Goal: Transaction & Acquisition: Purchase product/service

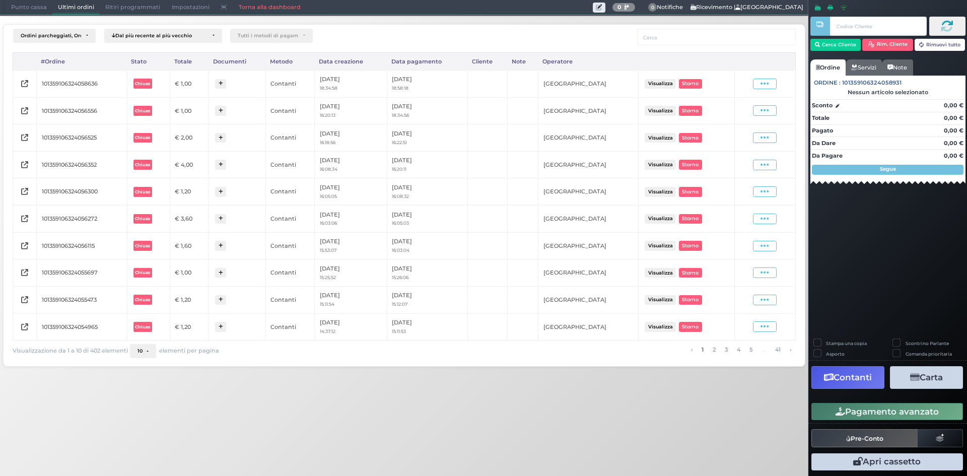
click at [23, 9] on span "Punto cassa" at bounding box center [29, 8] width 47 height 14
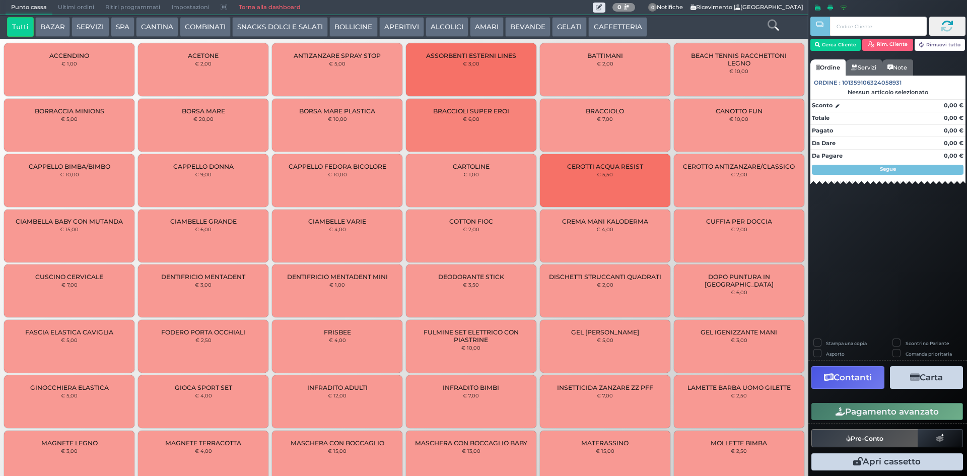
click at [593, 27] on button "CAFFETTERIA" at bounding box center [617, 27] width 58 height 20
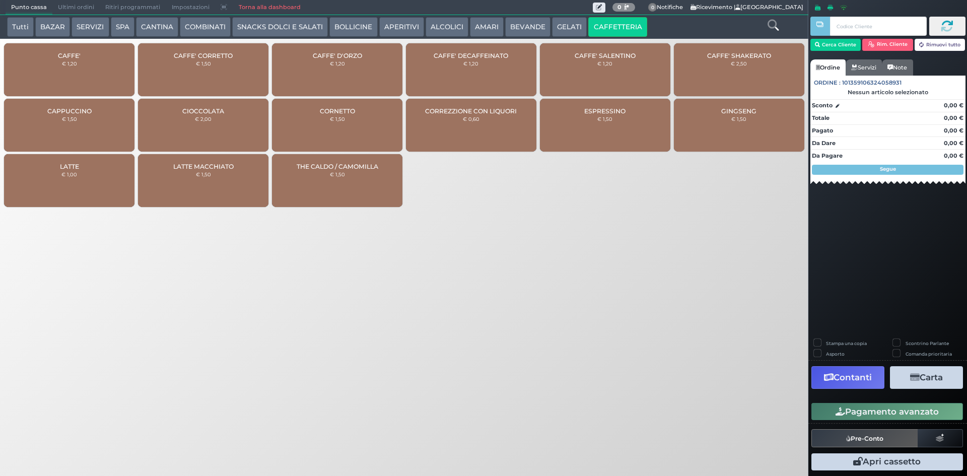
click at [647, 66] on div "CAFFE' SALENTINO € 1,20" at bounding box center [605, 69] width 130 height 53
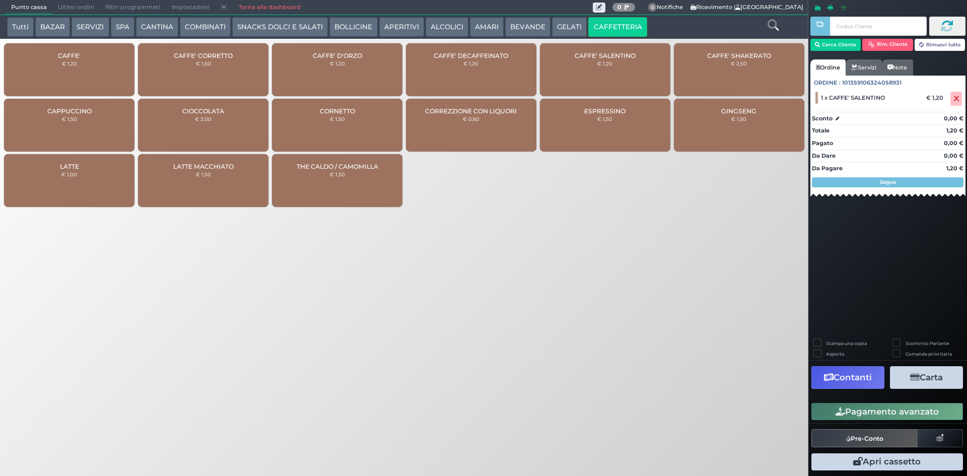
click at [501, 58] on span "CAFFE' DECAFFEINATO" at bounding box center [471, 56] width 75 height 8
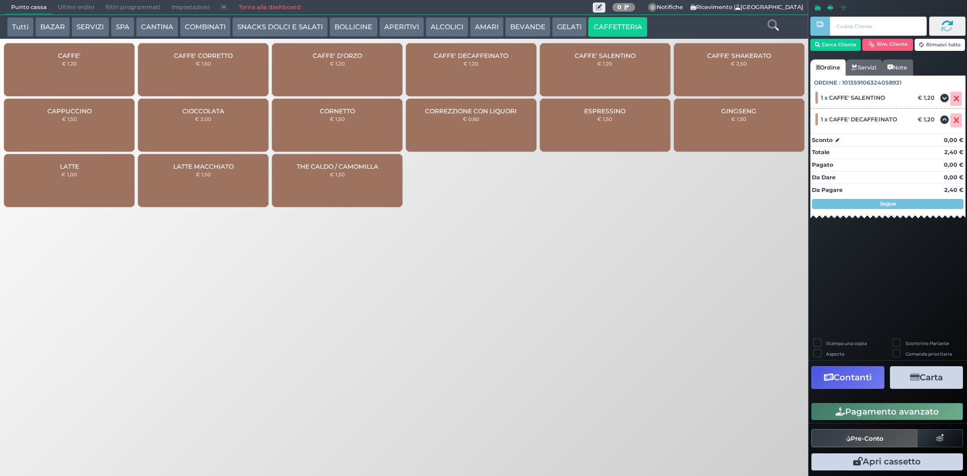
click at [445, 25] on button "ALCOLICI" at bounding box center [447, 27] width 43 height 20
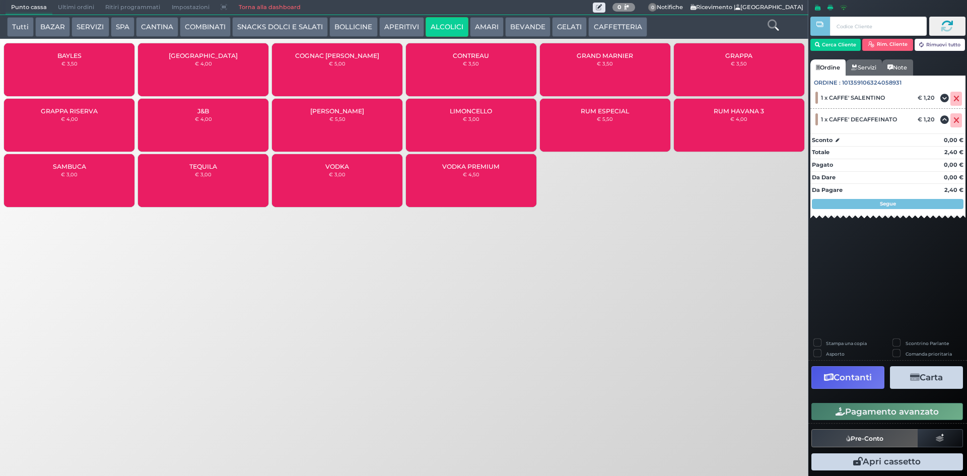
click at [473, 27] on button "AMARI" at bounding box center [487, 27] width 34 height 20
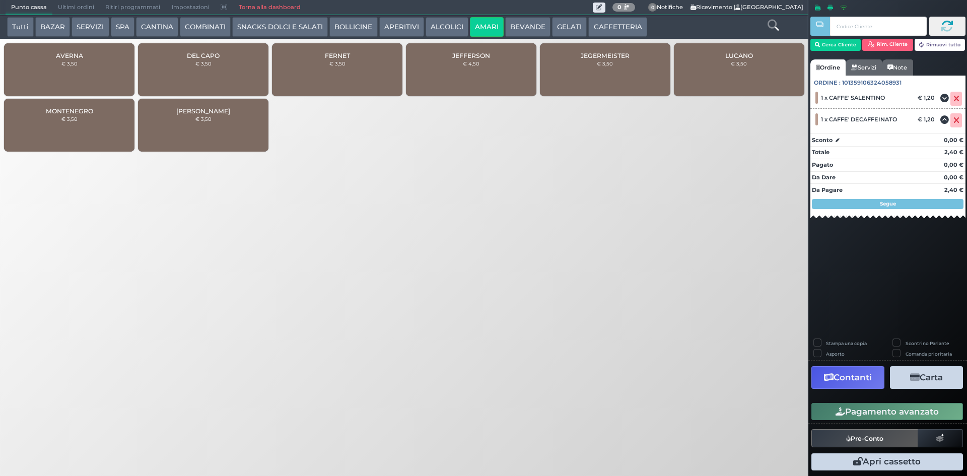
click at [438, 28] on button "ALCOLICI" at bounding box center [447, 27] width 43 height 20
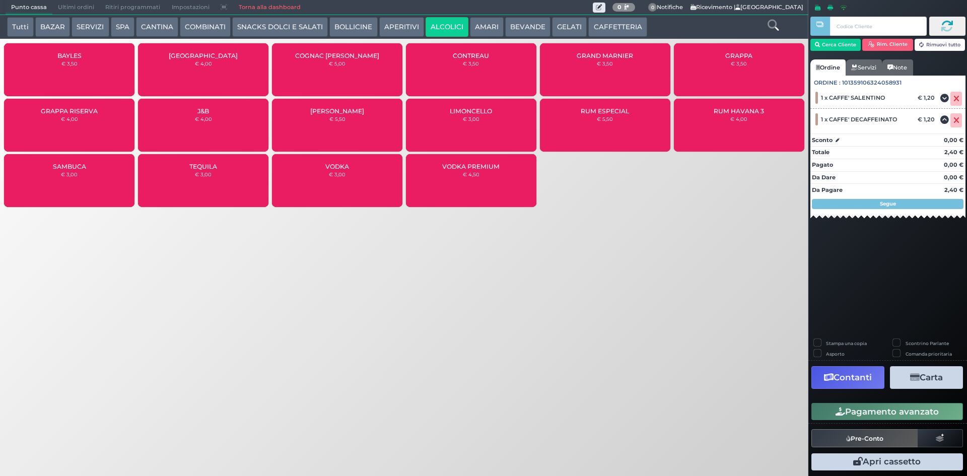
click at [83, 123] on div "GRAPPA RISERVA € 4,00" at bounding box center [69, 125] width 130 height 53
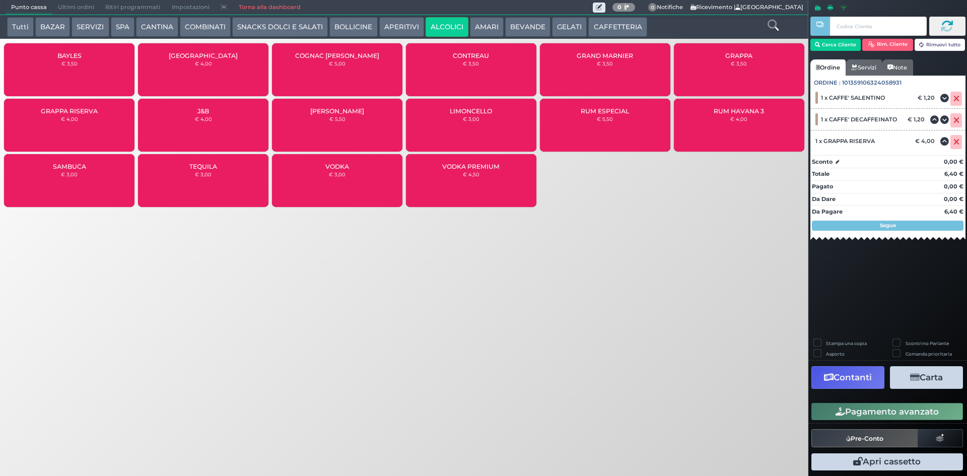
click at [893, 409] on button "Pagamento avanzato" at bounding box center [887, 411] width 152 height 17
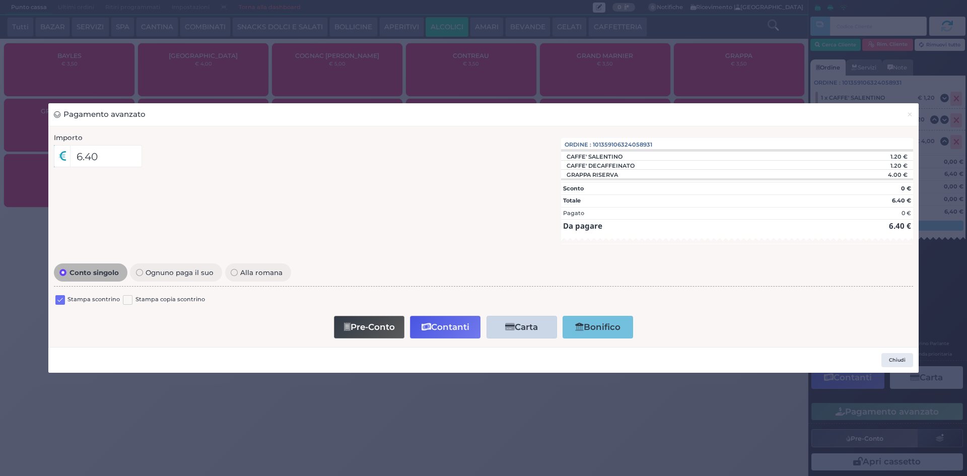
click at [63, 303] on label at bounding box center [60, 300] width 10 height 10
click at [0, 0] on input "checkbox" at bounding box center [0, 0] width 0 height 0
click at [445, 325] on button "Contanti" at bounding box center [445, 327] width 71 height 23
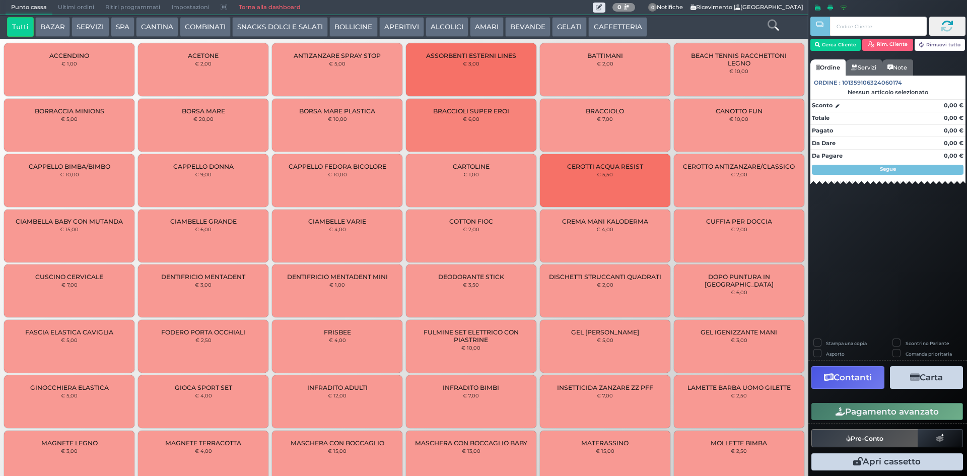
click at [63, 4] on span "Ultimi ordini" at bounding box center [75, 8] width 47 height 14
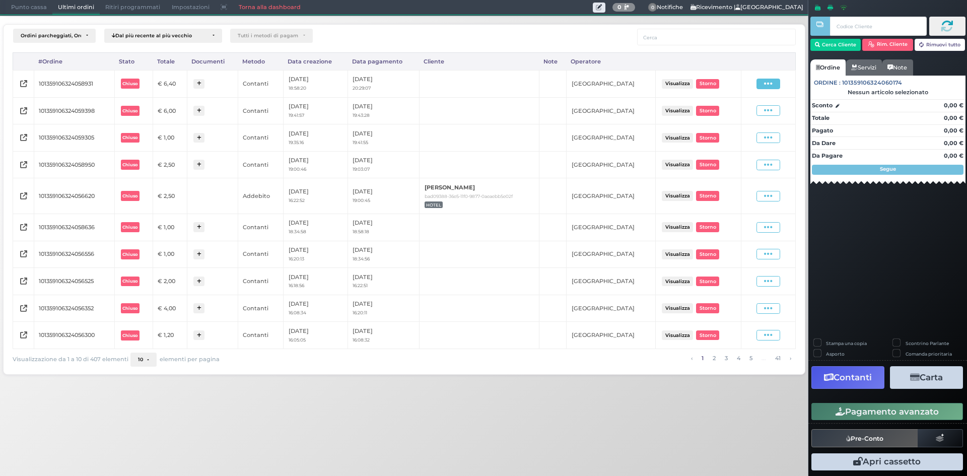
click at [767, 84] on icon at bounding box center [768, 84] width 9 height 10
click at [731, 113] on span "Ristampa Pre-Conto" at bounding box center [744, 112] width 41 height 17
click at [27, 13] on span "Punto cassa" at bounding box center [29, 8] width 47 height 14
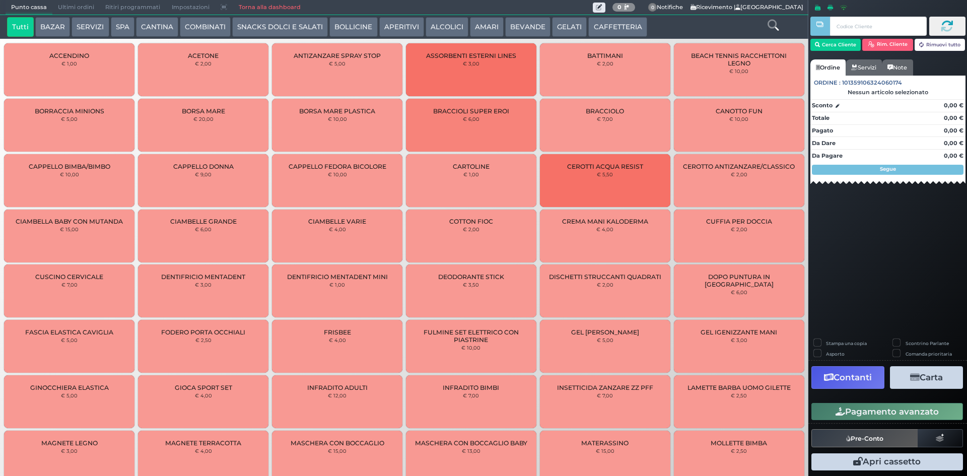
click at [592, 28] on button "CAFFETTERIA" at bounding box center [617, 27] width 58 height 20
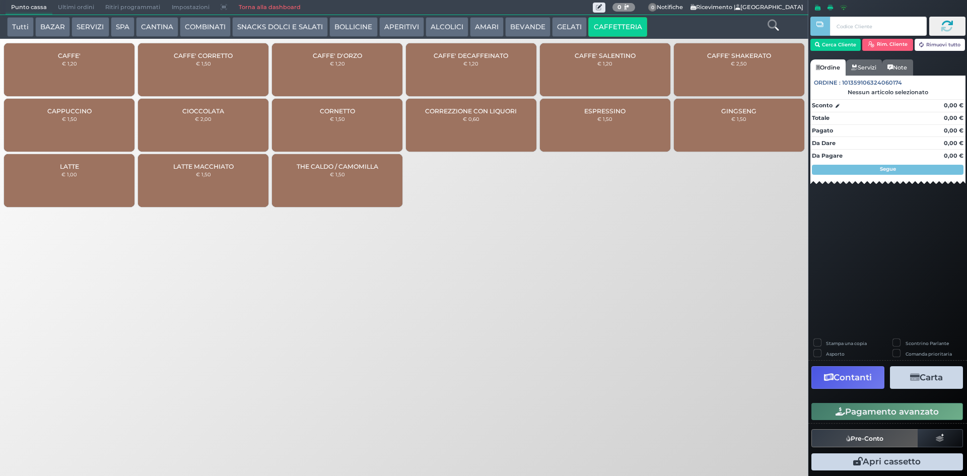
click at [70, 75] on div "CAFFE' € 1,20" at bounding box center [69, 69] width 130 height 53
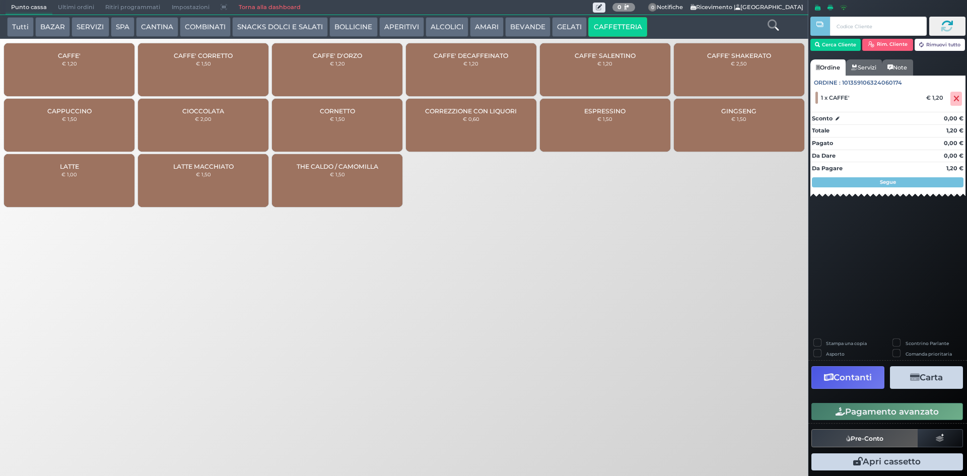
click at [855, 406] on button "Pagamento avanzato" at bounding box center [887, 411] width 152 height 17
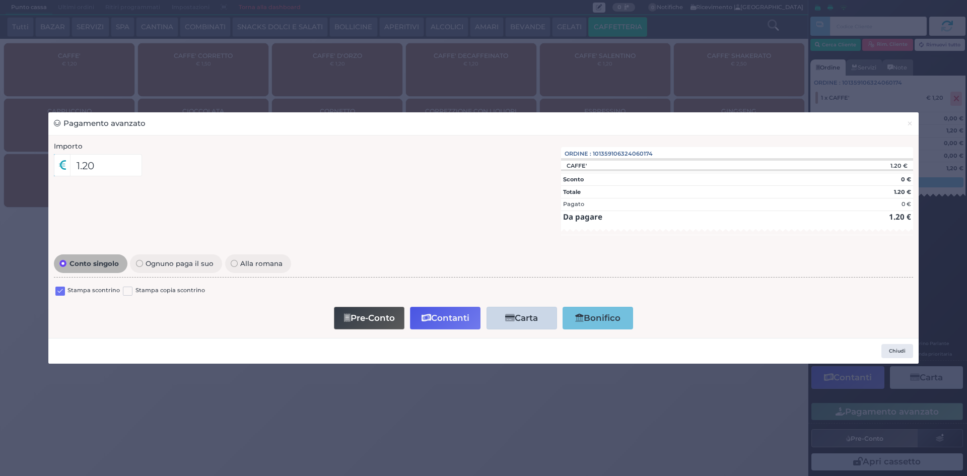
click at [60, 287] on label at bounding box center [60, 292] width 10 height 10
click at [0, 0] on input "checkbox" at bounding box center [0, 0] width 0 height 0
click at [460, 321] on button "Contanti" at bounding box center [445, 318] width 71 height 23
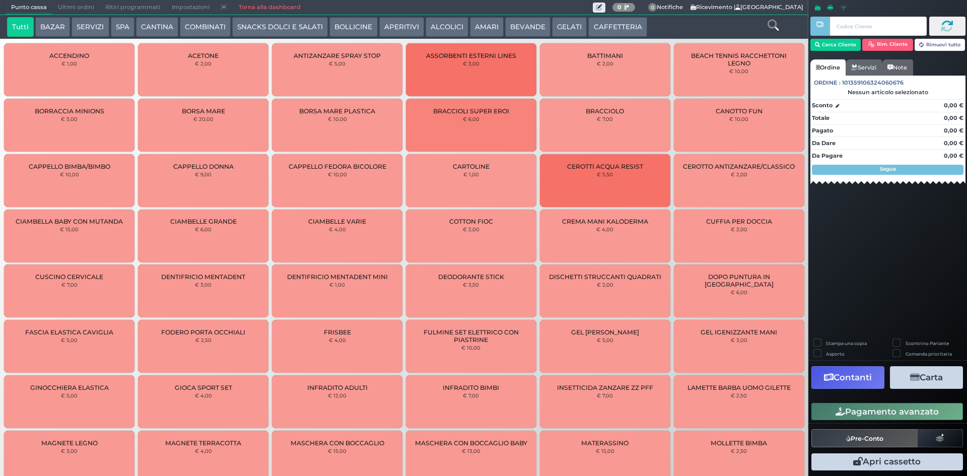
click at [79, 9] on span "Ultimi ordini" at bounding box center [75, 8] width 47 height 14
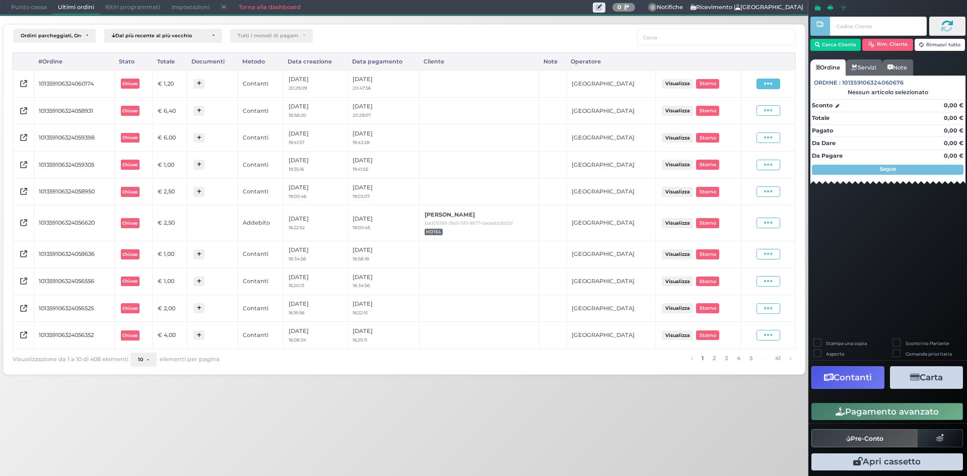
click at [770, 85] on icon at bounding box center [768, 84] width 9 height 10
click at [748, 118] on span "Ristampa Pre-Conto" at bounding box center [744, 112] width 41 height 17
click at [22, 6] on span "Punto cassa" at bounding box center [29, 8] width 47 height 14
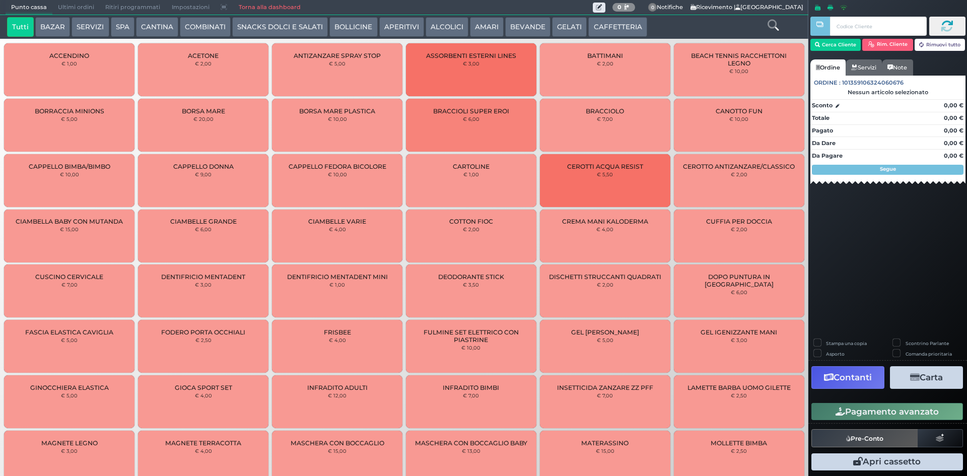
click at [601, 21] on button "CAFFETTERIA" at bounding box center [617, 27] width 58 height 20
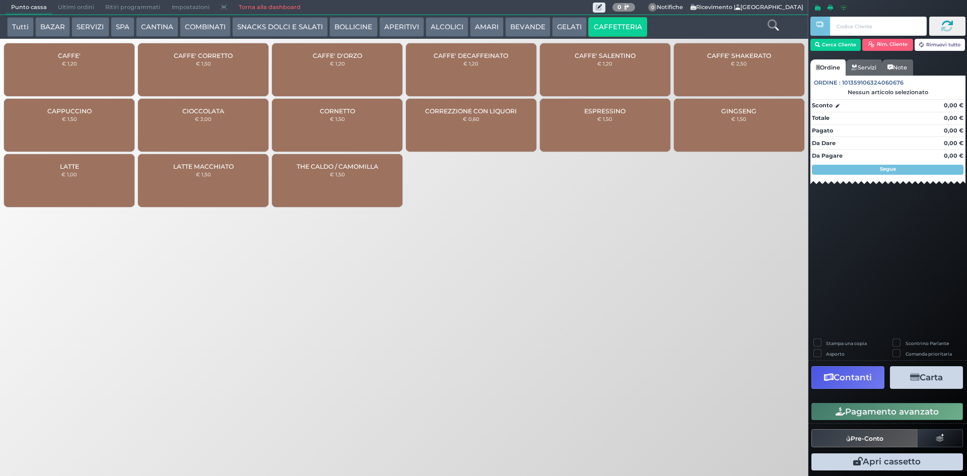
click at [360, 65] on div "CAFFE' D'ORZO € 1,20" at bounding box center [337, 69] width 130 height 53
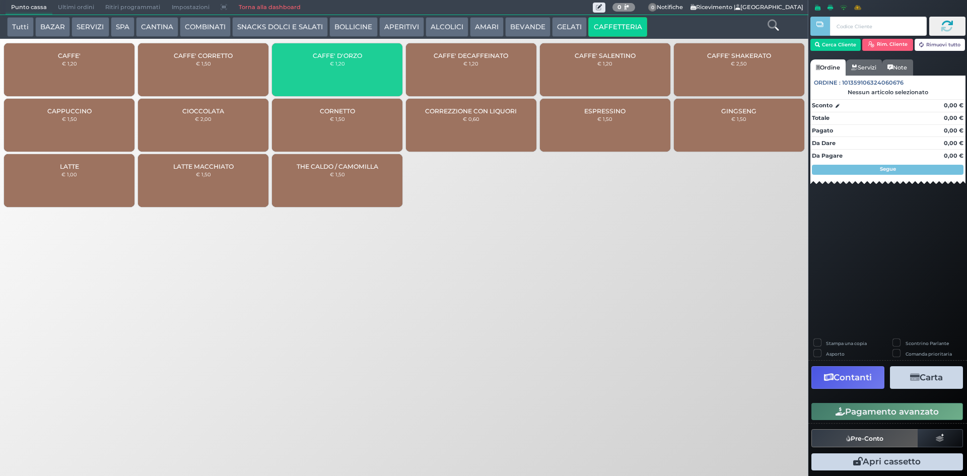
click at [360, 65] on div "CAFFE' D'ORZO € 1,20" at bounding box center [337, 69] width 130 height 53
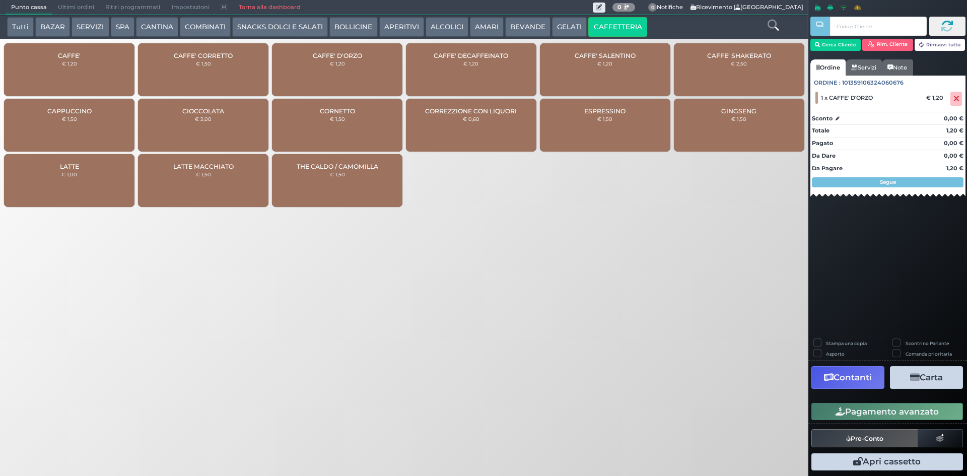
click at [44, 70] on div "CAFFE' € 1,20" at bounding box center [69, 69] width 130 height 53
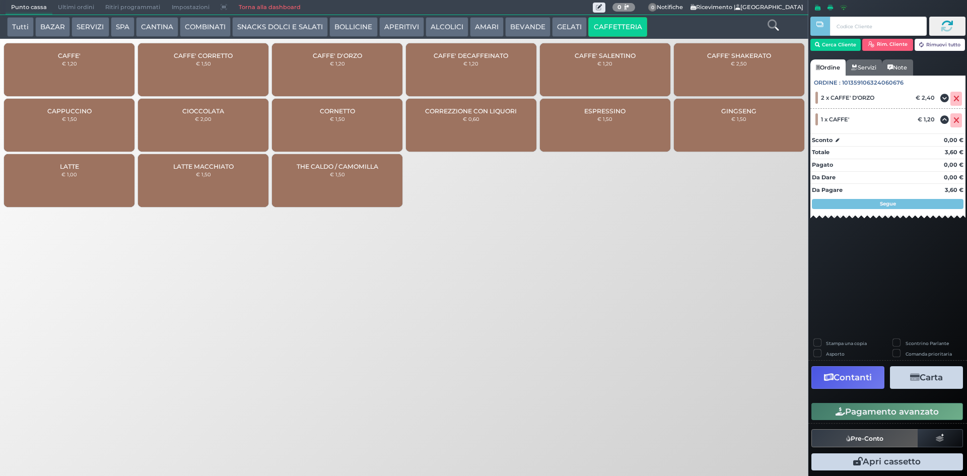
click at [898, 414] on button "Pagamento avanzato" at bounding box center [887, 411] width 152 height 17
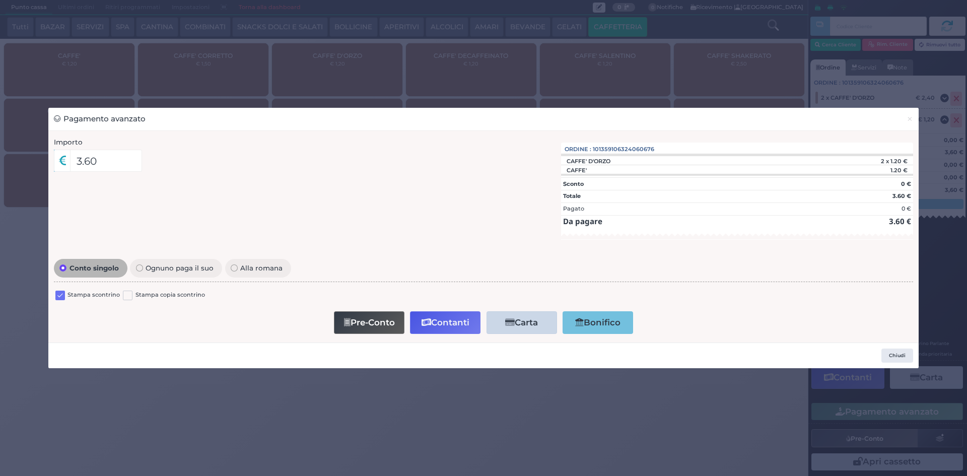
click at [62, 297] on label at bounding box center [60, 296] width 10 height 10
click at [0, 0] on input "checkbox" at bounding box center [0, 0] width 0 height 0
click at [464, 323] on button "Contanti" at bounding box center [445, 322] width 71 height 23
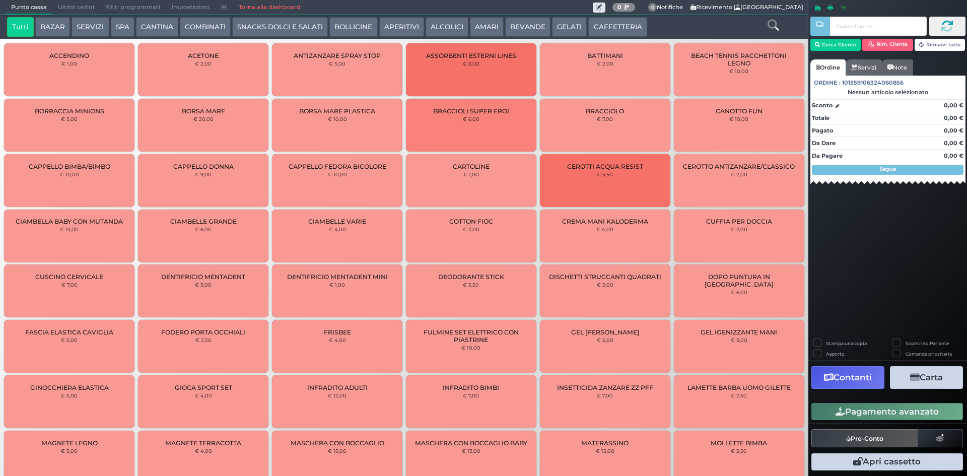
click at [521, 35] on button "BEVANDE" at bounding box center [527, 27] width 45 height 20
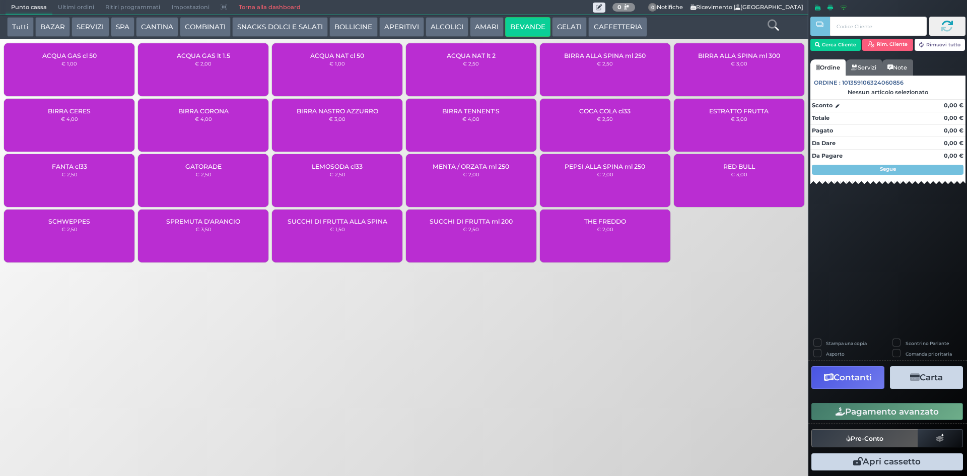
click at [81, 70] on div "ACQUA GAS cl 50 € 1,00" at bounding box center [69, 69] width 130 height 53
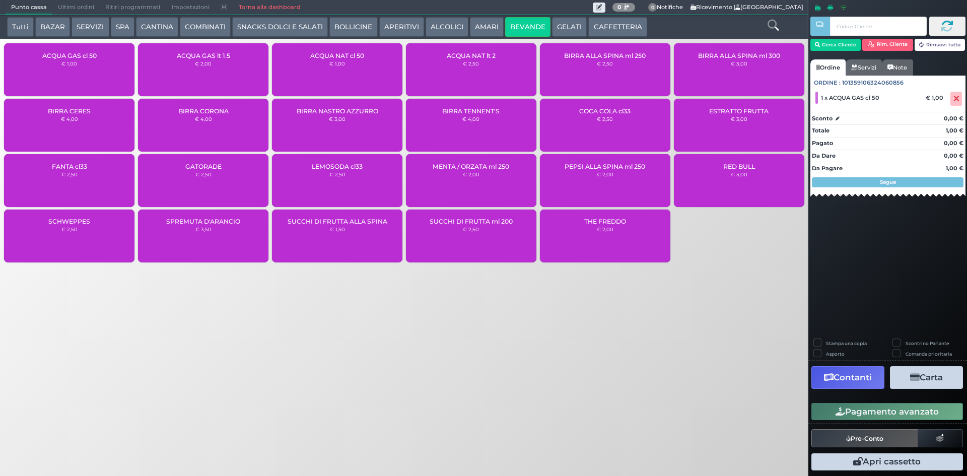
click at [889, 410] on button "Pagamento avanzato" at bounding box center [887, 411] width 152 height 17
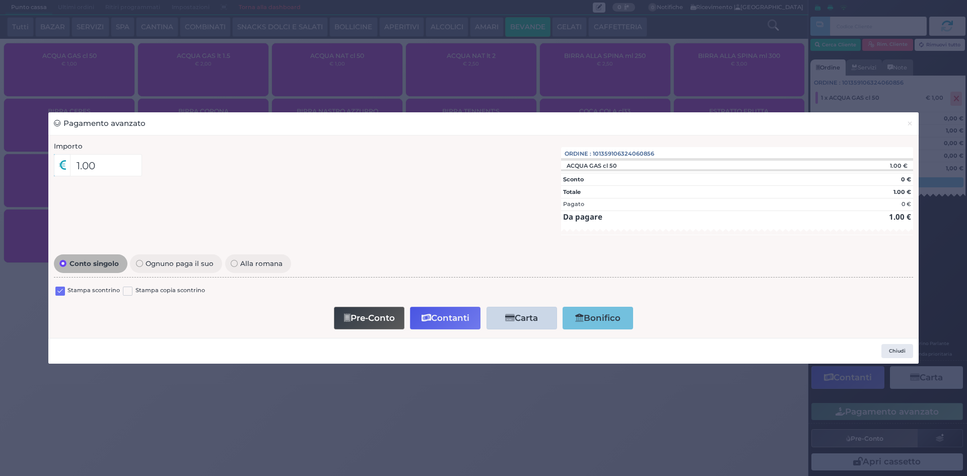
click at [54, 288] on div "Stampa scontrino Stampa copia scontrino" at bounding box center [483, 293] width 859 height 24
click at [55, 289] on label at bounding box center [60, 292] width 10 height 10
click at [0, 0] on input "checkbox" at bounding box center [0, 0] width 0 height 0
click at [447, 336] on div "Importo 1.00 Importo Totale 1.00 Quote 1 1" at bounding box center [483, 236] width 870 height 202
click at [444, 330] on div "Pre-Conto Contanti Carta Addebito Card cliente Bonifico" at bounding box center [483, 318] width 849 height 29
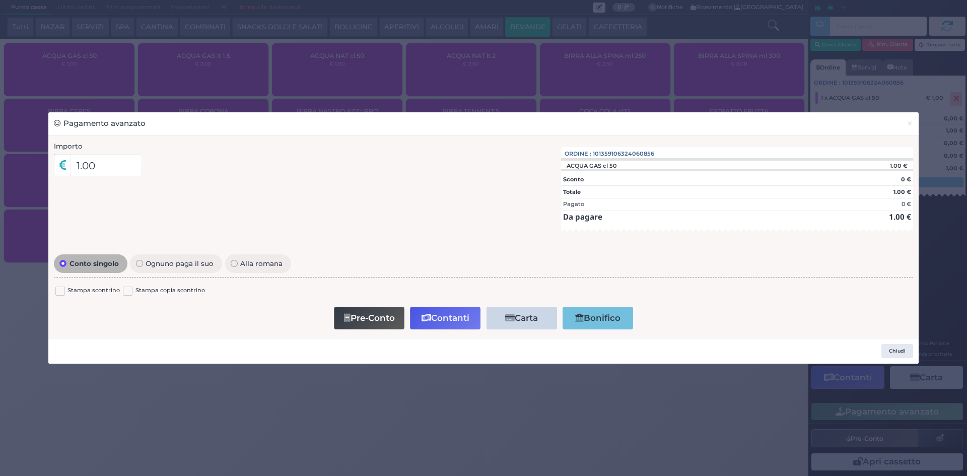
click at [444, 327] on button "Contanti" at bounding box center [445, 318] width 71 height 23
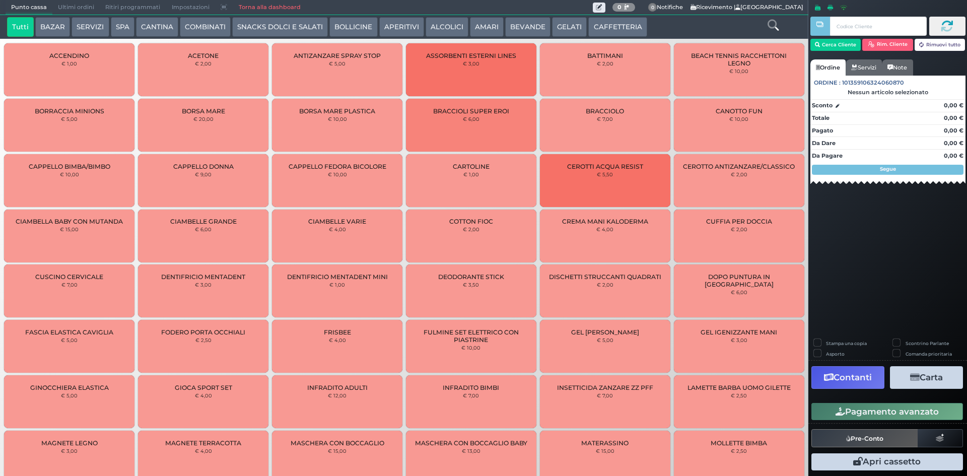
click at [82, 11] on span "Ultimi ordini" at bounding box center [75, 8] width 47 height 14
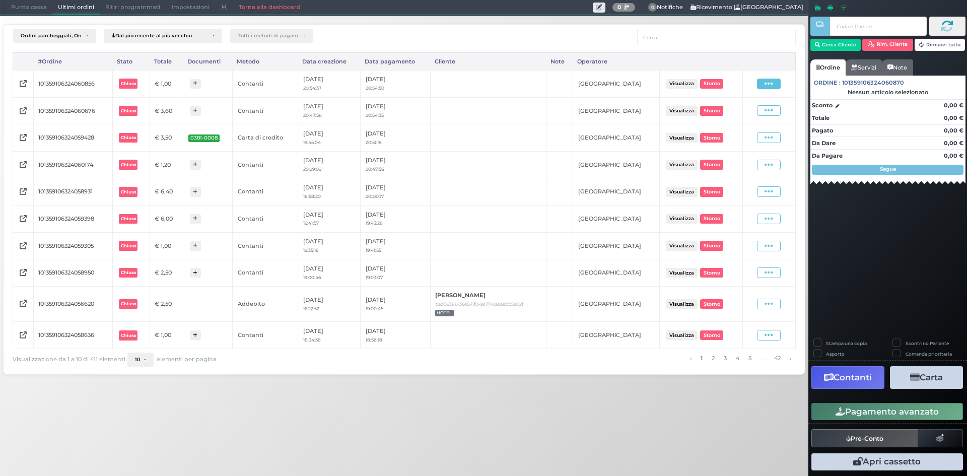
click at [766, 85] on icon at bounding box center [769, 84] width 9 height 10
click at [755, 112] on span "Ristampa Pre-Conto" at bounding box center [745, 112] width 41 height 17
click at [779, 111] on span at bounding box center [769, 110] width 24 height 11
click at [733, 141] on span "Ristampa Pre-Conto" at bounding box center [745, 139] width 41 height 17
click at [30, 7] on span "Punto cassa" at bounding box center [29, 8] width 47 height 14
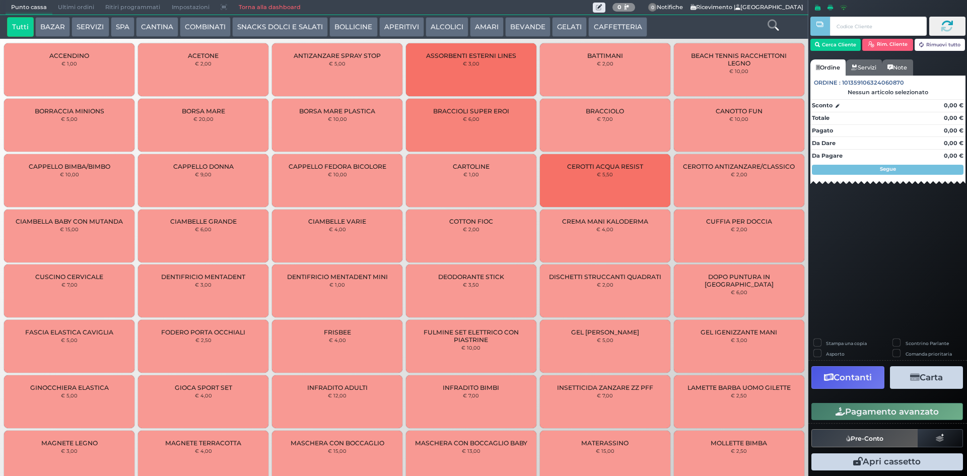
click at [62, 10] on span "Ultimi ordini" at bounding box center [75, 8] width 47 height 14
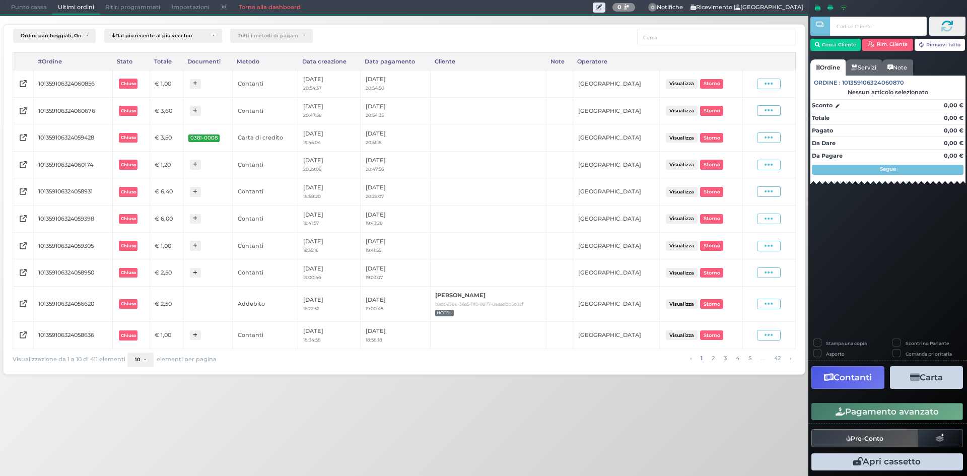
click at [36, 6] on span "Punto cassa" at bounding box center [29, 8] width 47 height 14
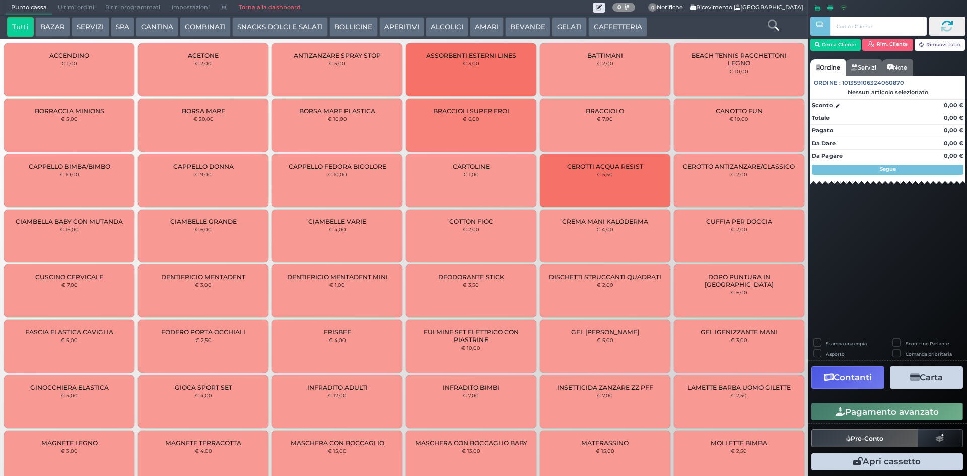
click at [526, 22] on button "BEVANDE" at bounding box center [527, 27] width 45 height 20
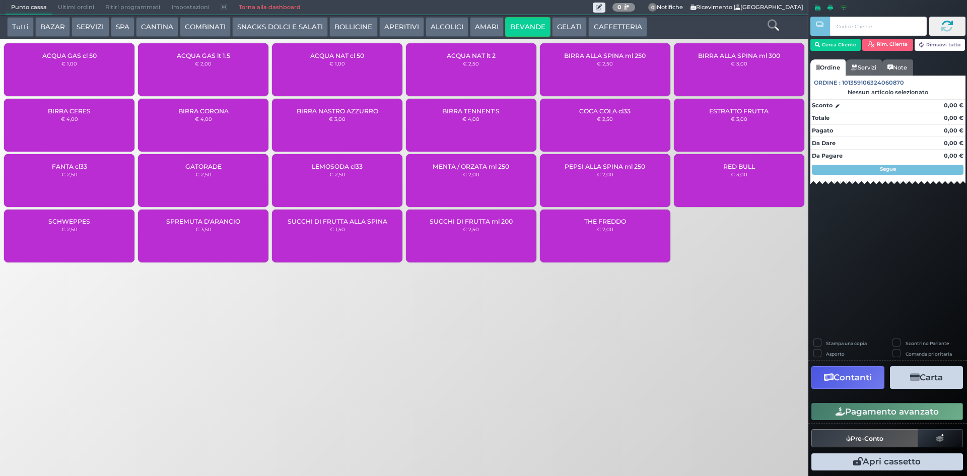
click at [375, 67] on div "ACQUA NAT cl 50 € 1,00" at bounding box center [337, 69] width 130 height 53
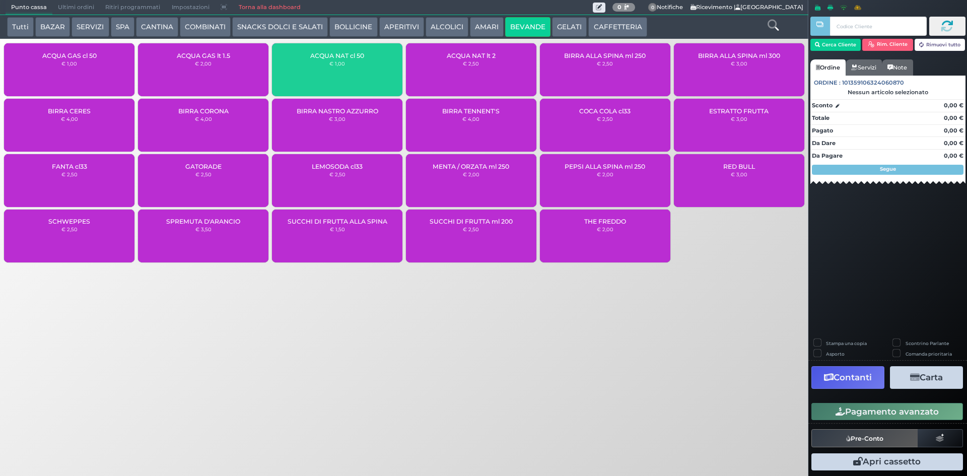
click at [375, 67] on div "ACQUA NAT cl 50 € 1,00" at bounding box center [337, 69] width 130 height 53
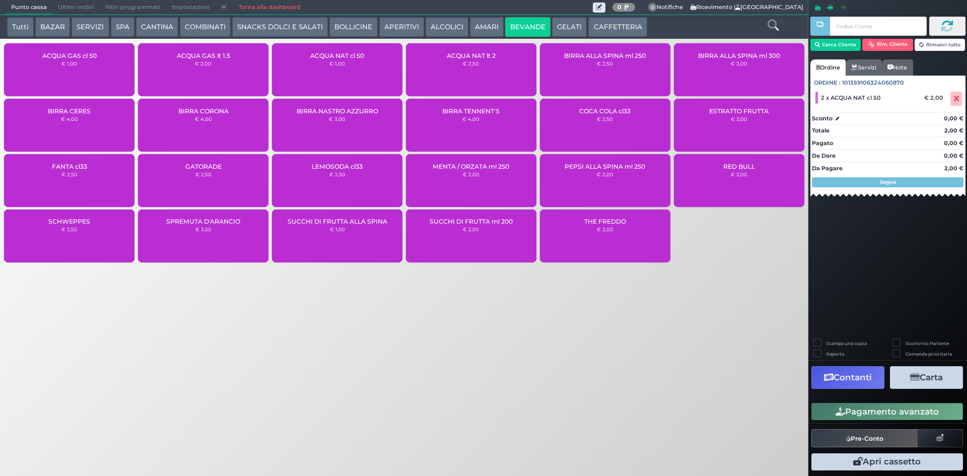
click at [876, 411] on button "Pagamento avanzato" at bounding box center [887, 411] width 152 height 17
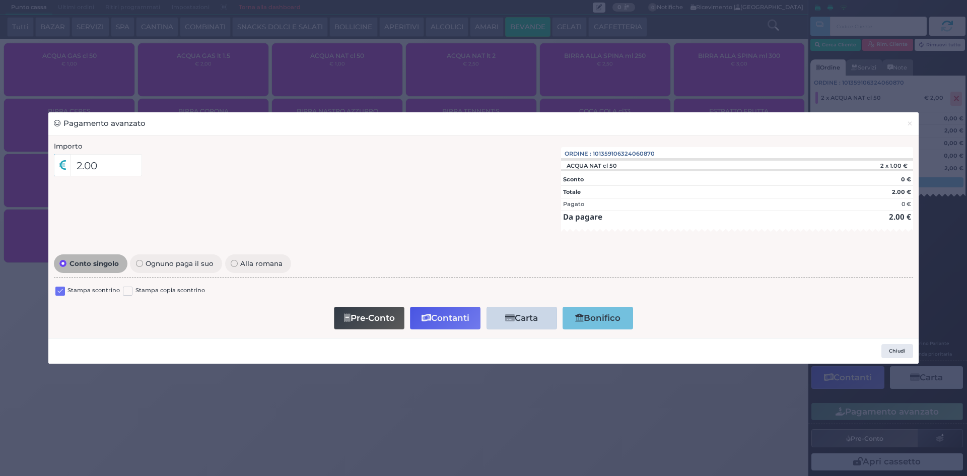
click at [63, 292] on label at bounding box center [60, 292] width 10 height 10
click at [0, 0] on input "checkbox" at bounding box center [0, 0] width 0 height 0
click at [435, 324] on button "Contanti" at bounding box center [445, 318] width 71 height 23
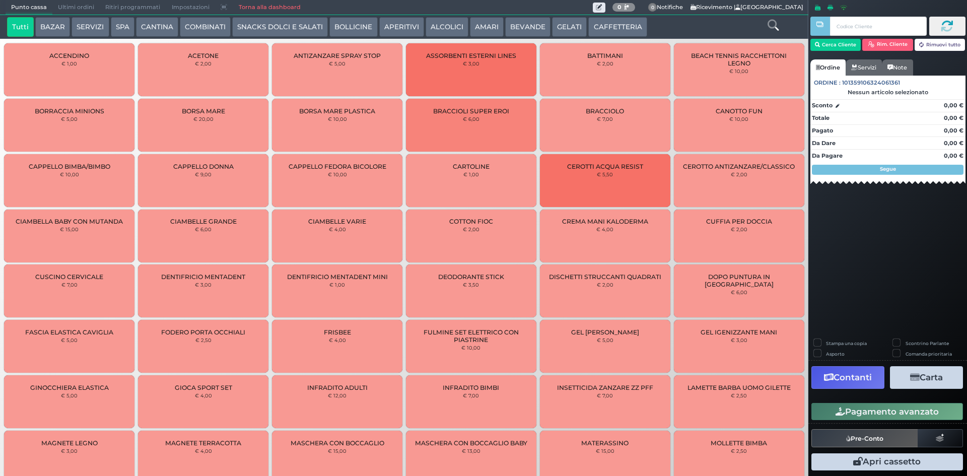
click at [497, 25] on button "AMARI" at bounding box center [487, 27] width 34 height 20
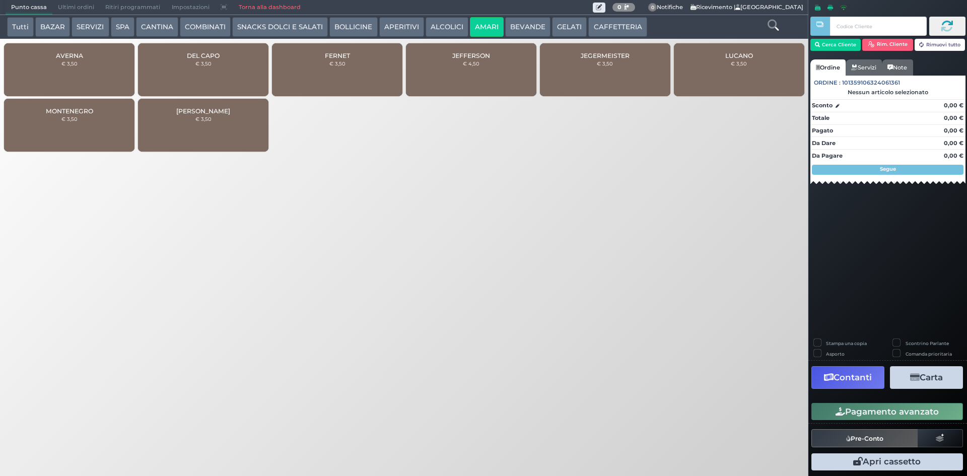
click at [91, 121] on div "MONTENEGRO € 3,50" at bounding box center [69, 125] width 130 height 53
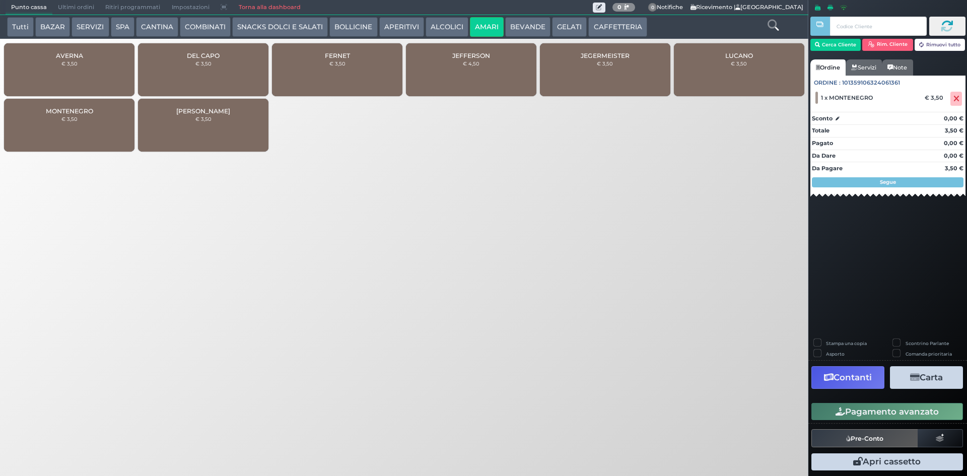
click at [439, 23] on button "ALCOLICI" at bounding box center [447, 27] width 43 height 20
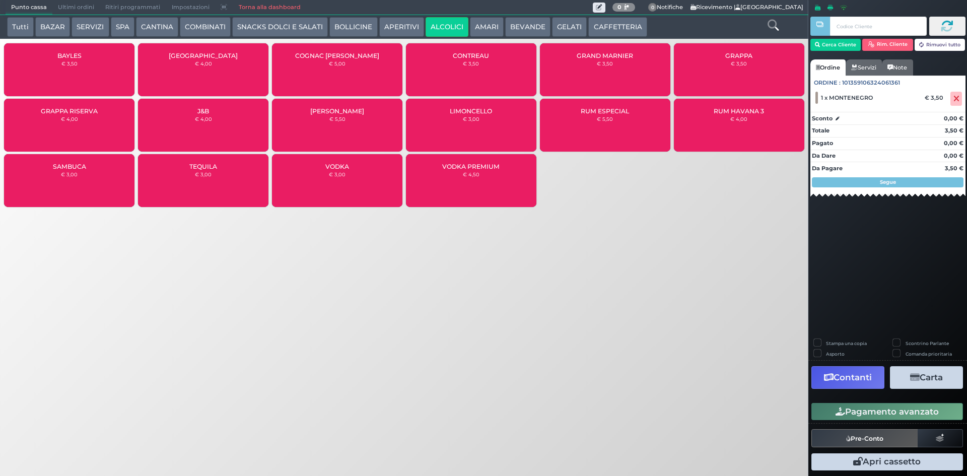
click at [485, 52] on span "CONTREAU" at bounding box center [471, 56] width 36 height 8
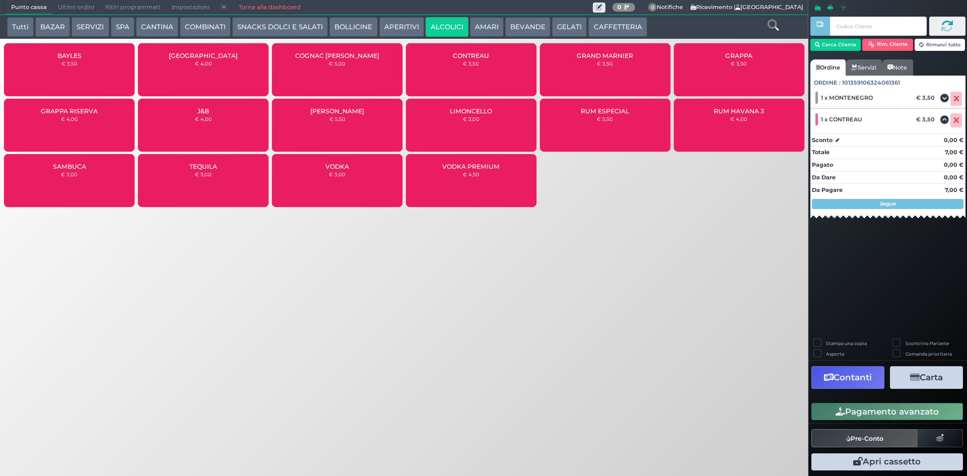
click at [877, 413] on button "Pagamento avanzato" at bounding box center [887, 411] width 152 height 17
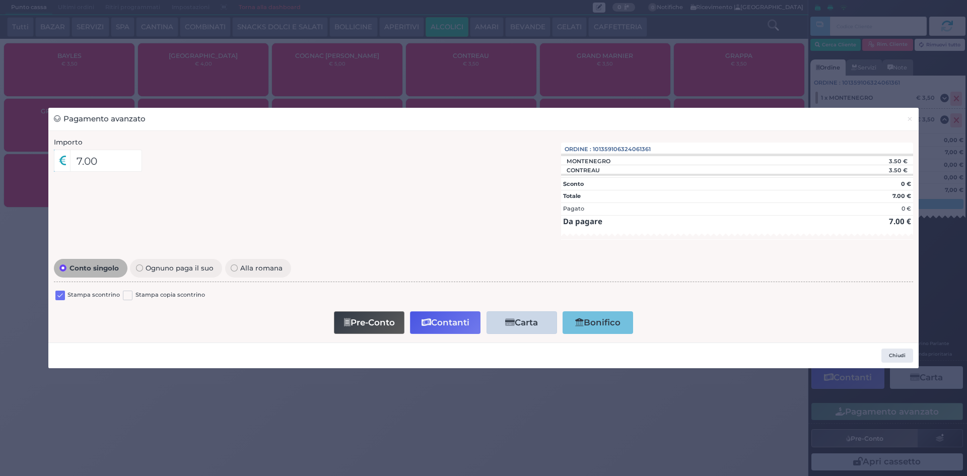
drag, startPoint x: 64, startPoint y: 296, endPoint x: 160, endPoint y: 298, distance: 96.2
click at [64, 296] on label at bounding box center [60, 296] width 10 height 10
click at [0, 0] on input "checkbox" at bounding box center [0, 0] width 0 height 0
click at [453, 324] on button "Contanti" at bounding box center [445, 322] width 71 height 23
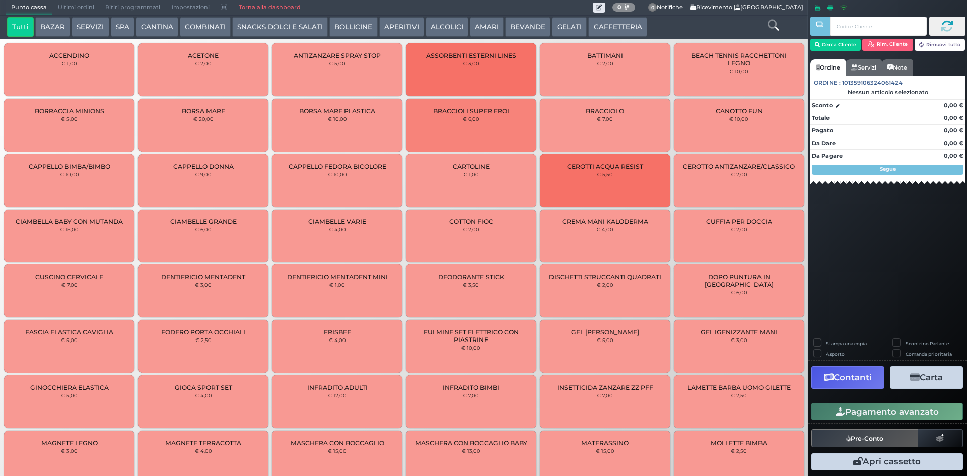
click at [82, 7] on span "Ultimi ordini" at bounding box center [75, 8] width 47 height 14
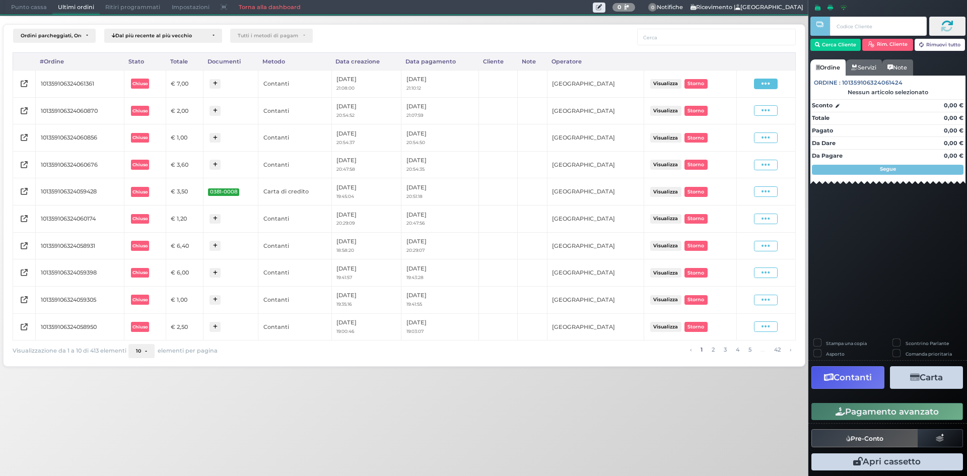
click at [769, 84] on icon at bounding box center [766, 84] width 9 height 10
click at [749, 116] on span "Ristampa Pre-Conto" at bounding box center [742, 112] width 41 height 17
click at [29, 4] on span "Punto cassa" at bounding box center [29, 8] width 47 height 14
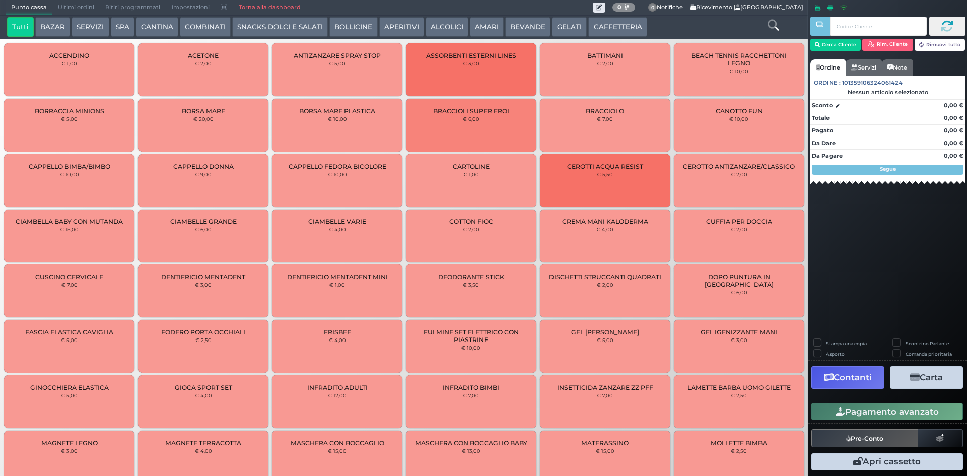
click at [470, 26] on button "AMARI" at bounding box center [487, 27] width 34 height 20
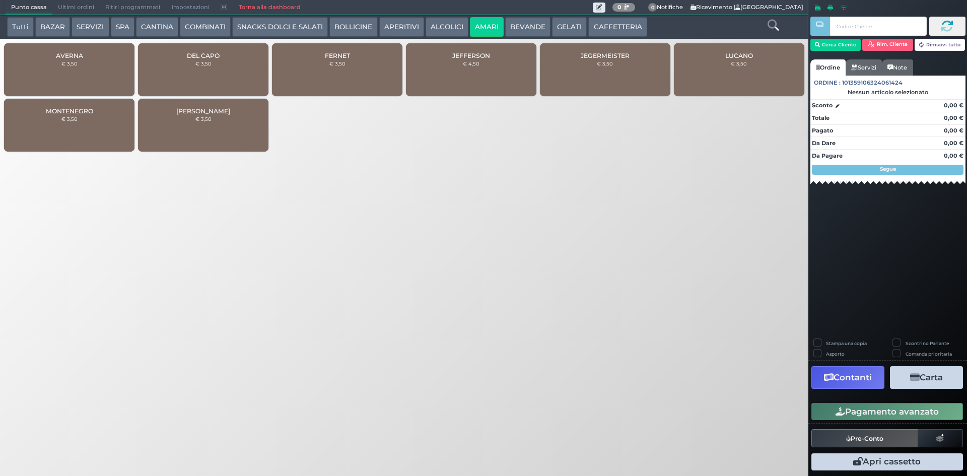
click at [451, 21] on button "ALCOLICI" at bounding box center [447, 27] width 43 height 20
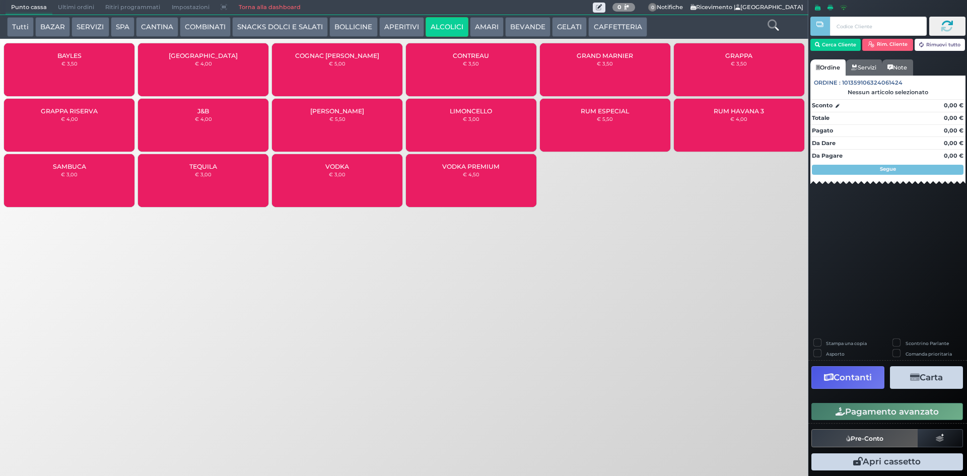
click at [487, 24] on button "AMARI" at bounding box center [487, 27] width 34 height 20
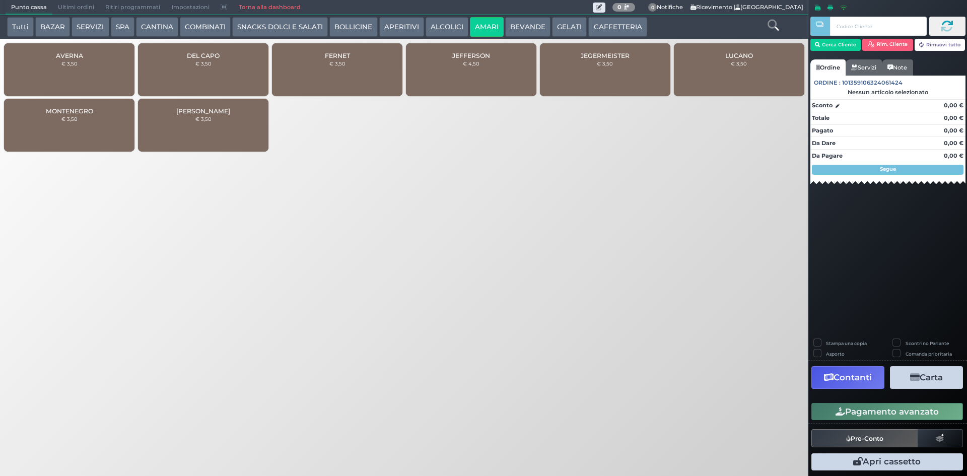
click at [362, 68] on div "FERNET € 3,50" at bounding box center [337, 69] width 130 height 53
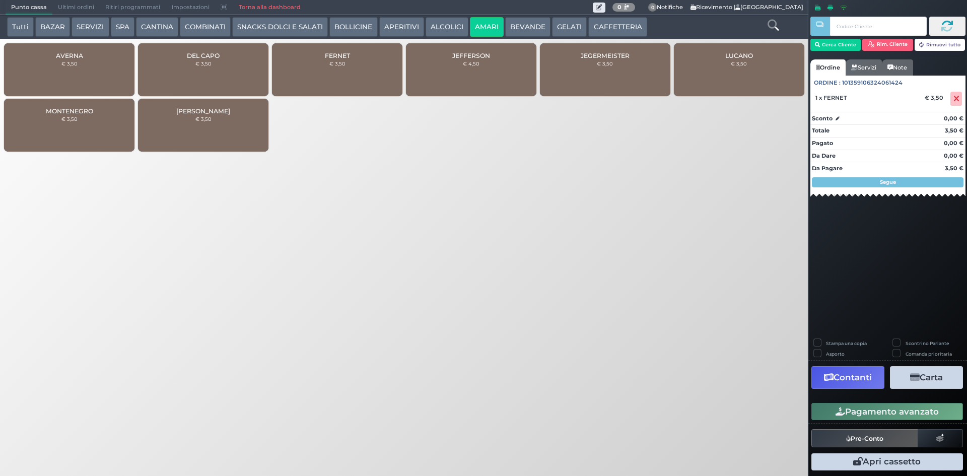
click at [438, 27] on button "ALCOLICI" at bounding box center [447, 27] width 43 height 20
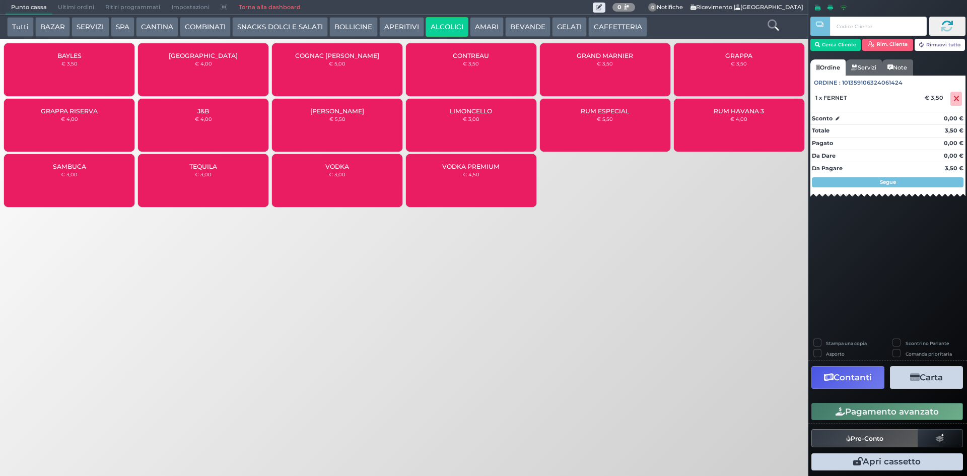
click at [60, 60] on div "BAYLES € 3,50" at bounding box center [69, 69] width 130 height 53
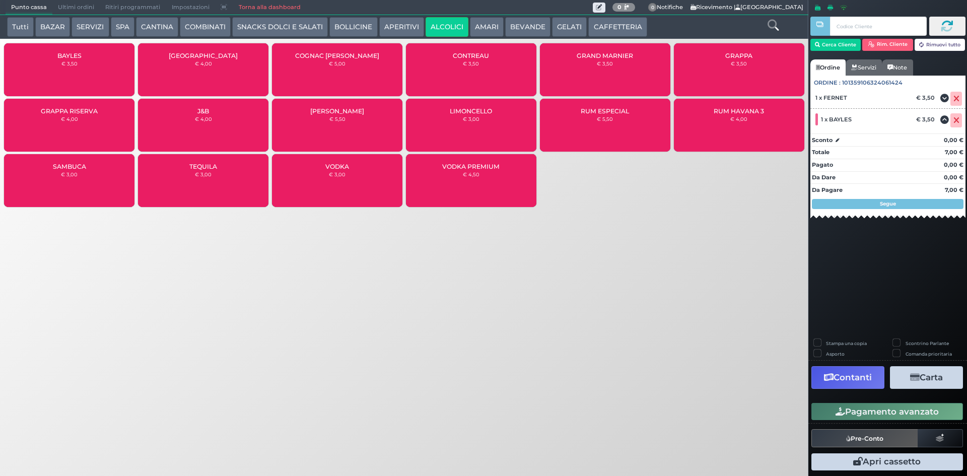
click at [889, 409] on button "Pagamento avanzato" at bounding box center [887, 411] width 152 height 17
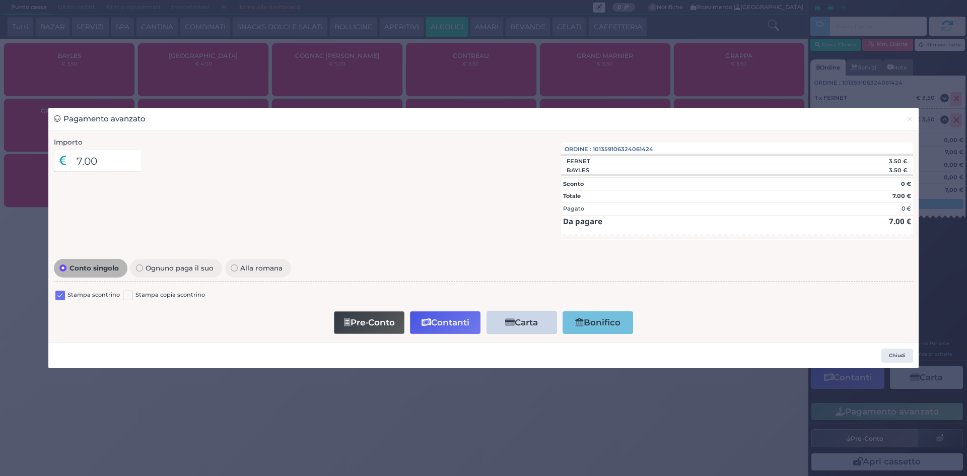
click at [61, 298] on label at bounding box center [60, 296] width 10 height 10
click at [0, 0] on input "checkbox" at bounding box center [0, 0] width 0 height 0
click at [461, 331] on button "Contanti" at bounding box center [445, 322] width 71 height 23
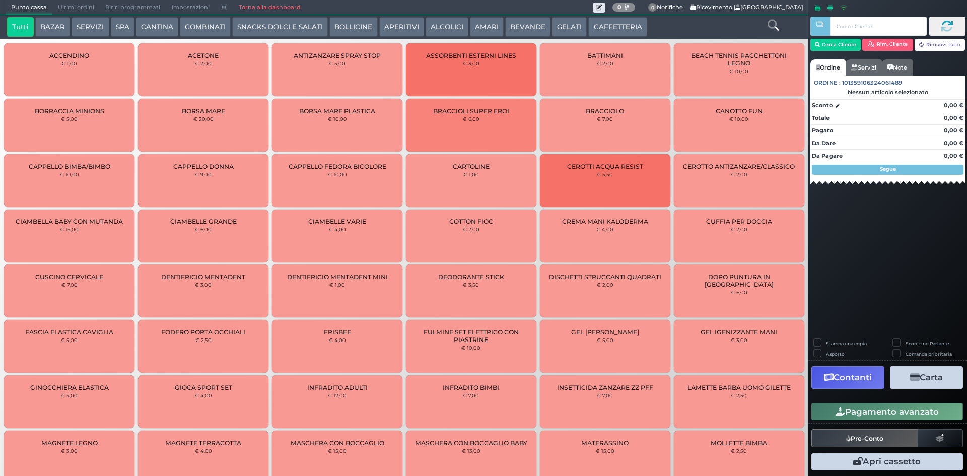
click at [74, 8] on span "Ultimi ordini" at bounding box center [75, 8] width 47 height 14
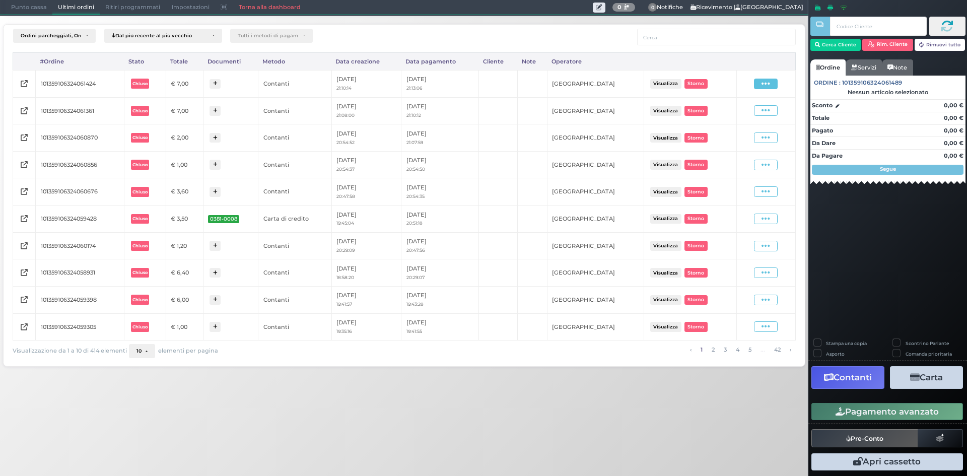
click at [769, 86] on icon at bounding box center [766, 84] width 9 height 10
click at [744, 112] on span "Ristampa Pre-Conto" at bounding box center [742, 112] width 41 height 17
click at [25, 7] on span "Punto cassa" at bounding box center [29, 8] width 47 height 14
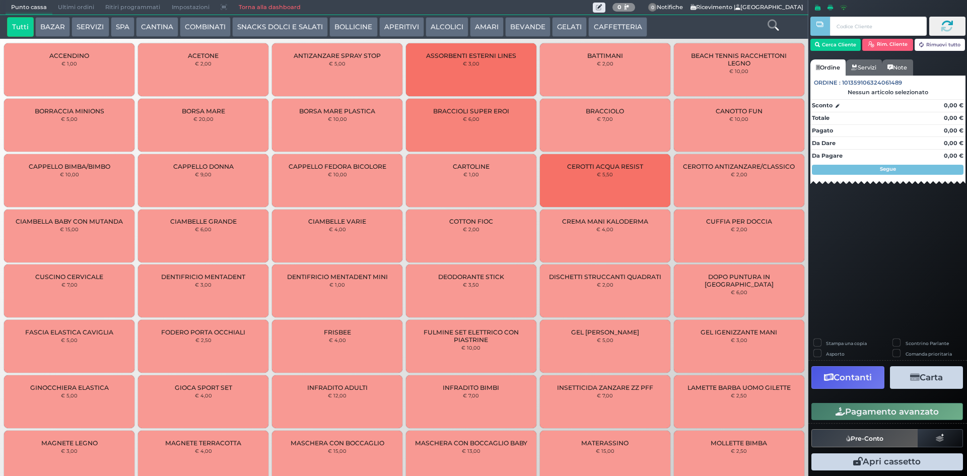
click at [615, 22] on button "CAFFETTERIA" at bounding box center [617, 27] width 58 height 20
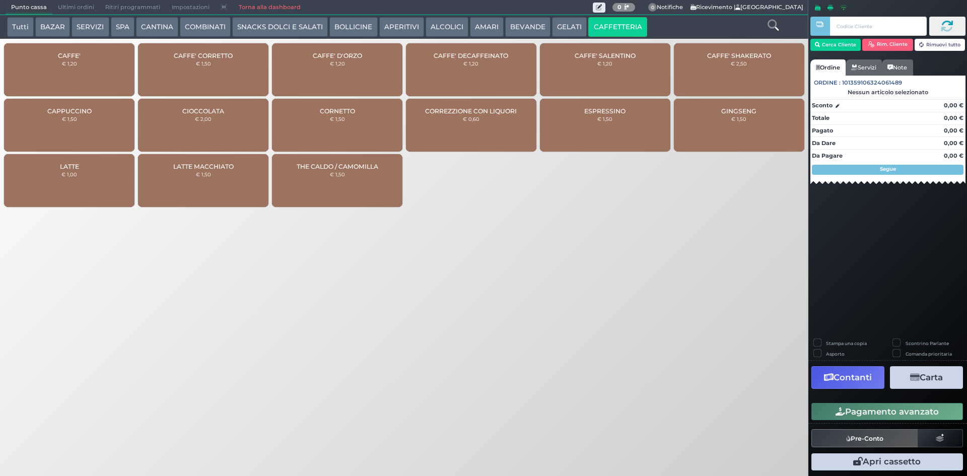
click at [83, 70] on div "CAFFE' € 1,20" at bounding box center [69, 69] width 130 height 53
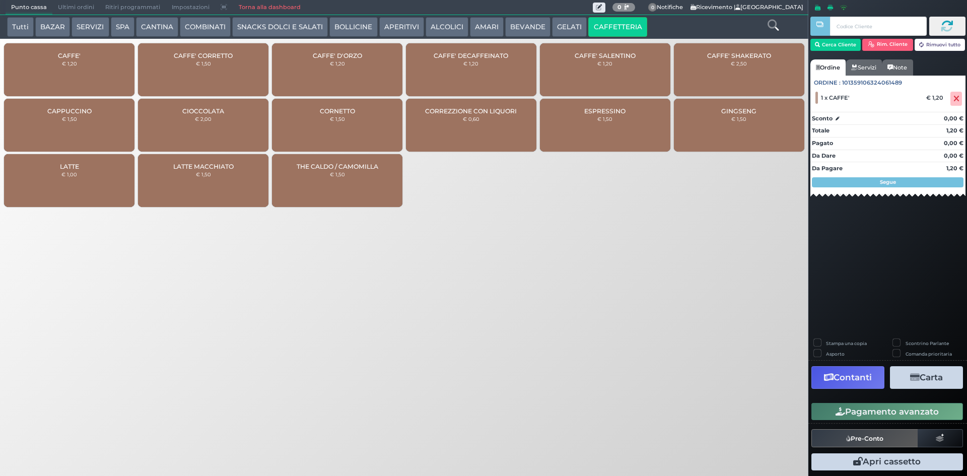
click at [83, 70] on div "CAFFE' € 1,20" at bounding box center [69, 69] width 130 height 53
click at [203, 71] on div "CAFFE' CORRETTO € 1,50" at bounding box center [203, 69] width 130 height 53
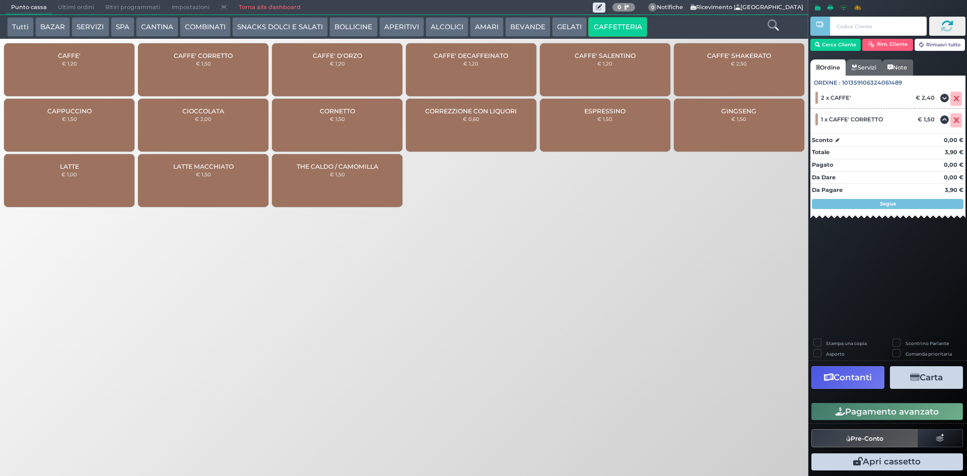
click at [203, 71] on div "CAFFE' CORRETTO € 1,50" at bounding box center [203, 69] width 130 height 53
click at [905, 405] on button "Pagamento avanzato" at bounding box center [887, 411] width 152 height 17
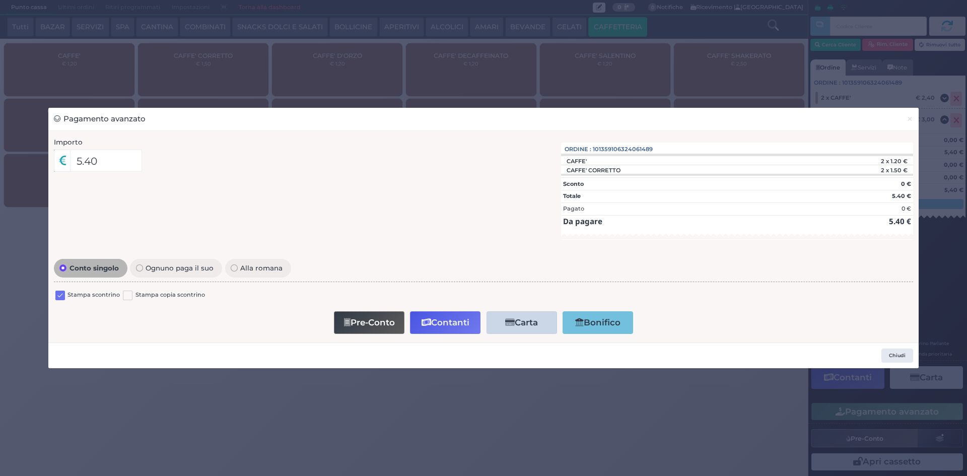
click at [59, 296] on label at bounding box center [60, 296] width 10 height 10
click at [0, 0] on input "checkbox" at bounding box center [0, 0] width 0 height 0
click at [471, 324] on button "Contanti" at bounding box center [445, 322] width 71 height 23
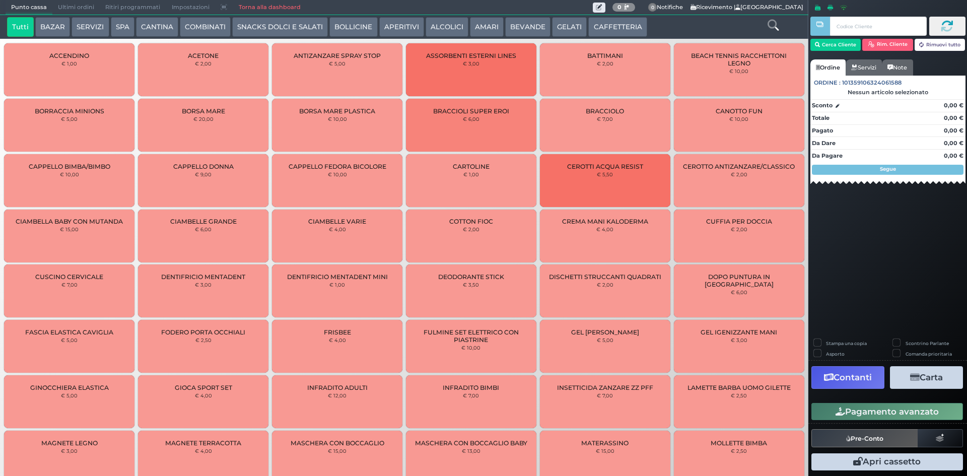
click at [77, 5] on span "Ultimi ordini" at bounding box center [75, 8] width 47 height 14
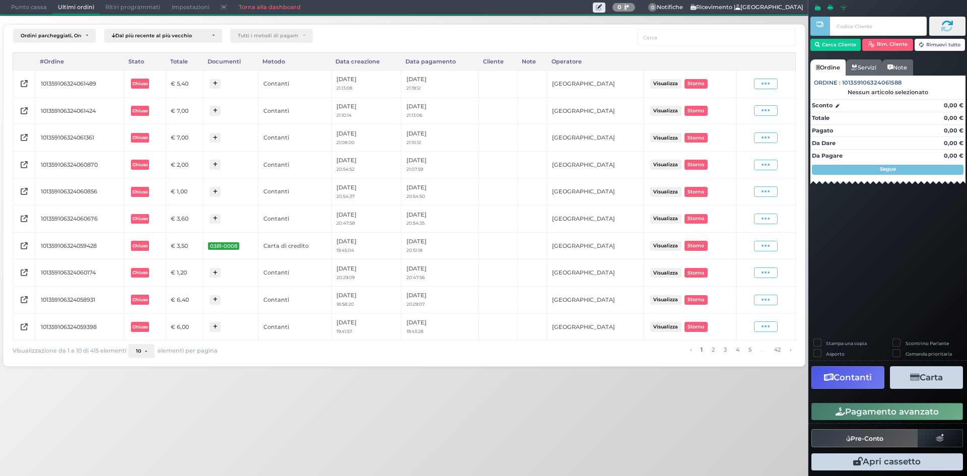
drag, startPoint x: 754, startPoint y: 86, endPoint x: 774, endPoint y: 71, distance: 24.4
click at [748, 100] on tbody "101359106324061489 Chiuso € 5,40 Contanti 09/09/2025 21:13:08 09/09/2025 21:19:…" at bounding box center [404, 205] width 782 height 270
click at [764, 72] on td "Visualizza Ristampa Pre-Conto Storno" at bounding box center [766, 83] width 58 height 27
click at [766, 83] on icon at bounding box center [766, 84] width 9 height 10
click at [753, 111] on span "Ristampa Pre-Conto" at bounding box center [742, 112] width 41 height 17
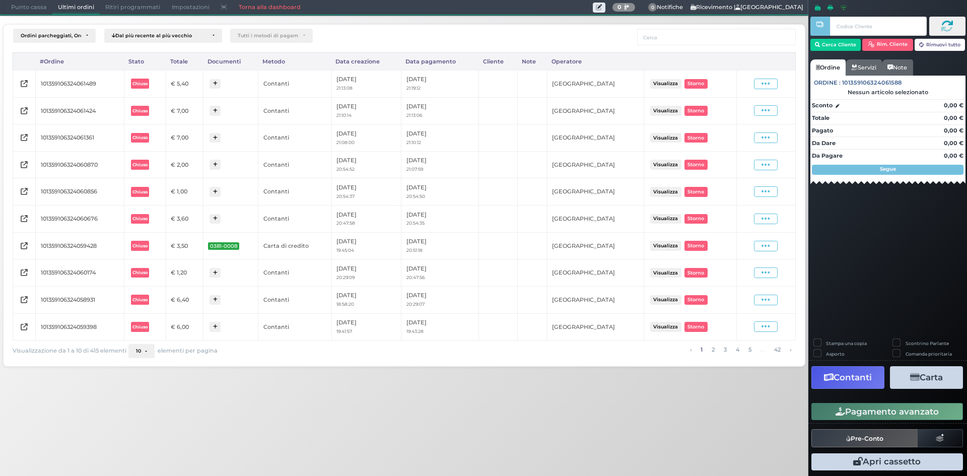
click at [31, 9] on span "Punto cassa" at bounding box center [29, 8] width 47 height 14
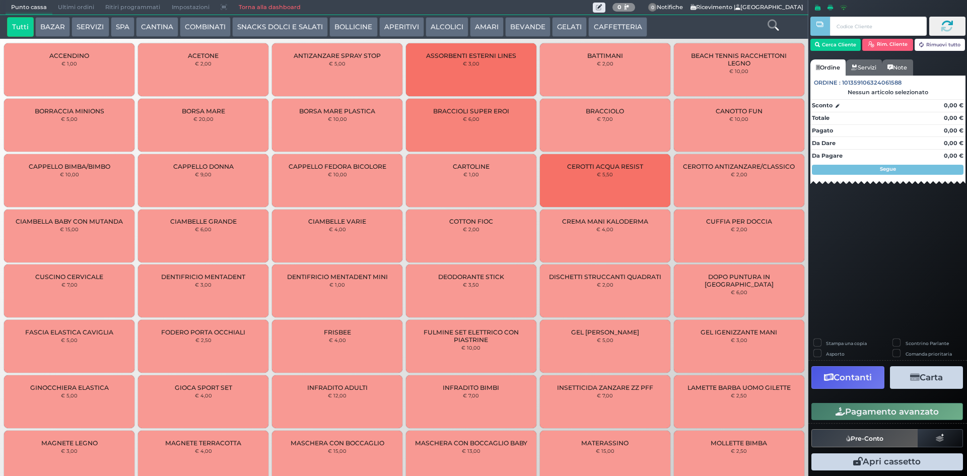
click at [623, 28] on button "CAFFETTERIA" at bounding box center [617, 27] width 58 height 20
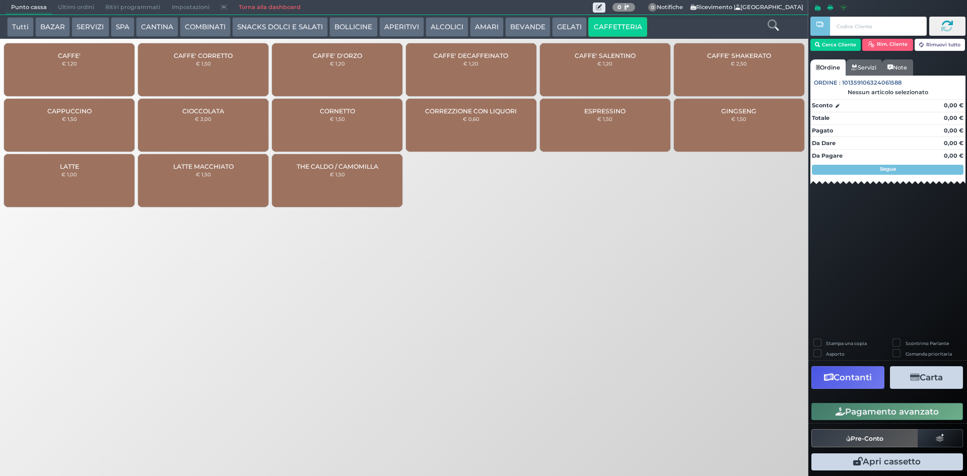
click at [757, 127] on div "GINGSENG € 1,50" at bounding box center [739, 125] width 130 height 53
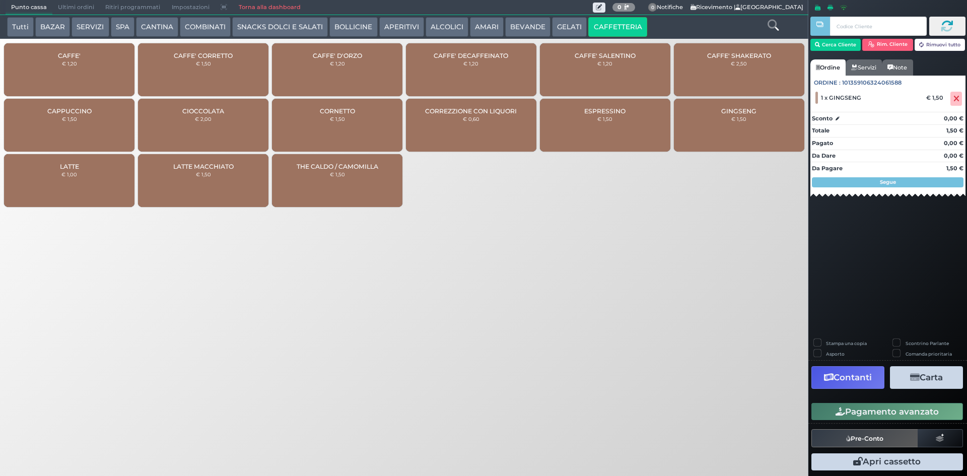
click at [67, 69] on div "CAFFE' € 1,20" at bounding box center [69, 69] width 130 height 53
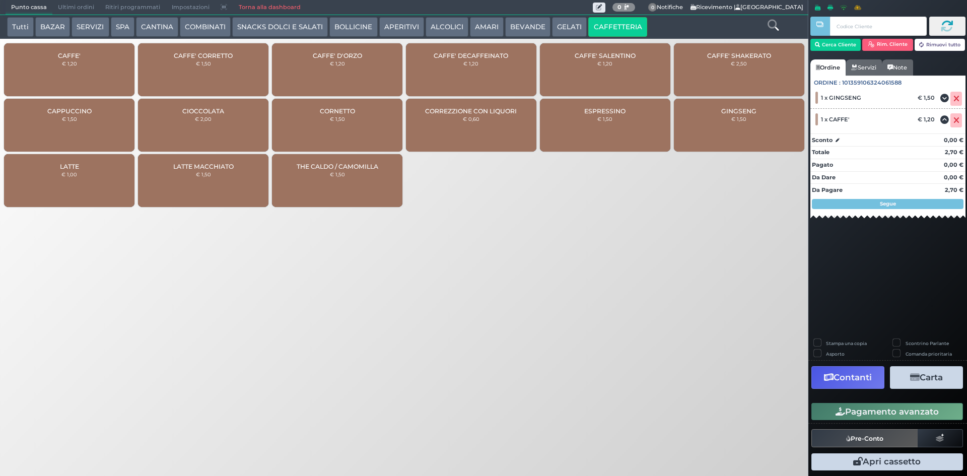
click at [67, 69] on div "CAFFE' € 1,20" at bounding box center [69, 69] width 130 height 53
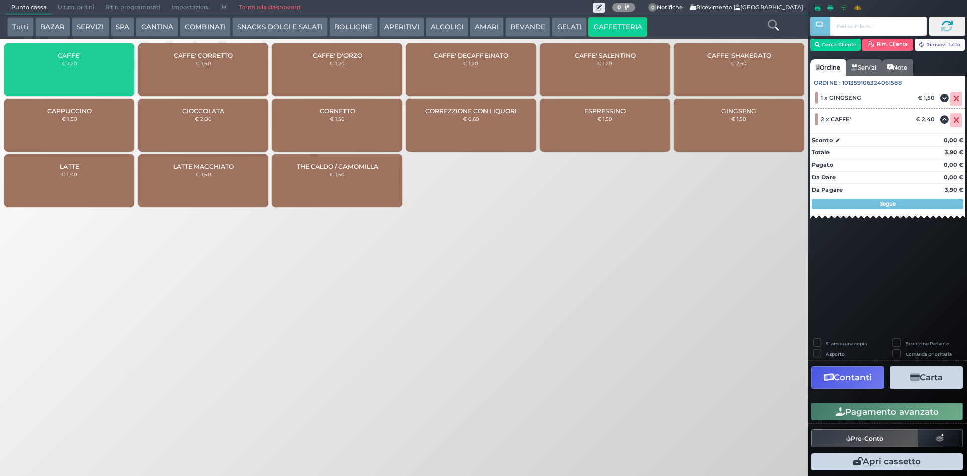
click at [67, 69] on div "CAFFE' € 1,20" at bounding box center [69, 69] width 130 height 53
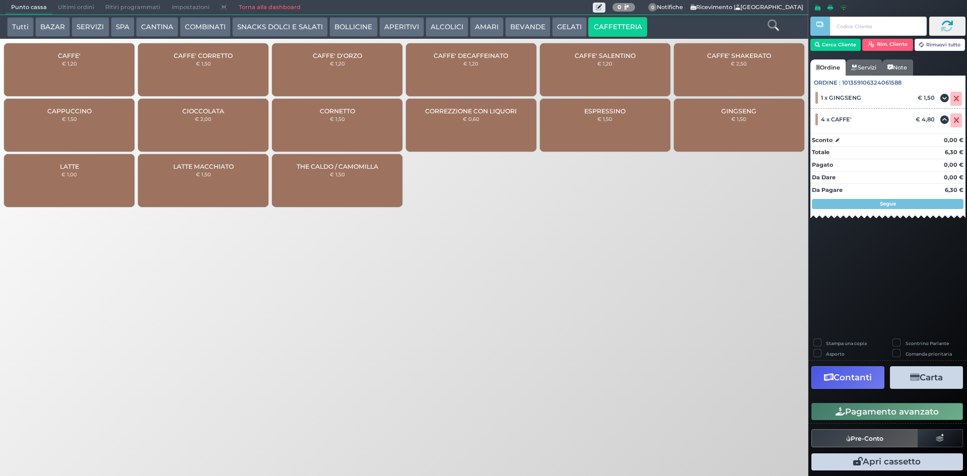
click at [68, 69] on div "CAFFE' € 1,20" at bounding box center [69, 69] width 130 height 53
click at [908, 408] on button "Pagamento avanzato" at bounding box center [887, 411] width 152 height 17
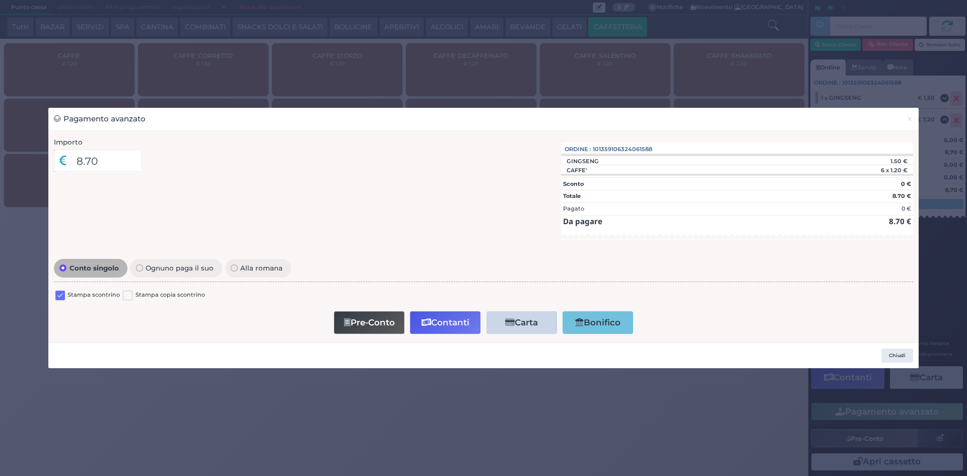
click at [65, 294] on div "Stampa scontrino" at bounding box center [87, 297] width 64 height 12
click at [61, 292] on label at bounding box center [60, 296] width 10 height 10
click at [0, 0] on input "checkbox" at bounding box center [0, 0] width 0 height 0
click at [439, 321] on button "Contanti" at bounding box center [445, 322] width 71 height 23
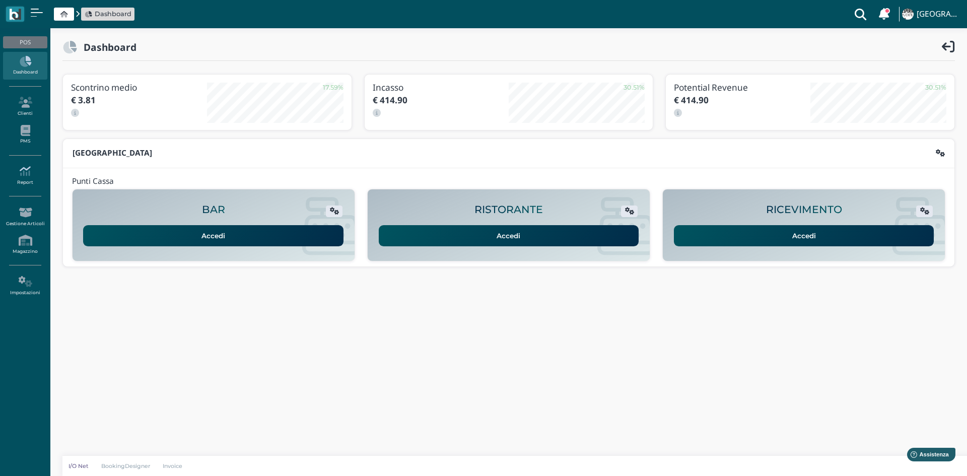
click at [30, 172] on icon at bounding box center [25, 171] width 44 height 11
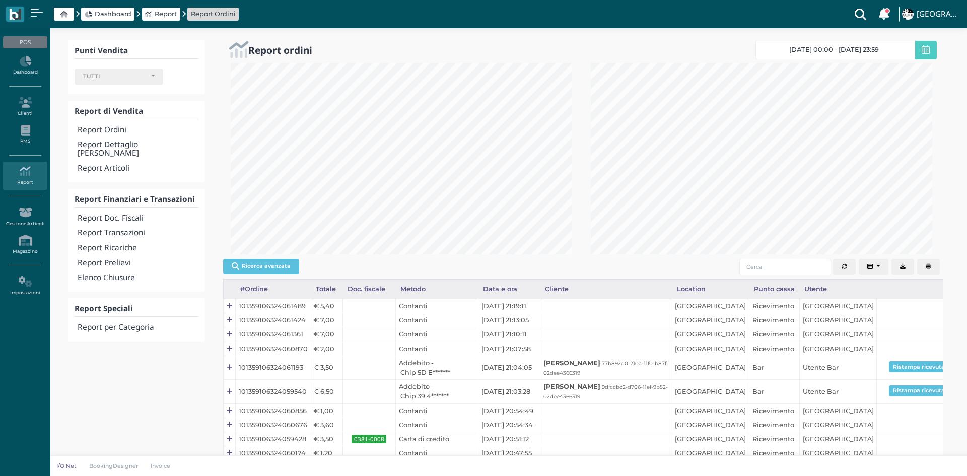
select select
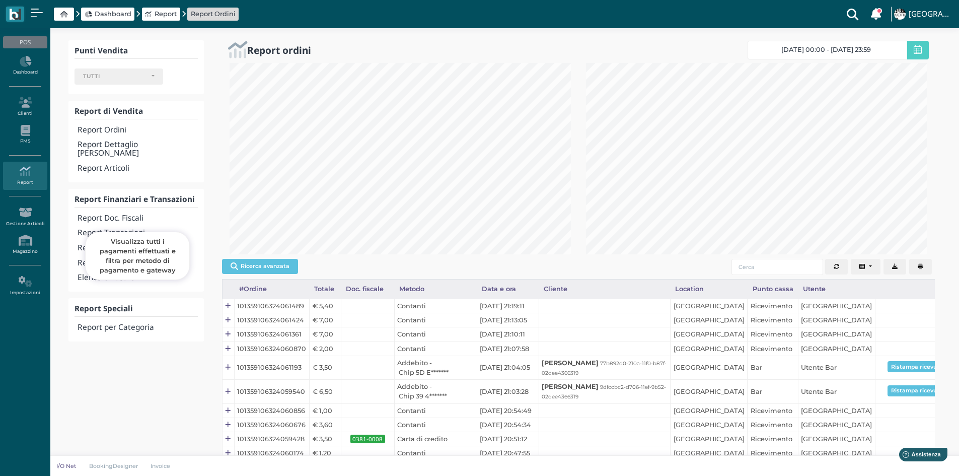
click at [141, 229] on h4 "Report Transazioni" at bounding box center [138, 233] width 120 height 9
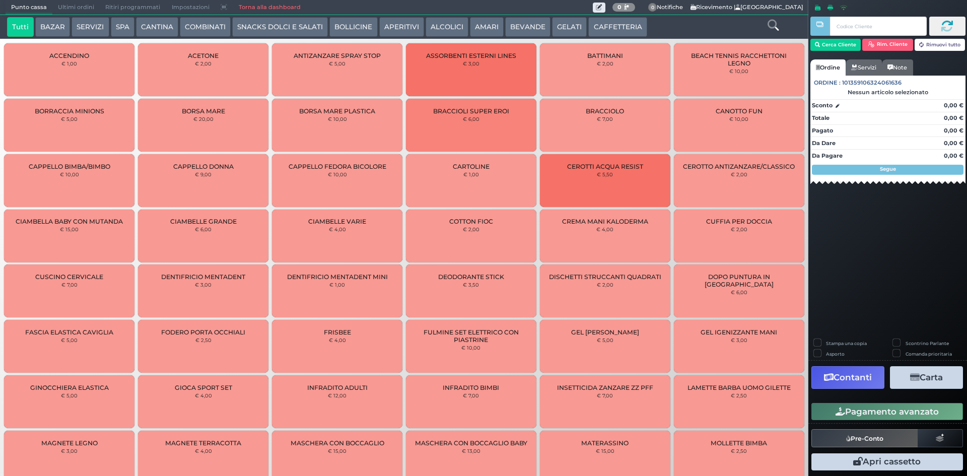
click at [522, 28] on button "BEVANDE" at bounding box center [527, 27] width 45 height 20
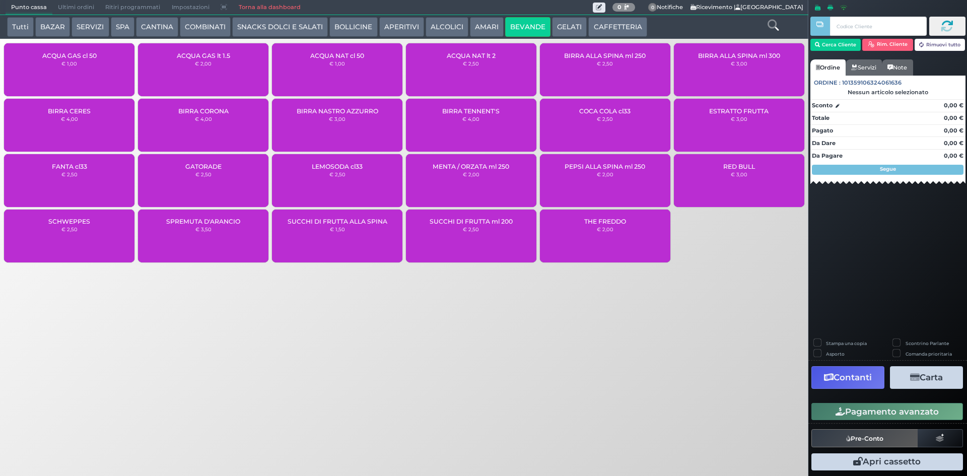
click at [476, 26] on button "AMARI" at bounding box center [487, 27] width 34 height 20
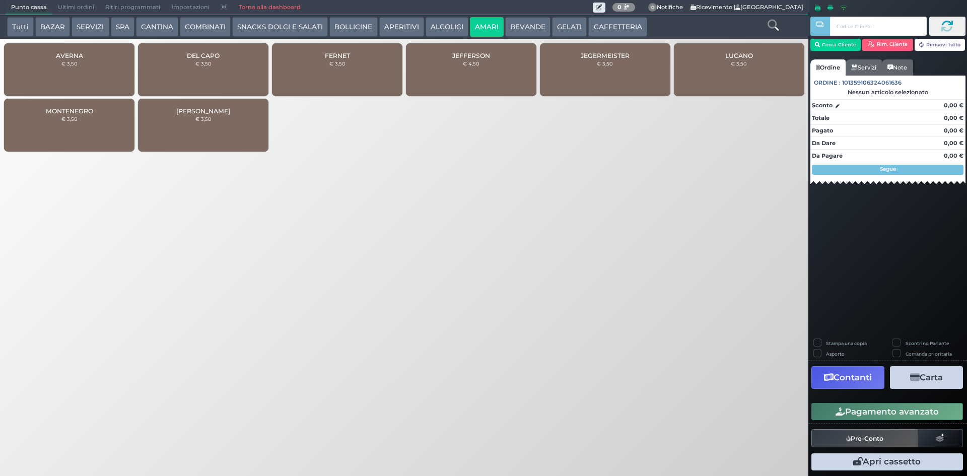
click at [452, 28] on button "ALCOLICI" at bounding box center [447, 27] width 43 height 20
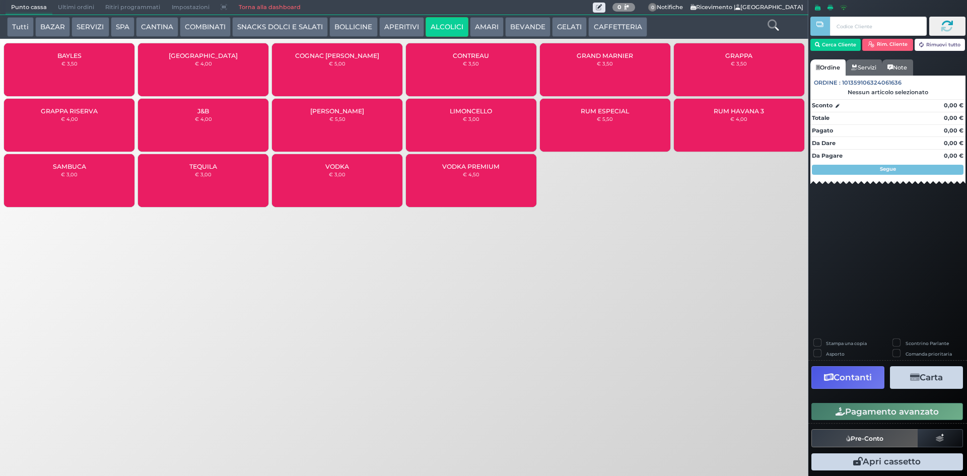
click at [399, 28] on button "APERITIVI" at bounding box center [401, 27] width 45 height 20
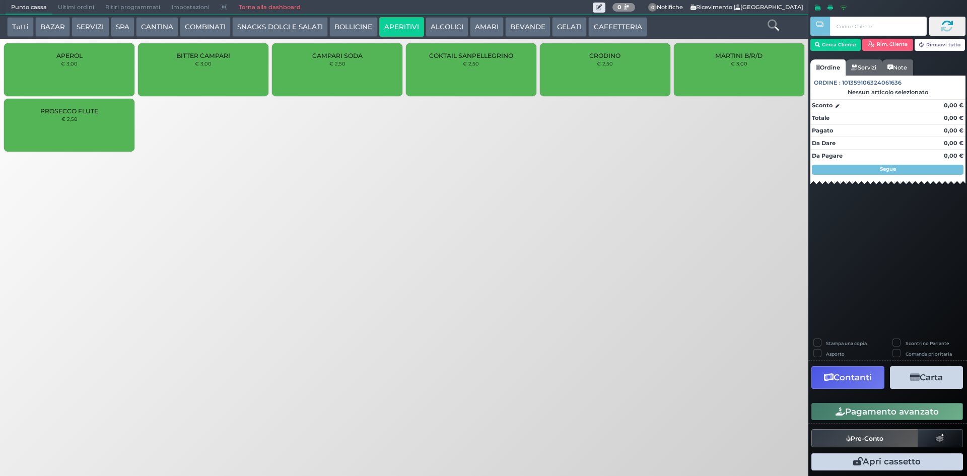
click at [448, 24] on button "ALCOLICI" at bounding box center [447, 27] width 43 height 20
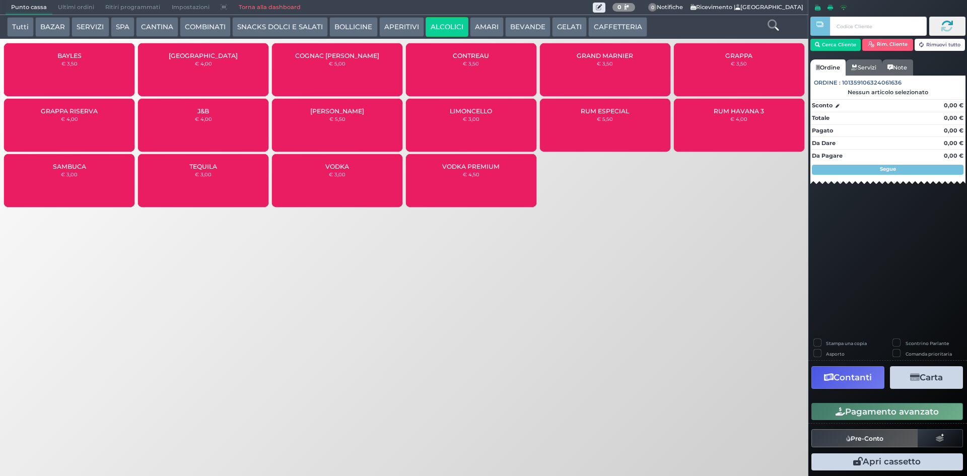
click at [363, 120] on div "JACK DANIEL'S € 5,50" at bounding box center [337, 125] width 130 height 53
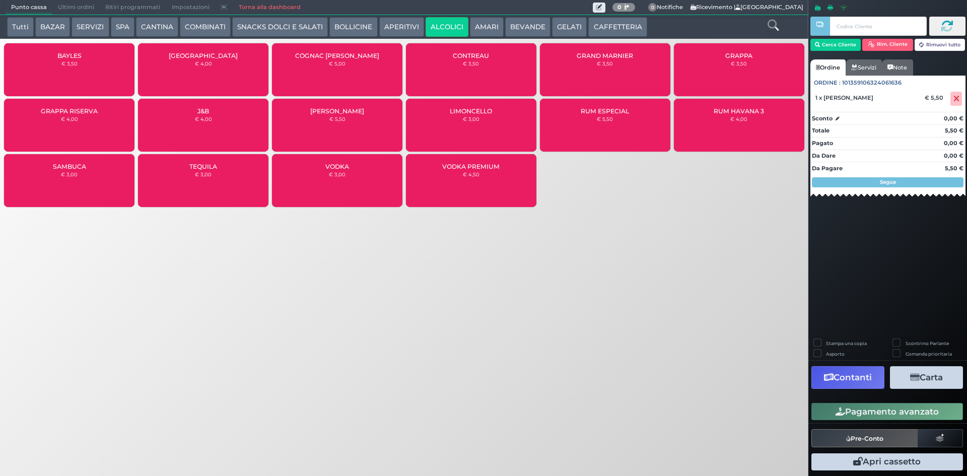
click at [605, 25] on button "CAFFETTERIA" at bounding box center [617, 27] width 58 height 20
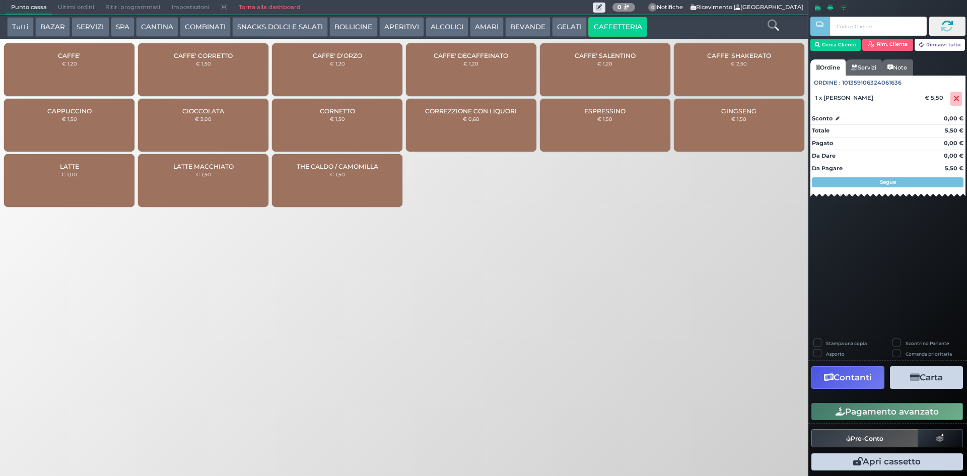
click at [76, 71] on div "CAFFE' € 1,20" at bounding box center [69, 69] width 130 height 53
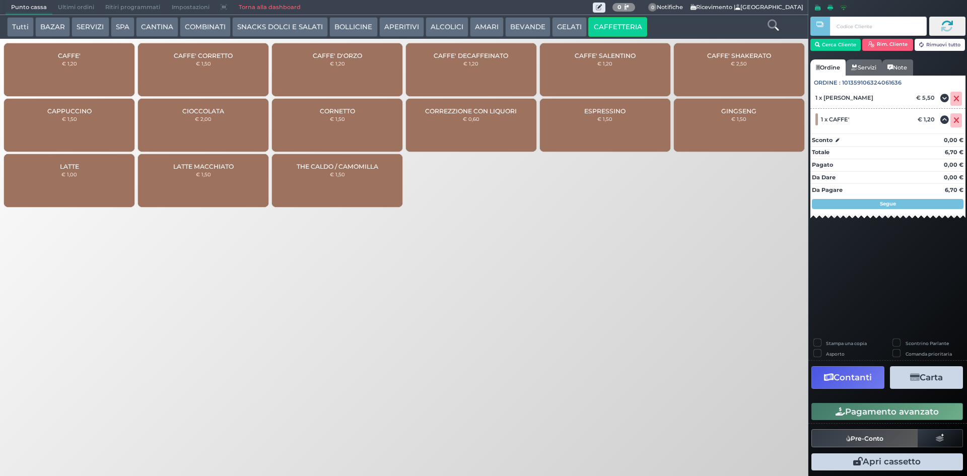
click at [915, 416] on button "Pagamento avanzato" at bounding box center [887, 411] width 152 height 17
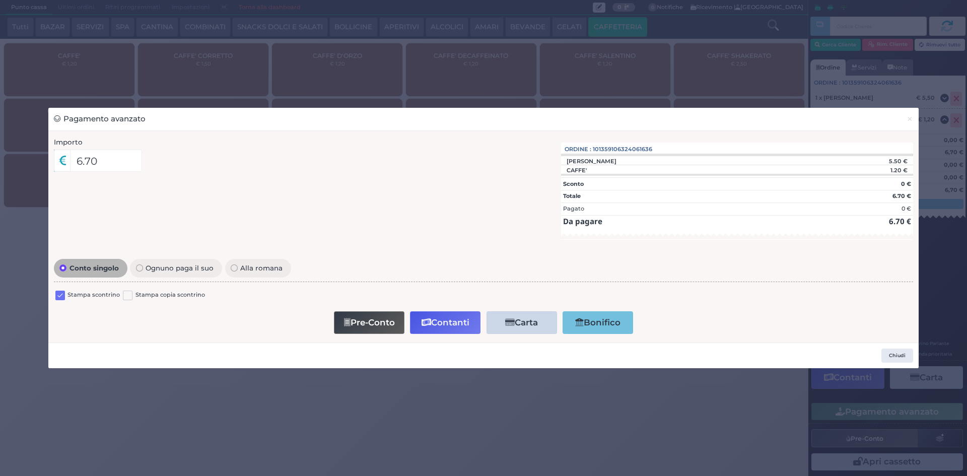
click at [63, 297] on label at bounding box center [60, 296] width 10 height 10
click at [0, 0] on input "checkbox" at bounding box center [0, 0] width 0 height 0
click at [461, 327] on button "Contanti" at bounding box center [445, 322] width 71 height 23
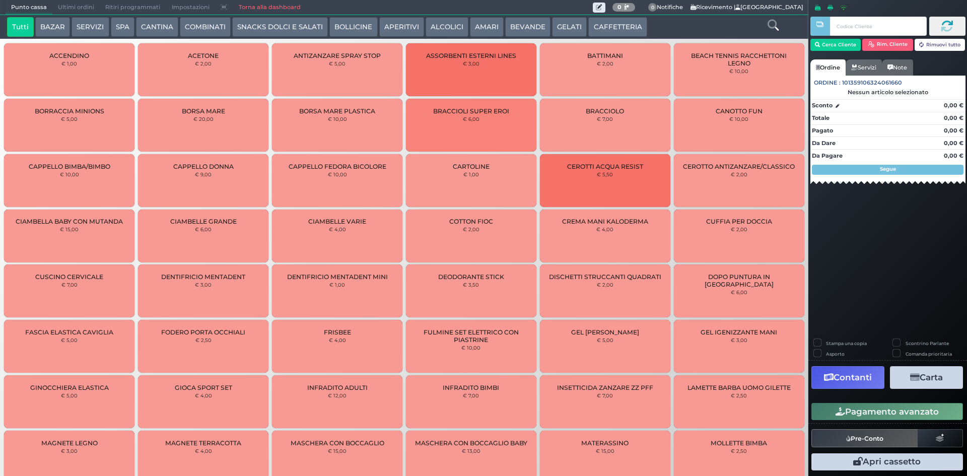
click at [603, 29] on button "CAFFETTERIA" at bounding box center [617, 27] width 58 height 20
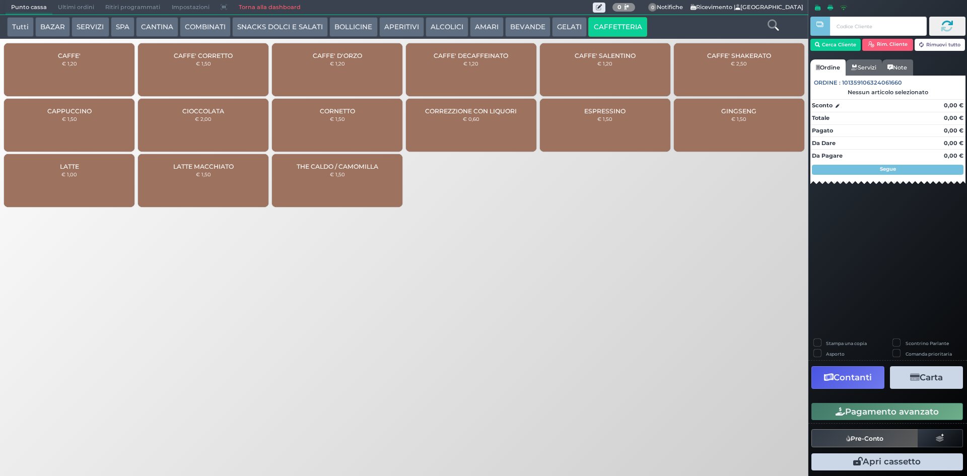
drag, startPoint x: 106, startPoint y: 67, endPoint x: 335, endPoint y: 132, distance: 238.2
click at [106, 67] on div "CAFFE' € 1,20" at bounding box center [69, 69] width 130 height 53
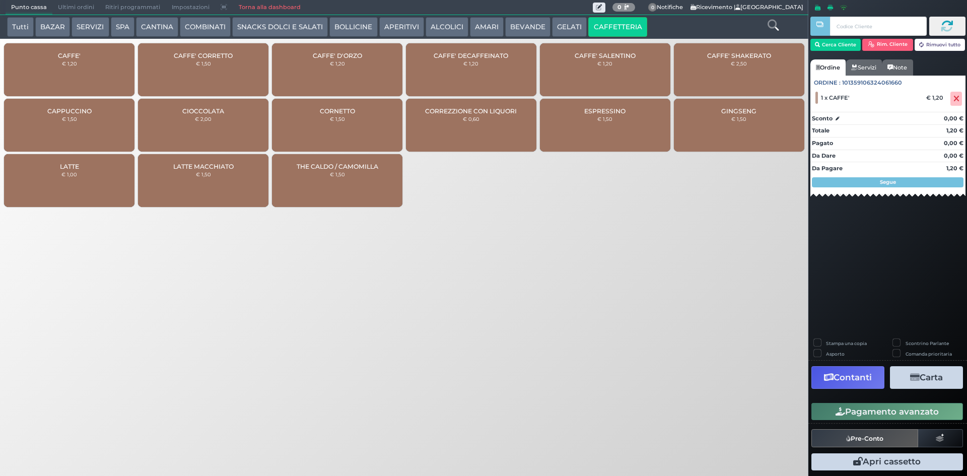
drag, startPoint x: 877, startPoint y: 421, endPoint x: 881, endPoint y: 443, distance: 22.5
click at [881, 443] on div "Stampa una copia Scontrino Parlante Asporto Comanda prioritaria Contanti Carta …" at bounding box center [887, 406] width 159 height 134
click at [891, 409] on button "Pagamento avanzato" at bounding box center [887, 411] width 152 height 17
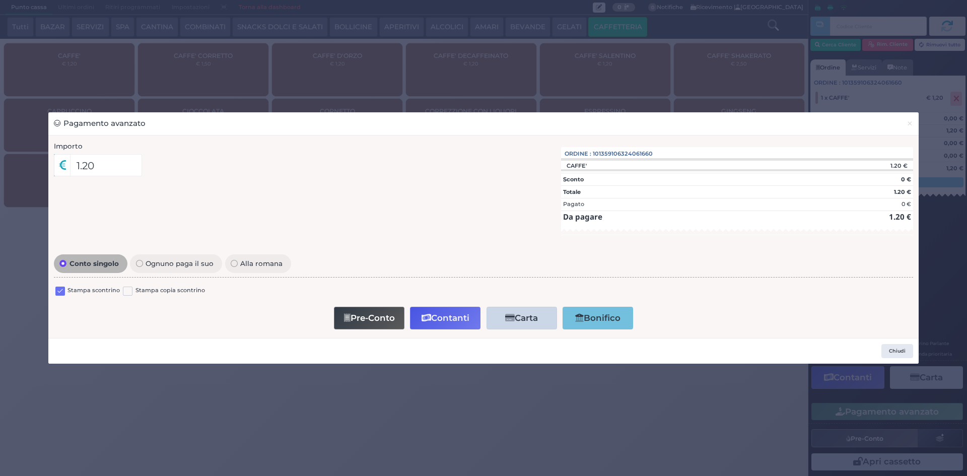
click at [63, 294] on label at bounding box center [60, 292] width 10 height 10
click at [0, 0] on input "checkbox" at bounding box center [0, 0] width 0 height 0
click at [416, 314] on button "Contanti" at bounding box center [445, 318] width 71 height 23
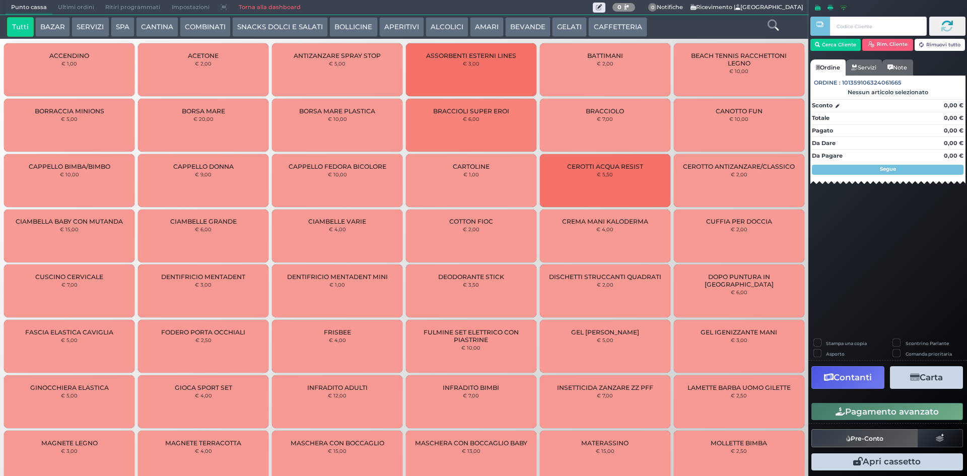
click at [77, 9] on span "Ultimi ordini" at bounding box center [75, 8] width 47 height 14
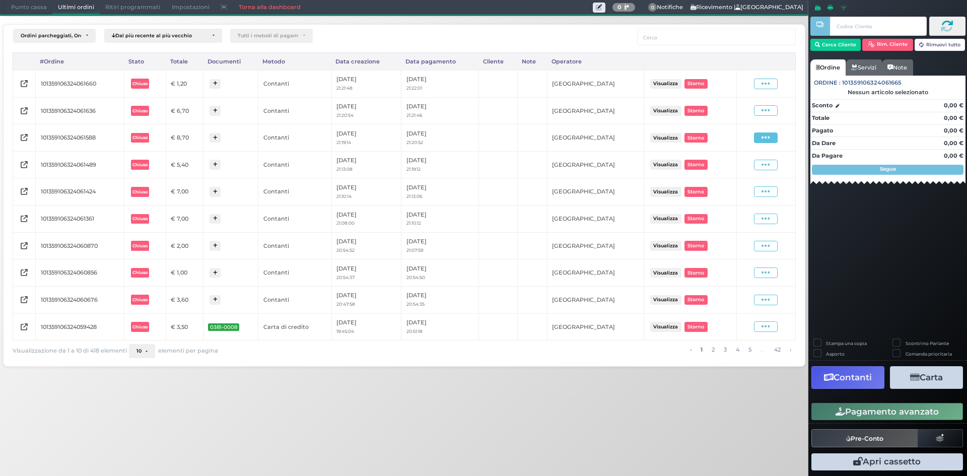
click at [772, 138] on span at bounding box center [766, 137] width 24 height 11
click at [740, 169] on span "Ristampa Pre-Conto" at bounding box center [742, 167] width 41 height 17
click at [763, 113] on icon at bounding box center [766, 111] width 9 height 10
click at [737, 138] on span "Ristampa Pre-Conto" at bounding box center [742, 139] width 41 height 17
click at [764, 80] on icon at bounding box center [766, 84] width 9 height 10
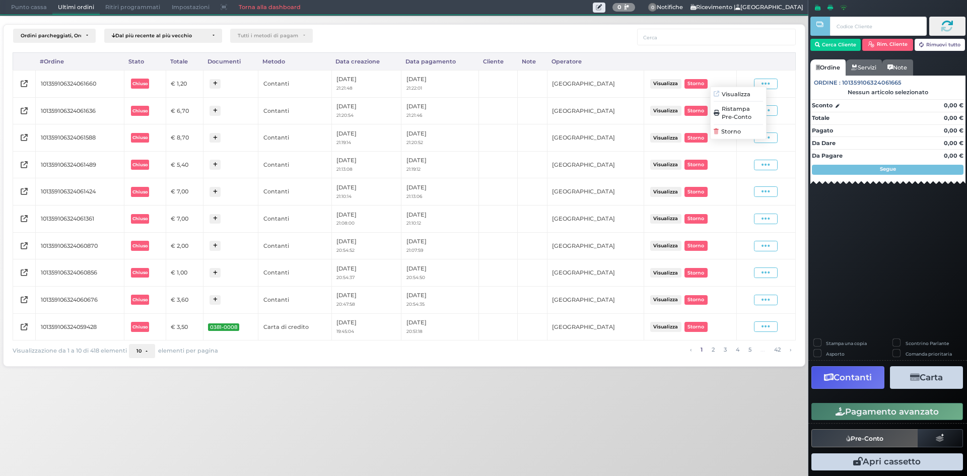
click at [748, 110] on span "Ristampa Pre-Conto" at bounding box center [742, 112] width 41 height 17
click at [26, 6] on span "Punto cassa" at bounding box center [29, 8] width 47 height 14
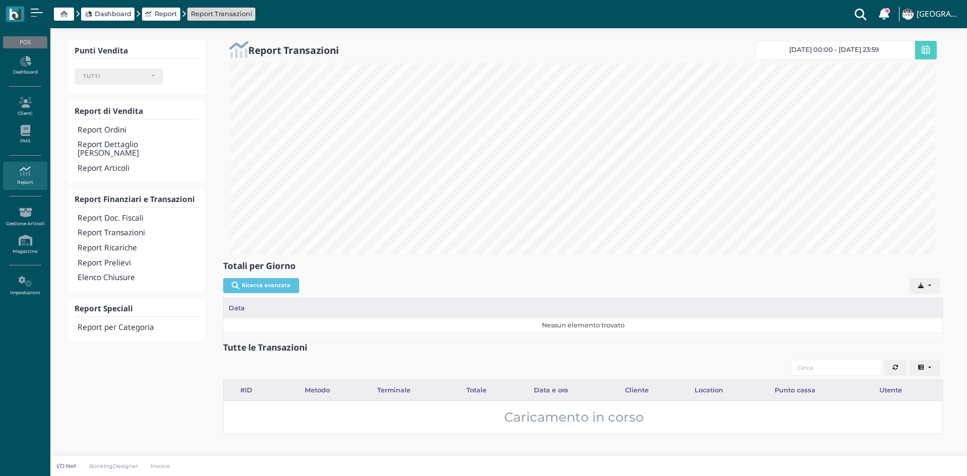
select select
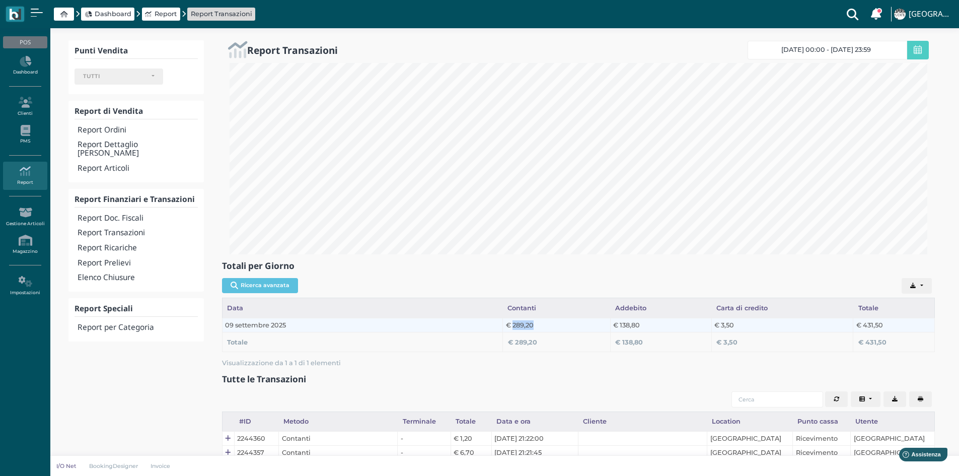
drag, startPoint x: 513, startPoint y: 324, endPoint x: 540, endPoint y: 324, distance: 26.7
click at [540, 324] on td "€ 289,20" at bounding box center [557, 325] width 108 height 14
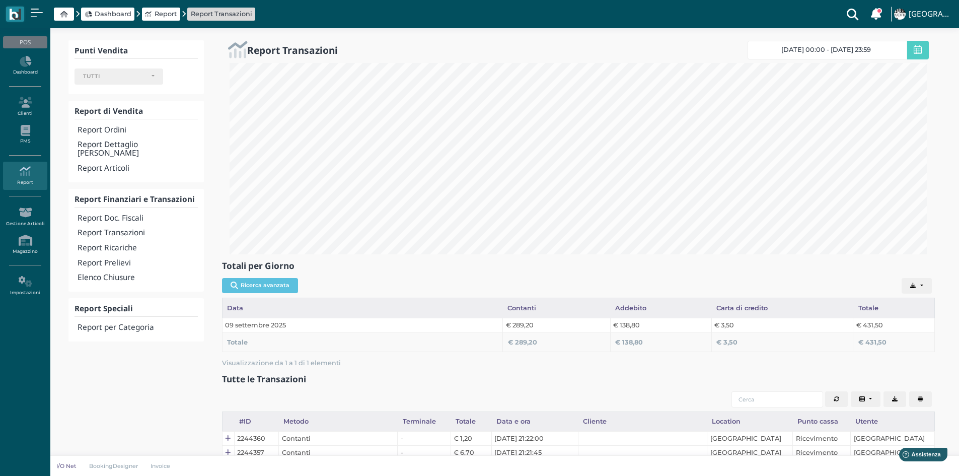
click at [463, 313] on div "Data" at bounding box center [363, 307] width 281 height 19
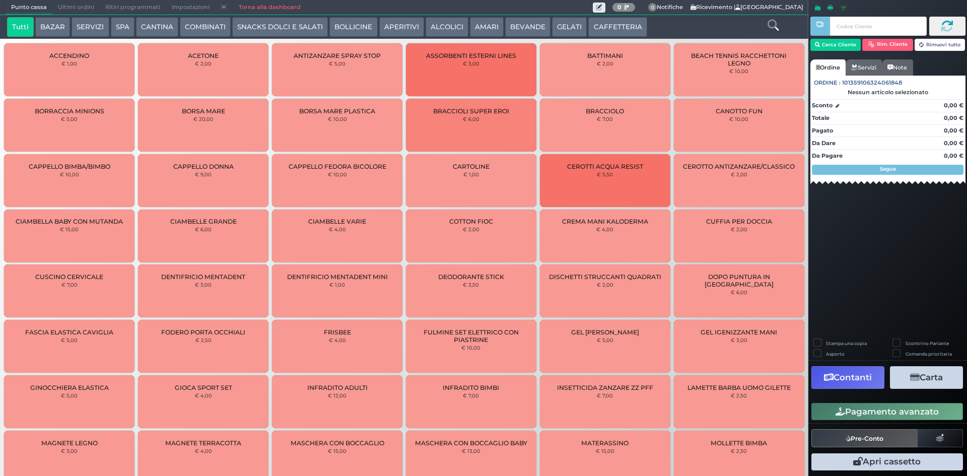
click at [517, 27] on button "BEVANDE" at bounding box center [527, 27] width 45 height 20
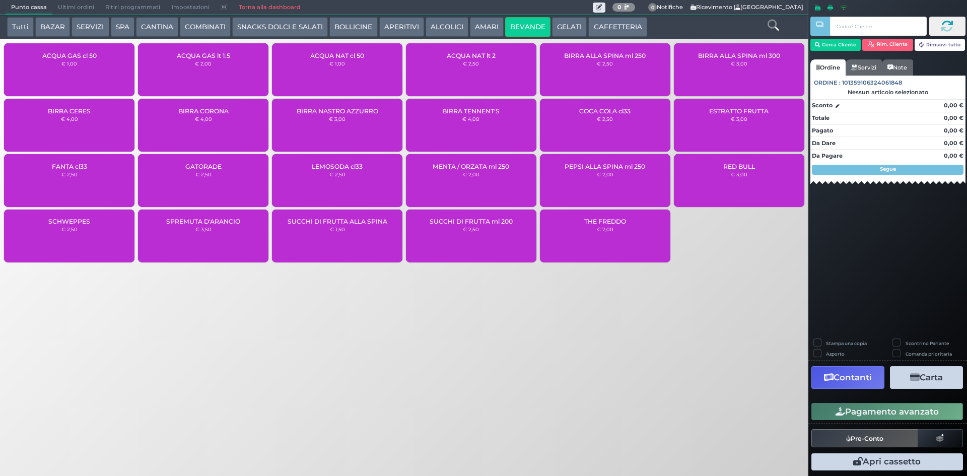
click at [352, 79] on div "ACQUA NAT cl 50 € 1,00" at bounding box center [337, 69] width 130 height 53
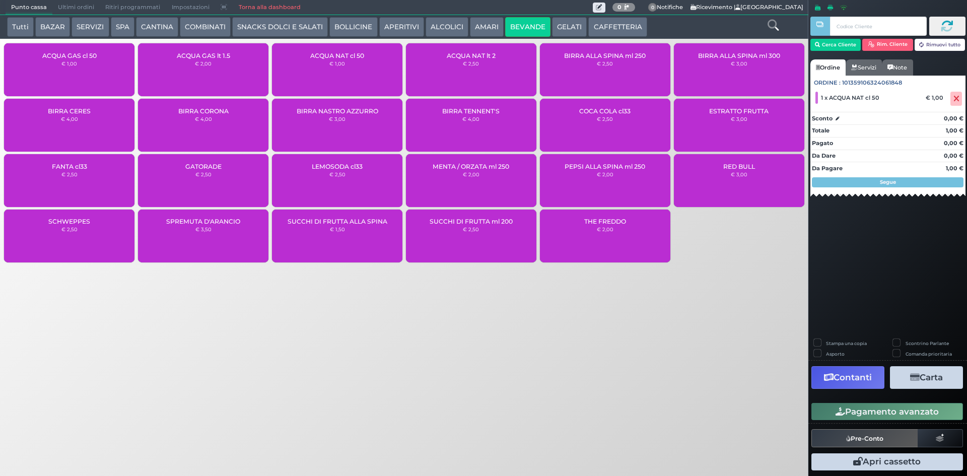
click at [907, 406] on button "Pagamento avanzato" at bounding box center [887, 411] width 152 height 17
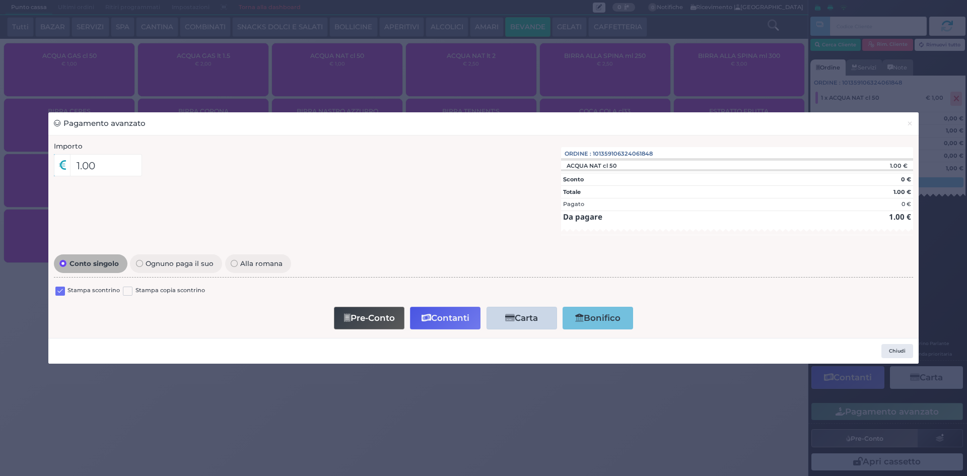
click at [60, 292] on label at bounding box center [60, 292] width 10 height 10
click at [0, 0] on input "checkbox" at bounding box center [0, 0] width 0 height 0
click at [887, 350] on button "Chiudi" at bounding box center [897, 351] width 32 height 14
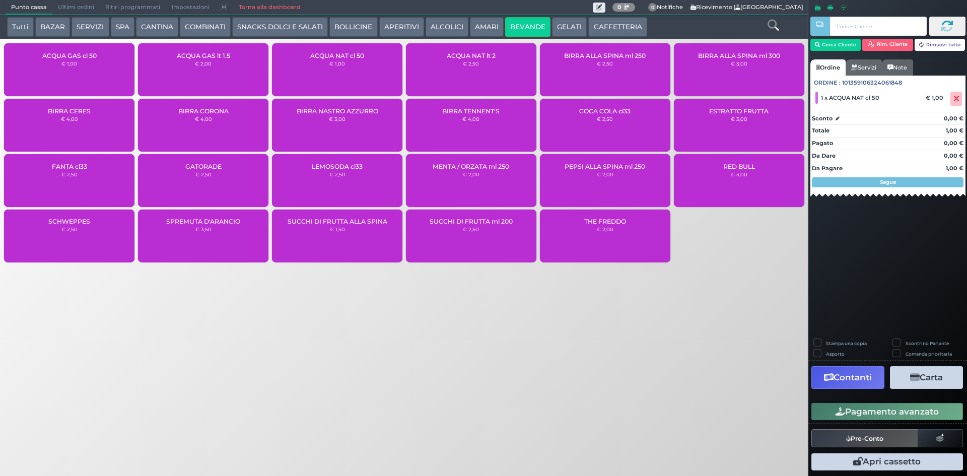
click at [608, 26] on button "CAFFETTERIA" at bounding box center [617, 27] width 58 height 20
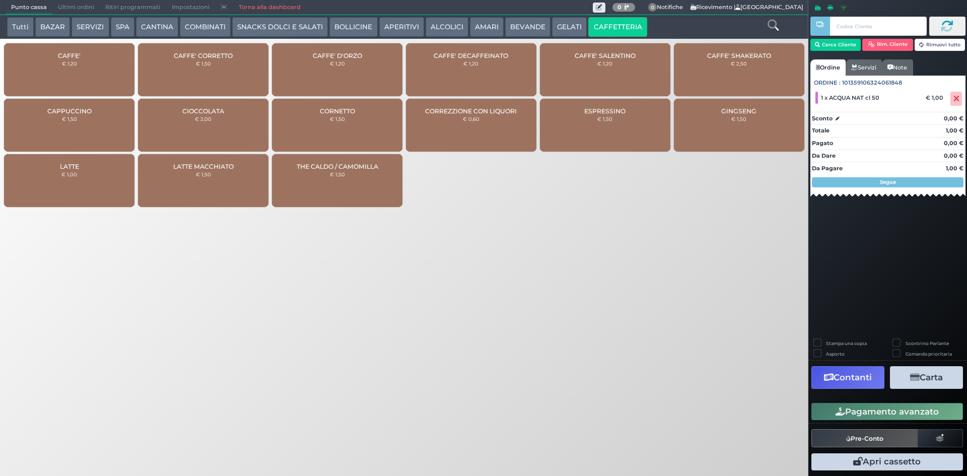
click at [104, 67] on div "CAFFE' € 1,20" at bounding box center [69, 69] width 130 height 53
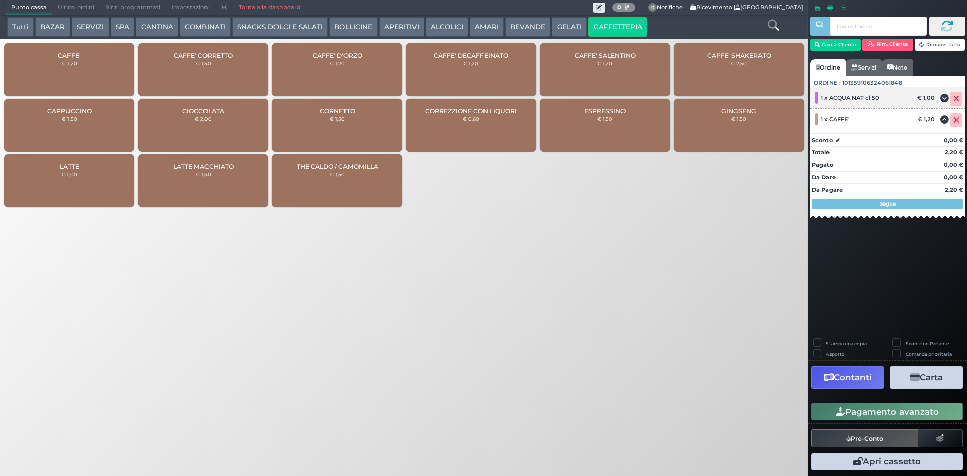
click at [955, 99] on icon at bounding box center [956, 99] width 6 height 1
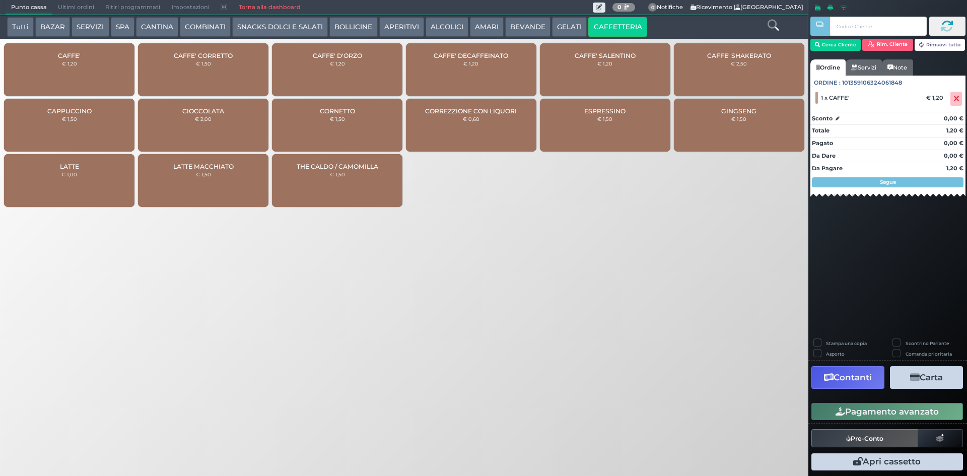
click at [840, 404] on button "Pagamento avanzato" at bounding box center [887, 411] width 152 height 17
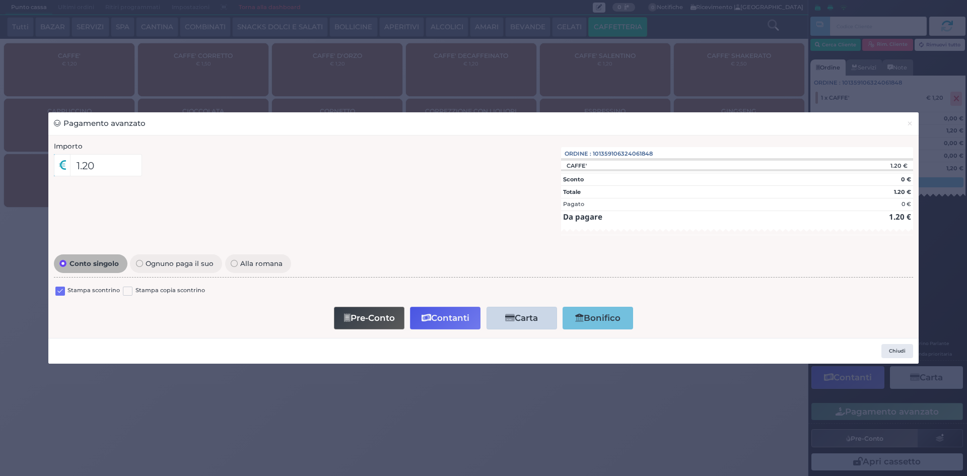
click at [62, 291] on label at bounding box center [60, 292] width 10 height 10
click at [0, 0] on input "checkbox" at bounding box center [0, 0] width 0 height 0
click at [435, 320] on button "Contanti" at bounding box center [445, 318] width 71 height 23
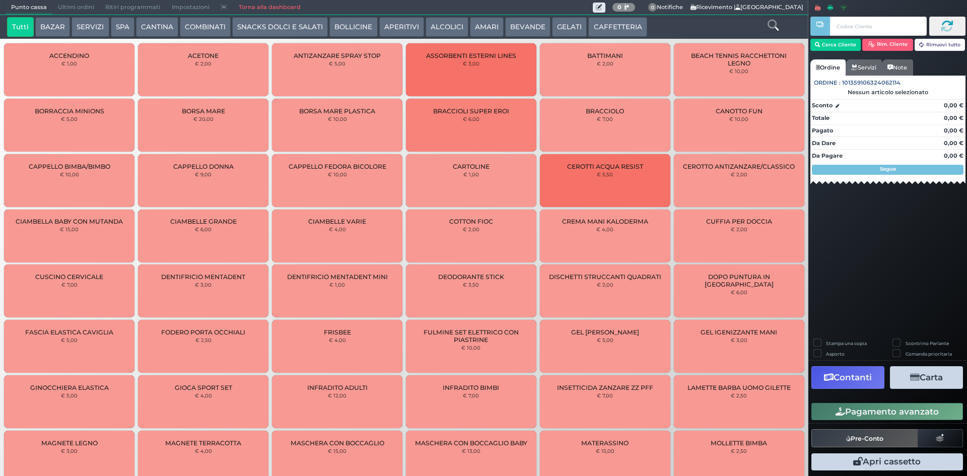
click at [526, 32] on button "BEVANDE" at bounding box center [527, 27] width 45 height 20
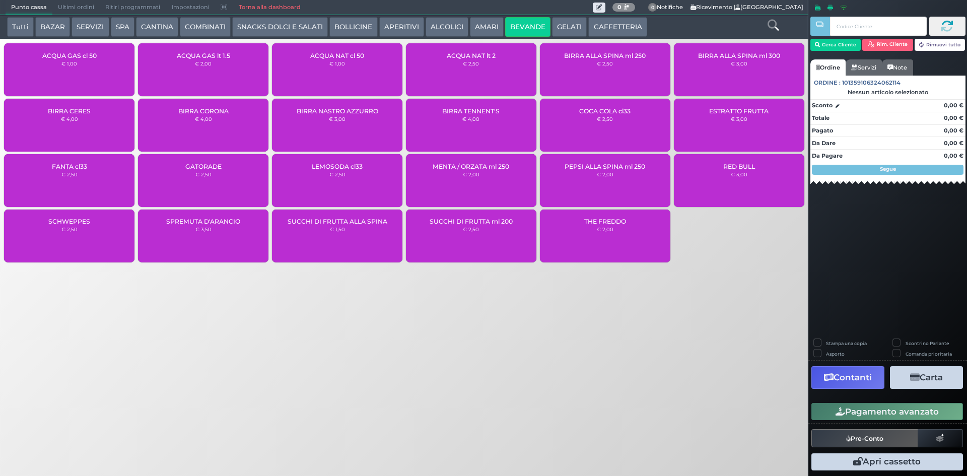
click at [370, 68] on div "ACQUA NAT cl 50 € 1,00" at bounding box center [337, 69] width 130 height 53
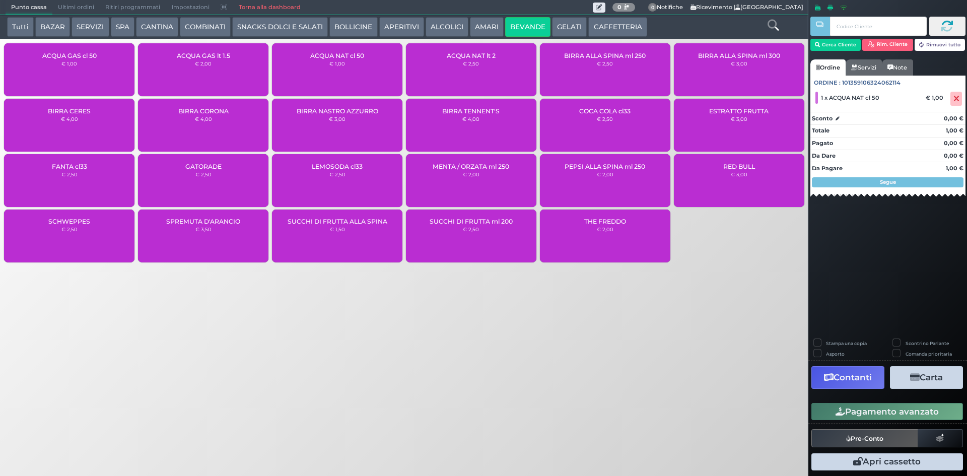
click at [840, 409] on icon "button" at bounding box center [841, 411] width 10 height 9
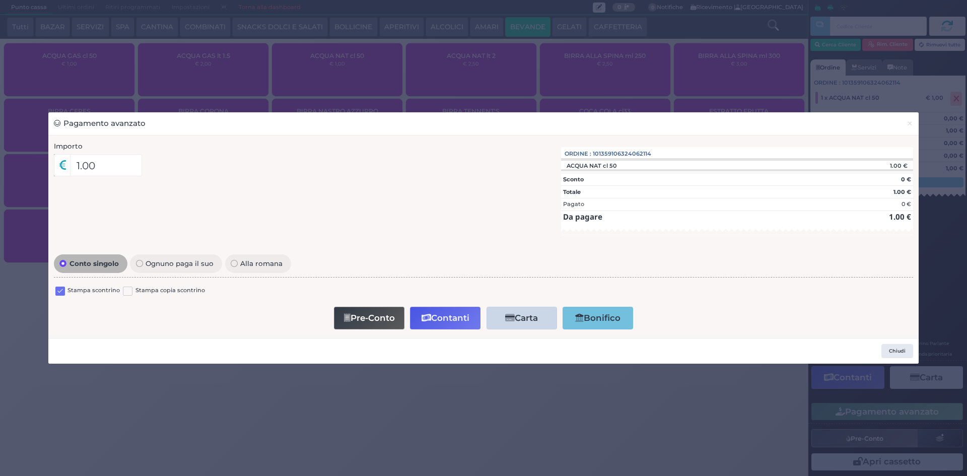
click at [56, 291] on label at bounding box center [60, 292] width 10 height 10
click at [0, 0] on input "checkbox" at bounding box center [0, 0] width 0 height 0
click at [426, 316] on icon "button" at bounding box center [427, 318] width 10 height 9
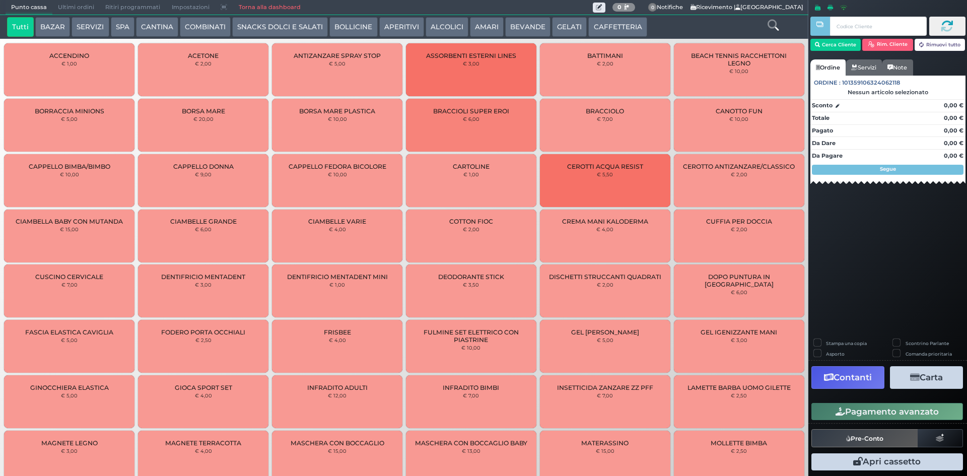
click at [77, 1] on span "Ultimi ordini" at bounding box center [75, 8] width 47 height 14
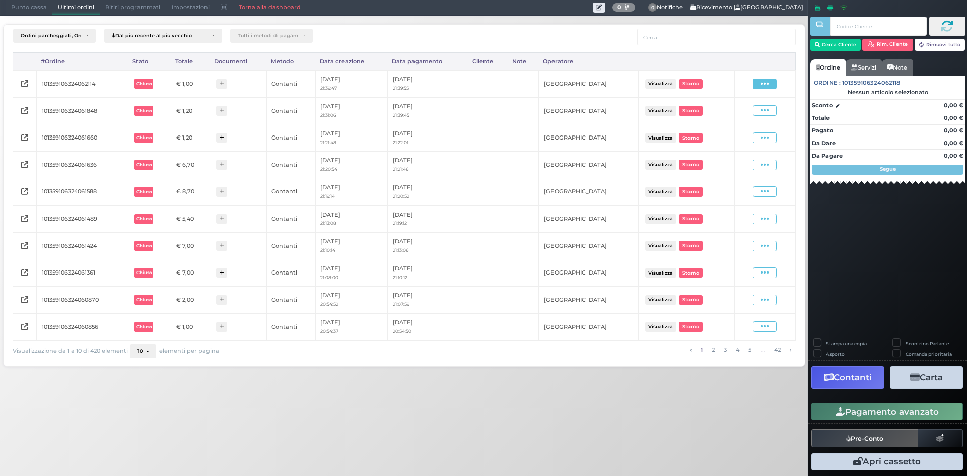
click at [766, 84] on icon at bounding box center [765, 84] width 9 height 10
click at [746, 116] on span "Ristampa Pre-Conto" at bounding box center [740, 112] width 41 height 17
click at [756, 108] on span at bounding box center [765, 110] width 24 height 11
click at [730, 144] on span "Ristampa Pre-Conto" at bounding box center [740, 139] width 41 height 17
click at [9, 9] on span "Punto cassa" at bounding box center [29, 8] width 47 height 14
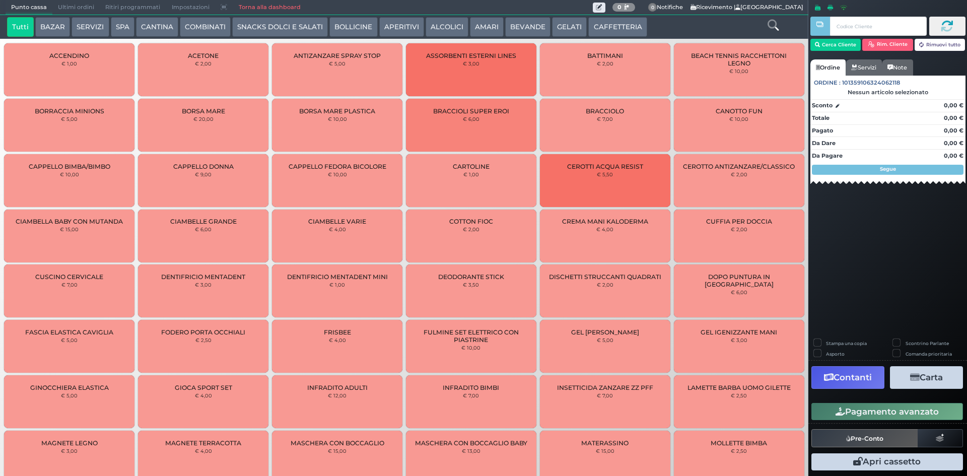
click at [530, 34] on button "BEVANDE" at bounding box center [527, 27] width 45 height 20
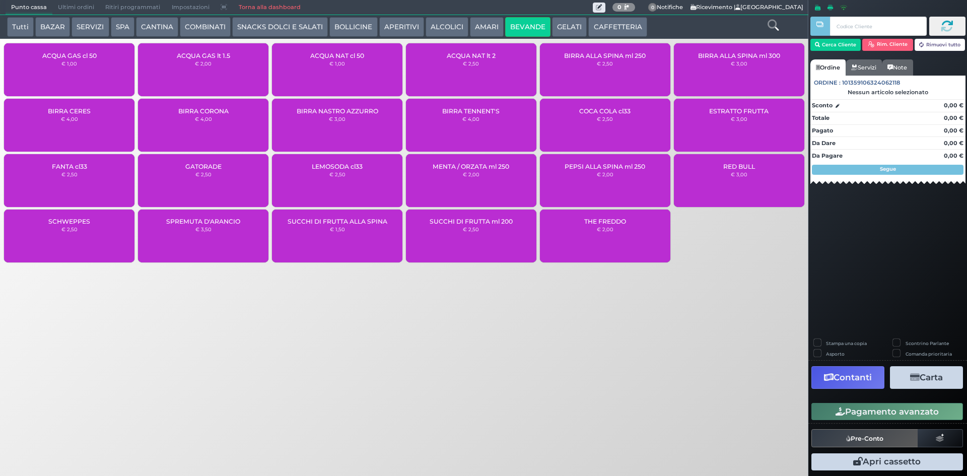
click at [376, 76] on div "ACQUA NAT cl 50 € 1,00" at bounding box center [337, 69] width 130 height 53
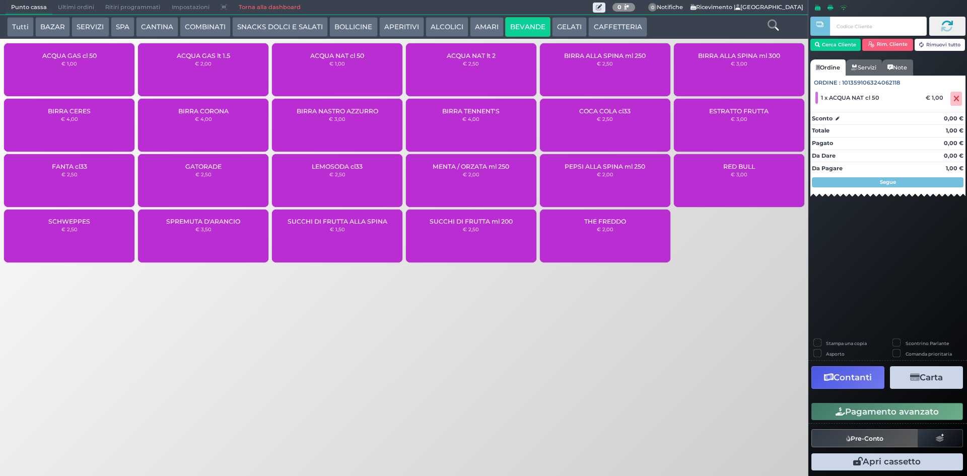
click at [841, 406] on button "Pagamento avanzato" at bounding box center [887, 411] width 152 height 17
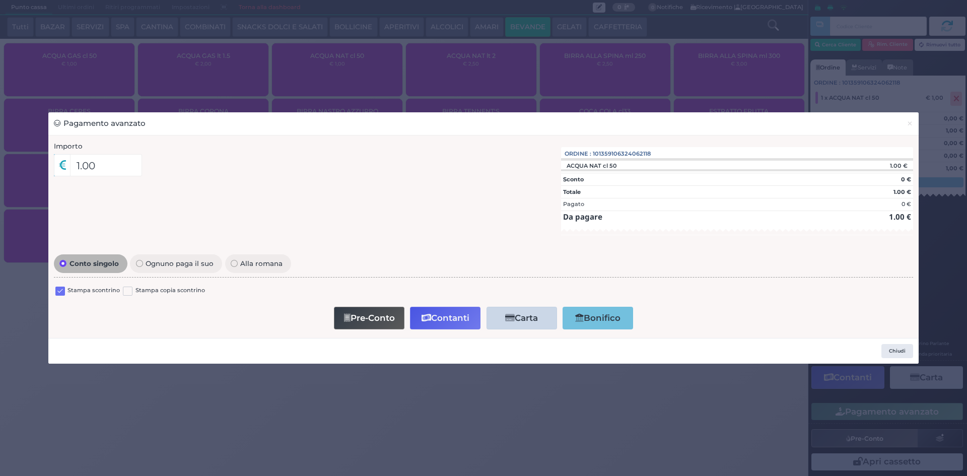
click at [57, 289] on label at bounding box center [60, 292] width 10 height 10
click at [0, 0] on input "checkbox" at bounding box center [0, 0] width 0 height 0
click at [436, 320] on button "Contanti" at bounding box center [445, 318] width 71 height 23
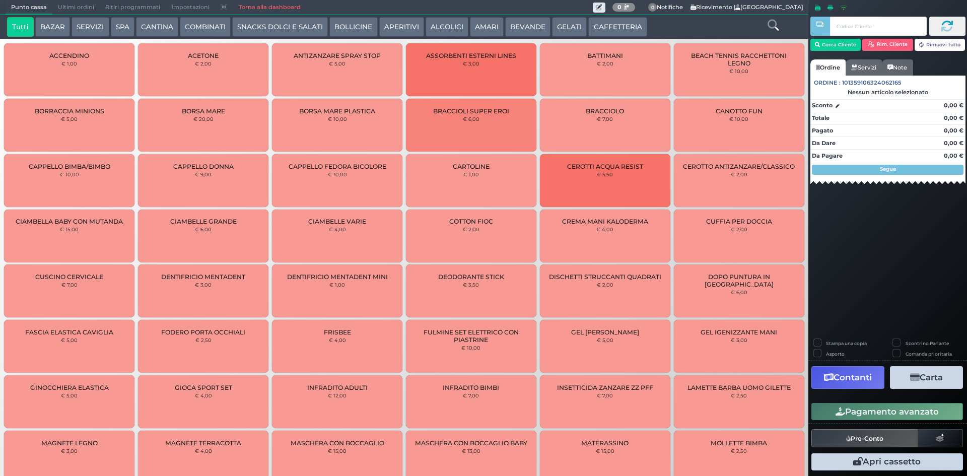
click at [84, 6] on span "Ultimi ordini" at bounding box center [75, 8] width 47 height 14
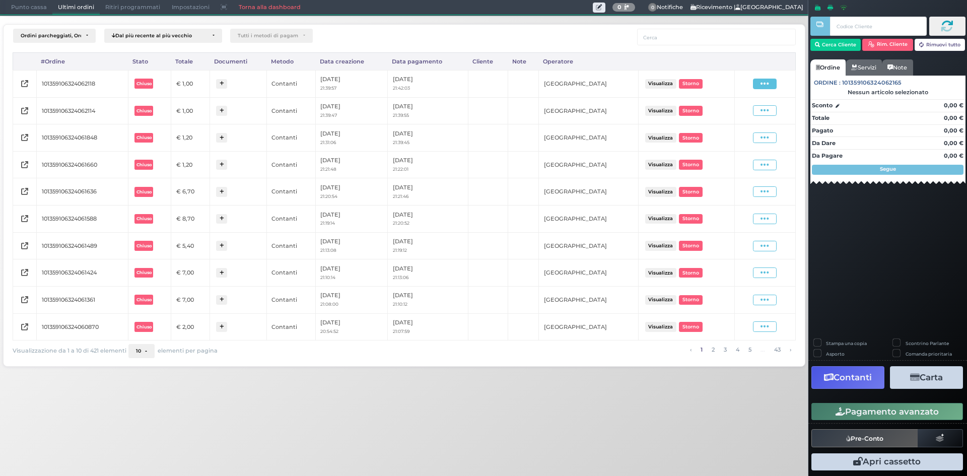
click at [762, 87] on icon at bounding box center [765, 84] width 9 height 10
click at [739, 114] on span "Ristampa Pre-Conto" at bounding box center [740, 112] width 41 height 17
drag, startPoint x: 772, startPoint y: 84, endPoint x: 760, endPoint y: 97, distance: 17.1
click at [771, 84] on span at bounding box center [765, 84] width 24 height 11
click at [747, 111] on span "Ristampa Pre-Conto" at bounding box center [740, 112] width 41 height 17
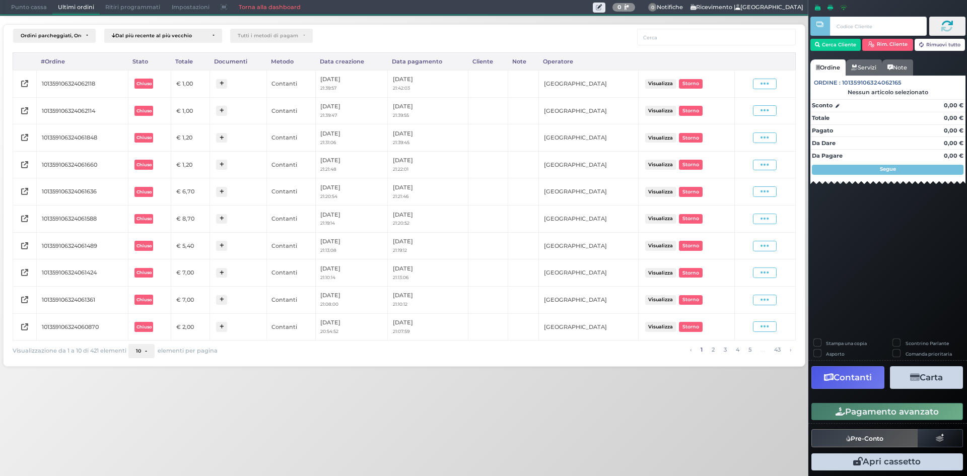
click at [17, 7] on span "Punto cassa" at bounding box center [29, 8] width 47 height 14
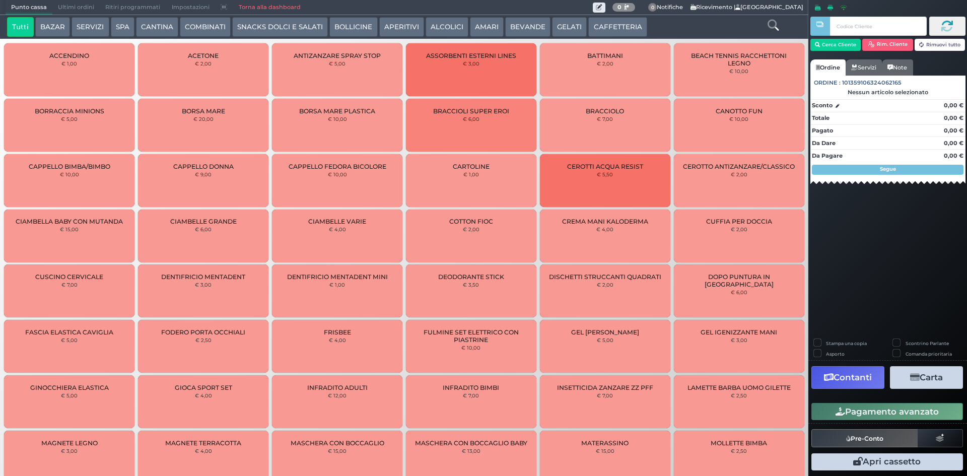
click at [188, 26] on button "COMBINATI" at bounding box center [205, 27] width 51 height 20
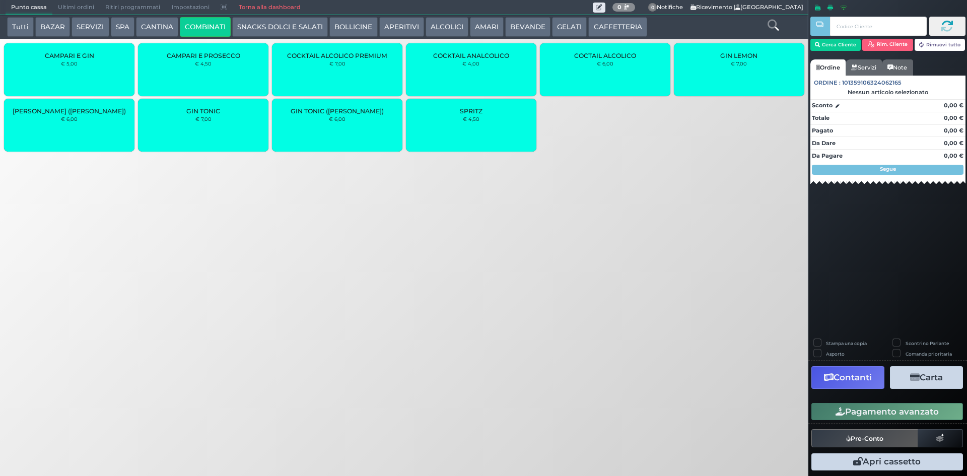
click at [226, 117] on div "GIN TONIC € 7,00" at bounding box center [203, 125] width 130 height 53
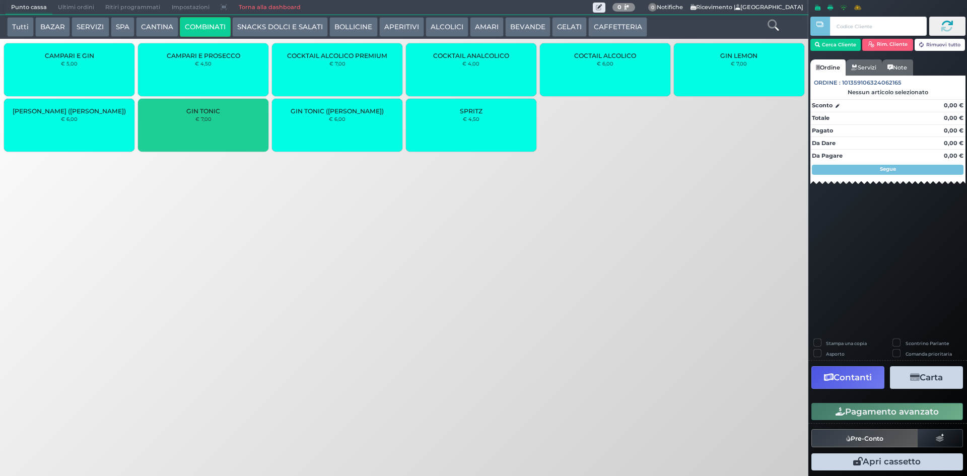
click at [226, 117] on div "GIN TONIC € 7,00" at bounding box center [203, 125] width 130 height 53
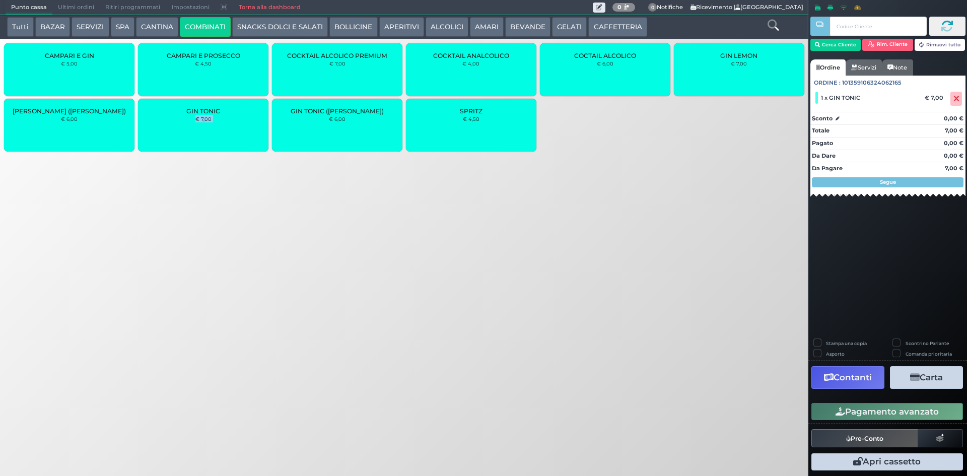
click at [226, 117] on div "GIN TONIC € 7,00" at bounding box center [203, 125] width 130 height 53
click at [849, 44] on button "Cerca Cliente" at bounding box center [835, 45] width 51 height 12
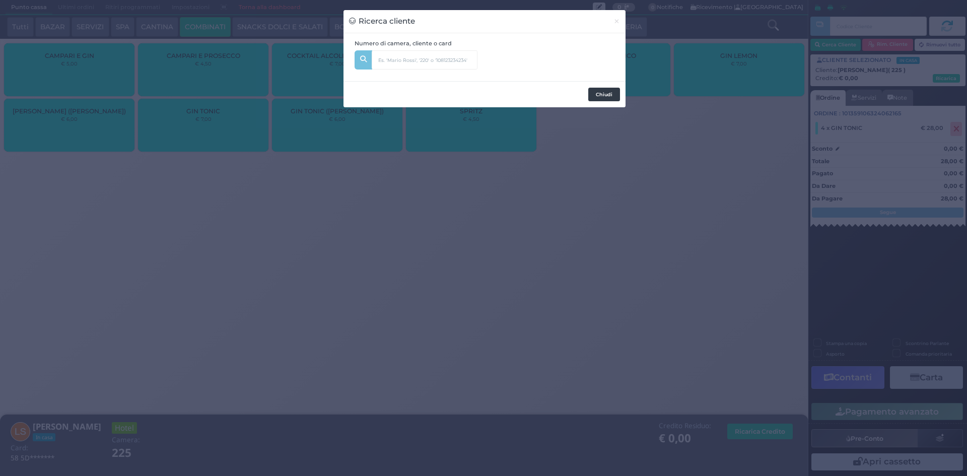
click at [608, 92] on button "Chiudi" at bounding box center [604, 95] width 32 height 14
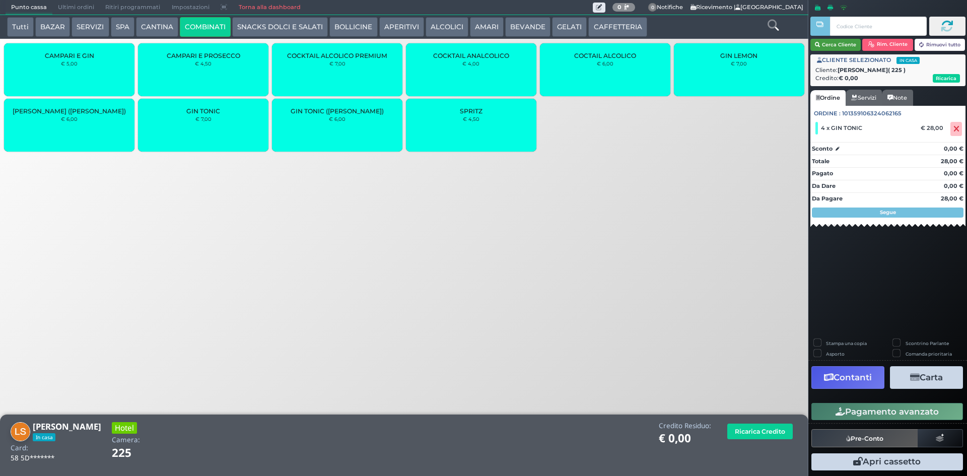
click at [846, 46] on button "Cerca Cliente" at bounding box center [835, 45] width 51 height 12
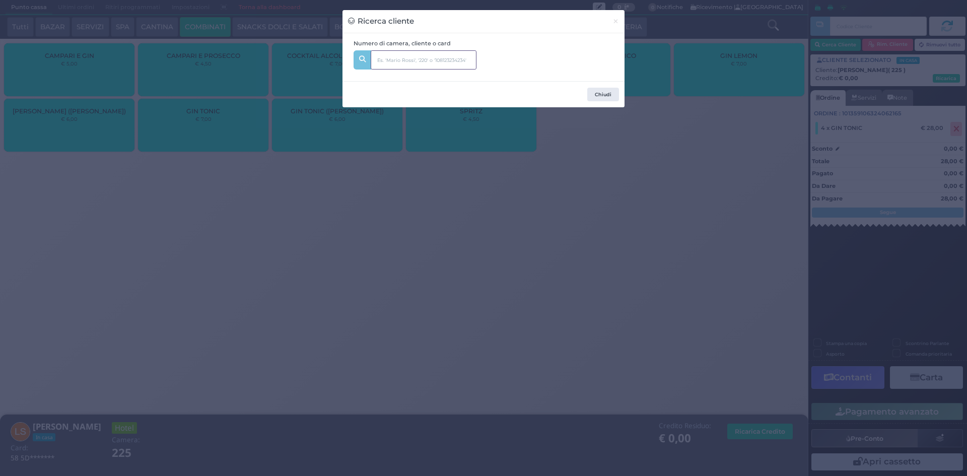
click at [406, 61] on input "text" at bounding box center [424, 59] width 106 height 19
type input "225"
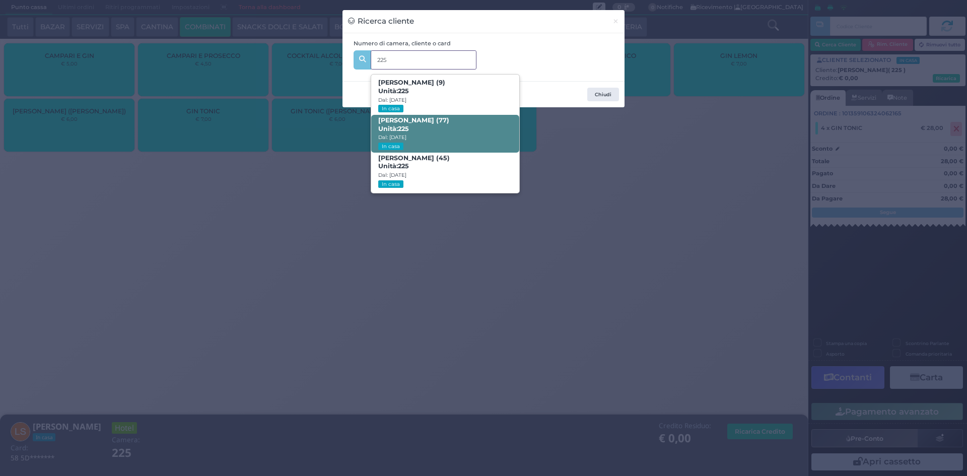
click at [452, 128] on span "LUIGI SERAFINI (77) Unità: 225 Dal: 07/09/2025 In casa" at bounding box center [445, 134] width 148 height 38
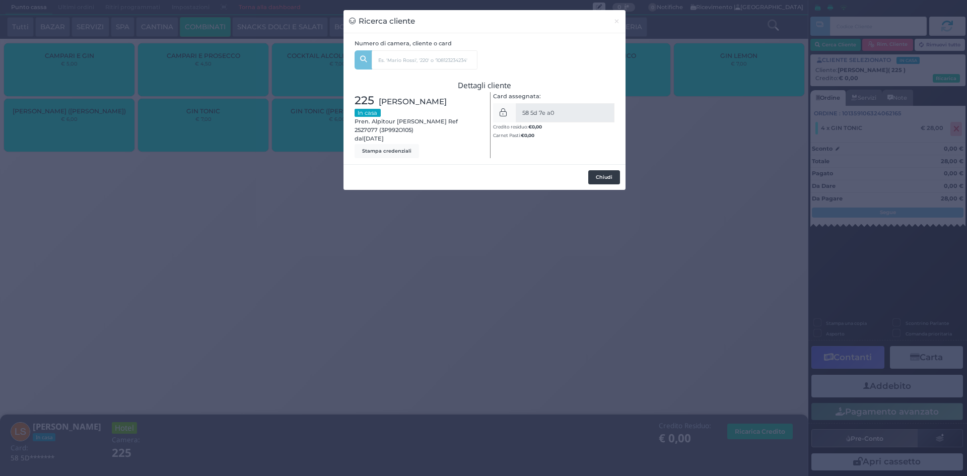
click at [604, 179] on button "Chiudi" at bounding box center [604, 177] width 32 height 14
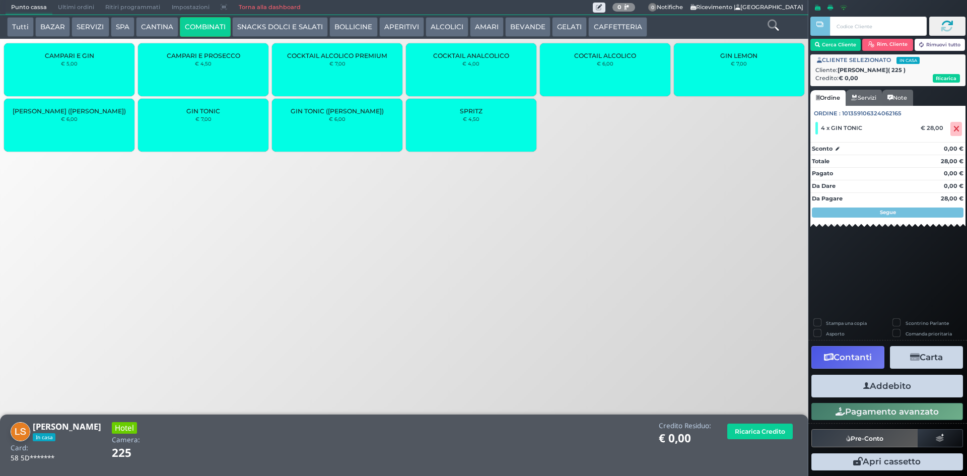
click at [890, 386] on button "Addebito" at bounding box center [887, 386] width 152 height 23
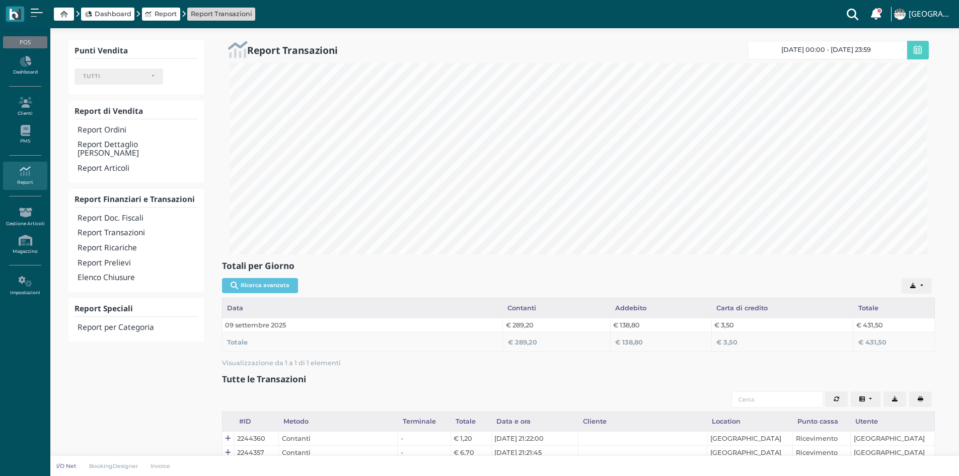
select select
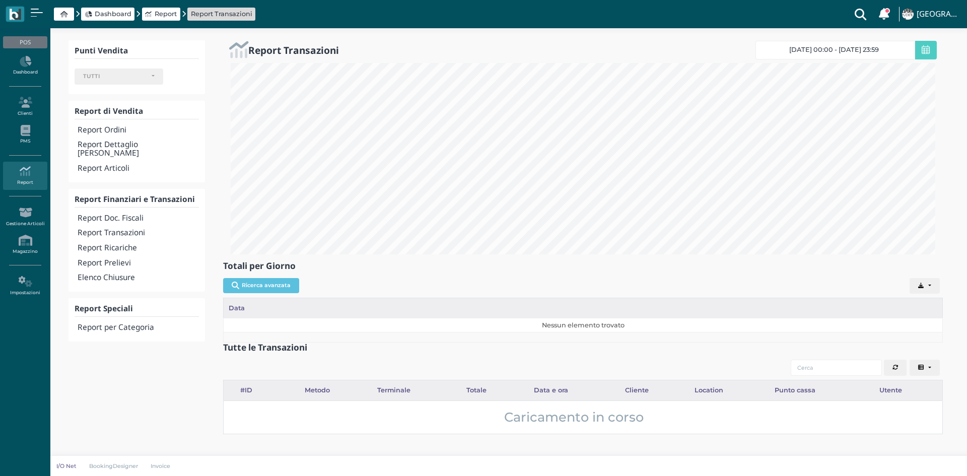
select select
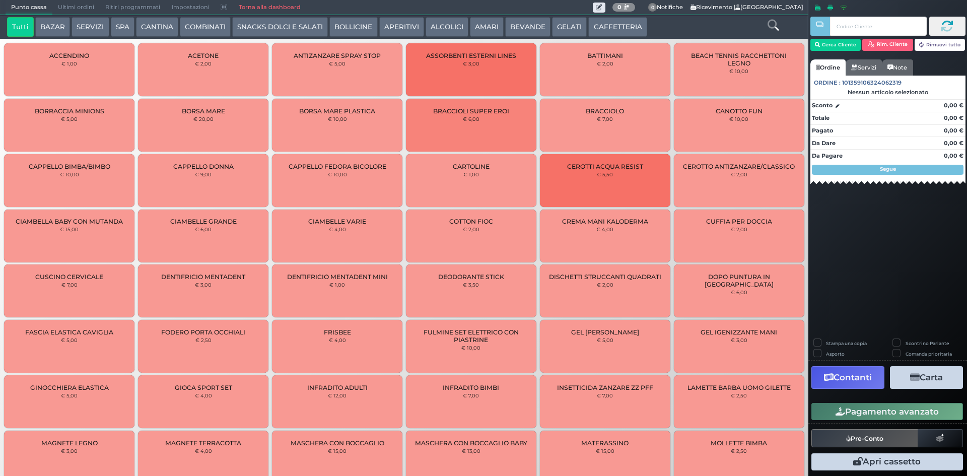
click at [531, 23] on button "BEVANDE" at bounding box center [527, 27] width 45 height 20
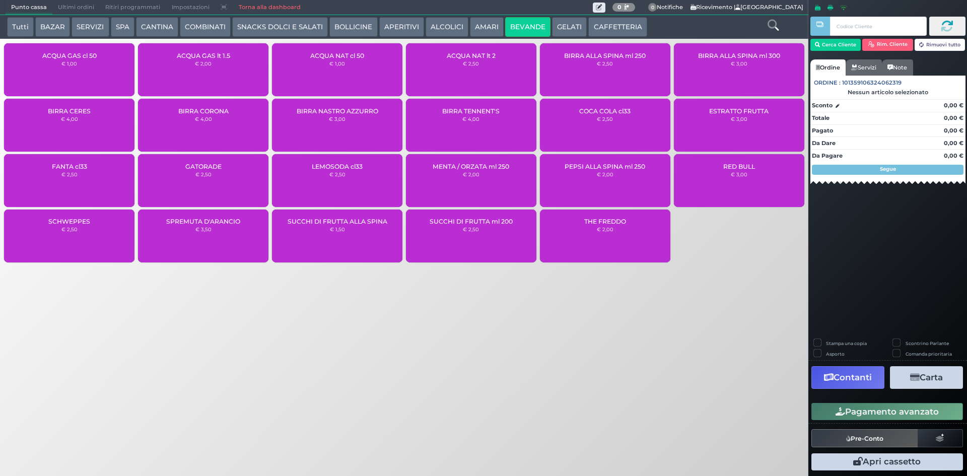
click at [367, 67] on div "ACQUA NAT cl 50 € 1,00" at bounding box center [337, 69] width 130 height 53
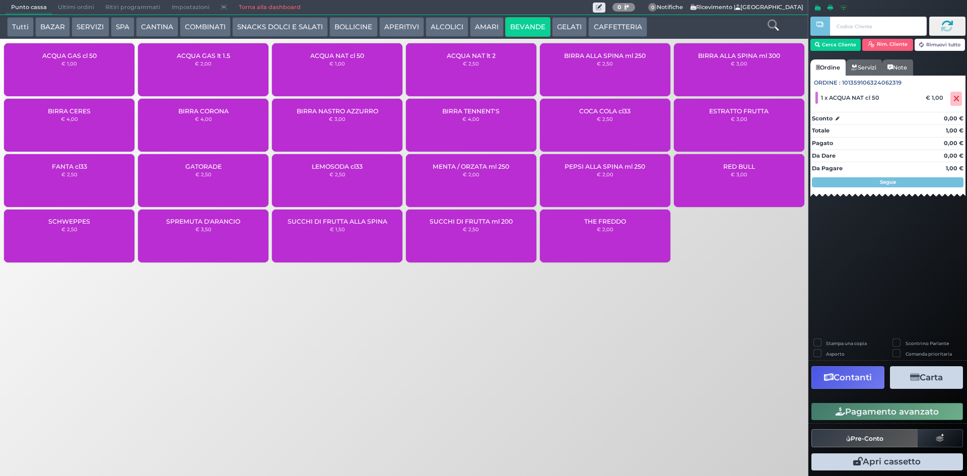
click at [882, 415] on button "Pagamento avanzato" at bounding box center [887, 411] width 152 height 17
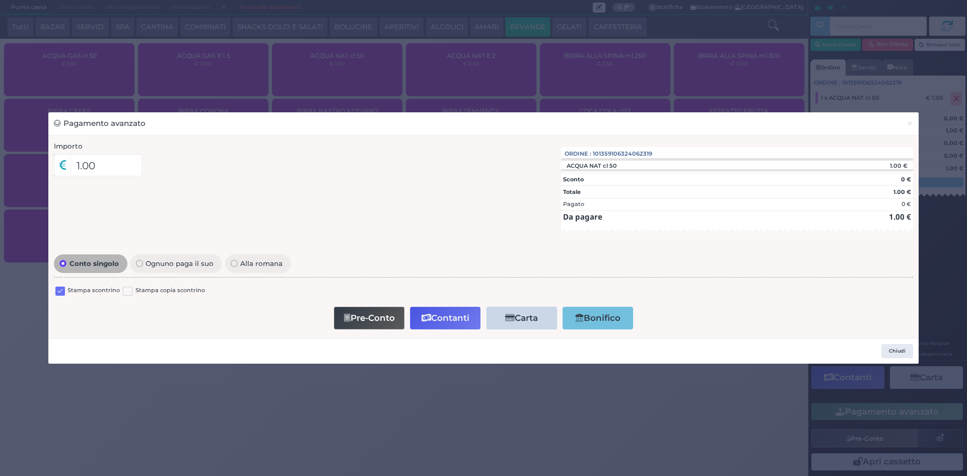
click at [61, 290] on label at bounding box center [60, 292] width 10 height 10
click at [0, 0] on input "checkbox" at bounding box center [0, 0] width 0 height 0
click at [433, 315] on button "Contanti" at bounding box center [445, 318] width 71 height 23
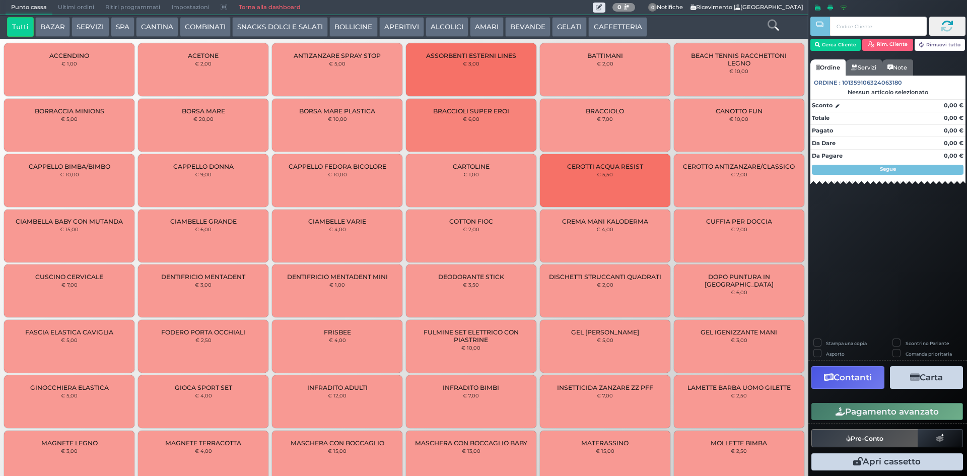
click at [529, 26] on button "BEVANDE" at bounding box center [527, 27] width 45 height 20
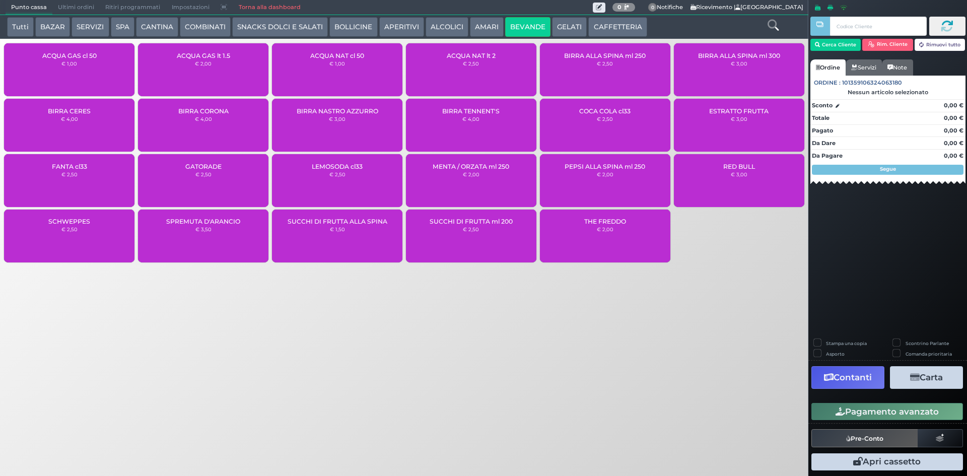
click at [325, 65] on div "ACQUA NAT cl 50 € 1,00" at bounding box center [337, 69] width 130 height 53
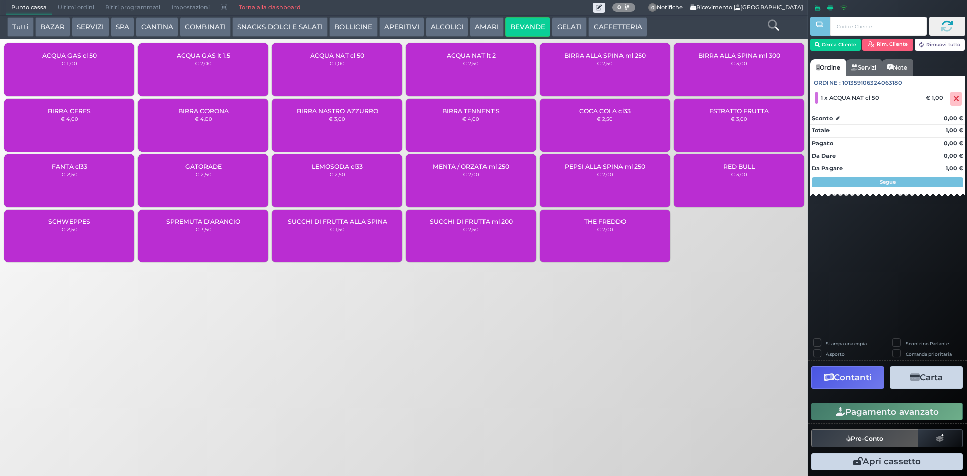
click at [878, 411] on button "Pagamento avanzato" at bounding box center [887, 411] width 152 height 17
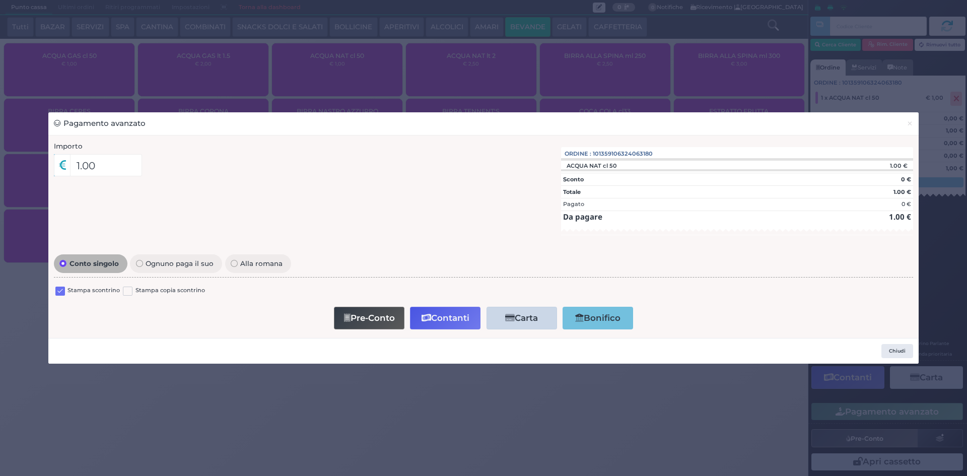
click at [60, 291] on label at bounding box center [60, 292] width 10 height 10
click at [0, 0] on input "checkbox" at bounding box center [0, 0] width 0 height 0
click at [453, 318] on button "Contanti" at bounding box center [445, 318] width 71 height 23
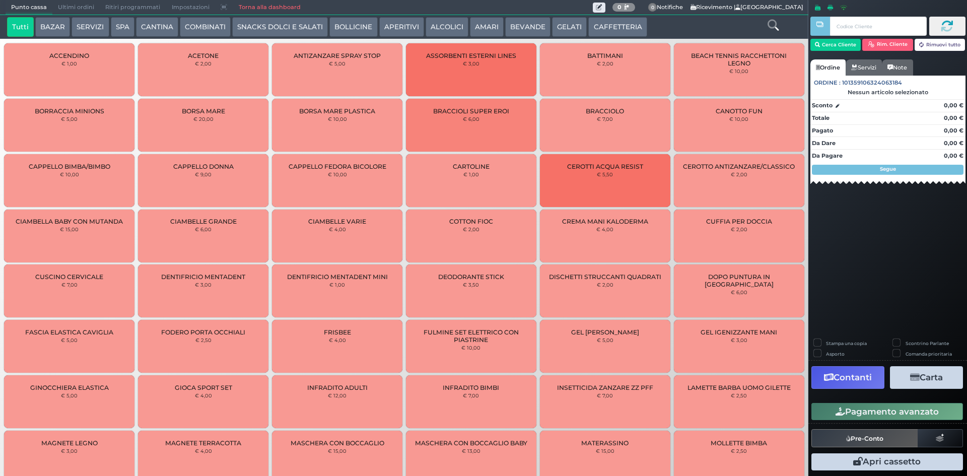
click at [83, 4] on span "Ultimi ordini" at bounding box center [75, 8] width 47 height 14
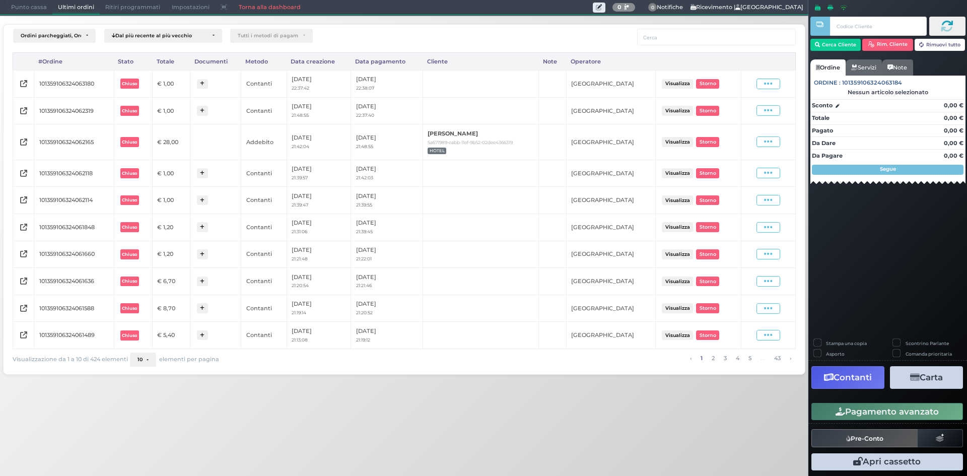
click at [774, 117] on div "Visualizza Ristampa Pre-Conto [GEOGRAPHIC_DATA]" at bounding box center [768, 111] width 44 height 14
click at [774, 113] on span at bounding box center [768, 110] width 24 height 11
click at [737, 141] on span "Ristampa Pre-Conto" at bounding box center [744, 139] width 41 height 17
click at [779, 80] on span at bounding box center [768, 84] width 24 height 11
click at [743, 109] on span "Ristampa Pre-Conto" at bounding box center [744, 112] width 41 height 17
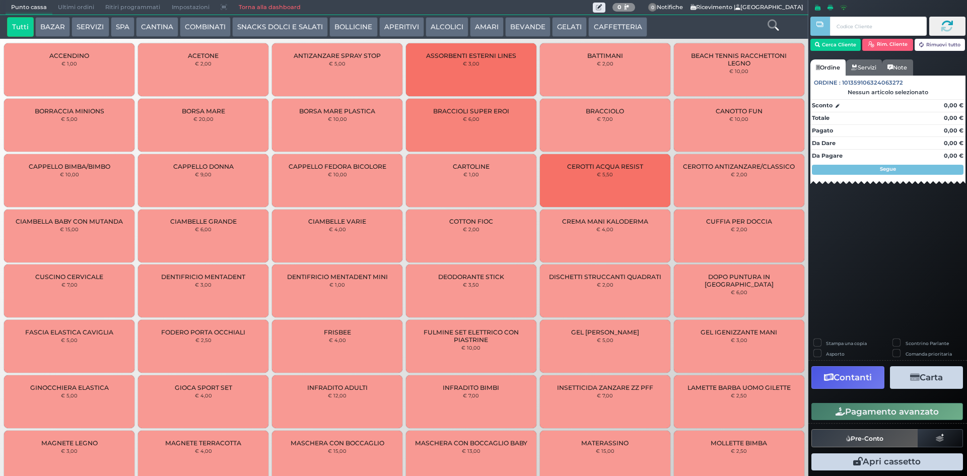
click at [535, 28] on button "BEVANDE" at bounding box center [527, 27] width 45 height 20
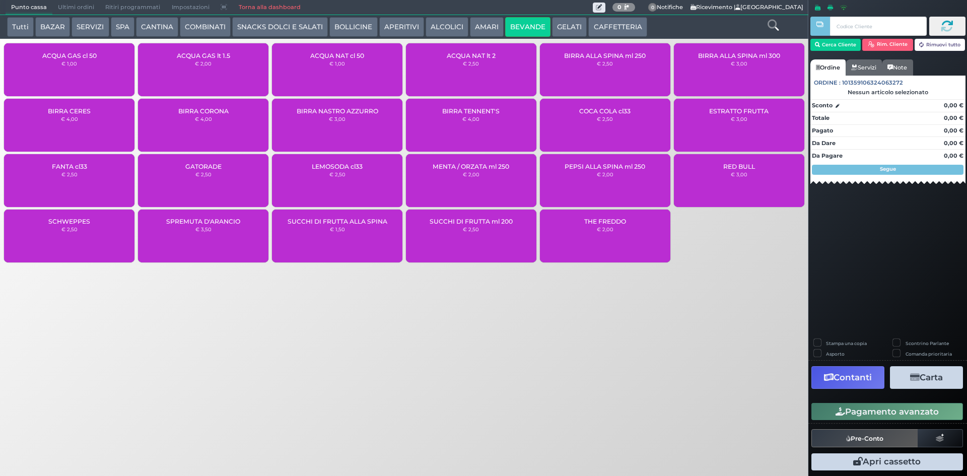
click at [177, 54] on span "ACQUA GAS lt 1.5" at bounding box center [203, 56] width 53 height 8
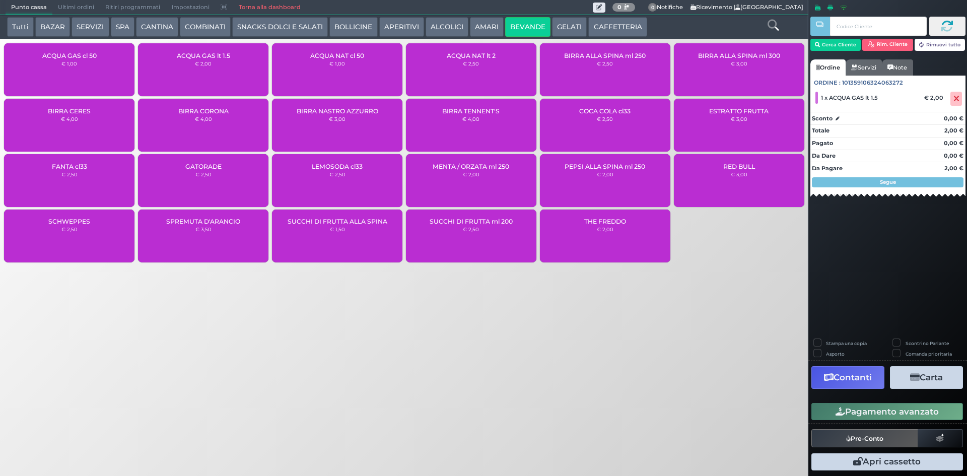
click at [858, 413] on button "Pagamento avanzato" at bounding box center [887, 411] width 152 height 17
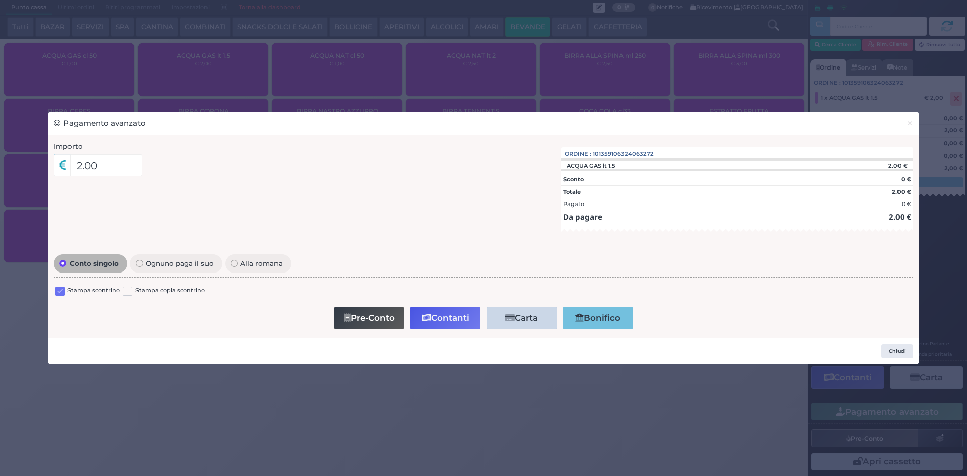
click at [56, 289] on label at bounding box center [60, 292] width 10 height 10
click at [0, 0] on input "checkbox" at bounding box center [0, 0] width 0 height 0
click at [455, 322] on button "Contanti" at bounding box center [445, 318] width 71 height 23
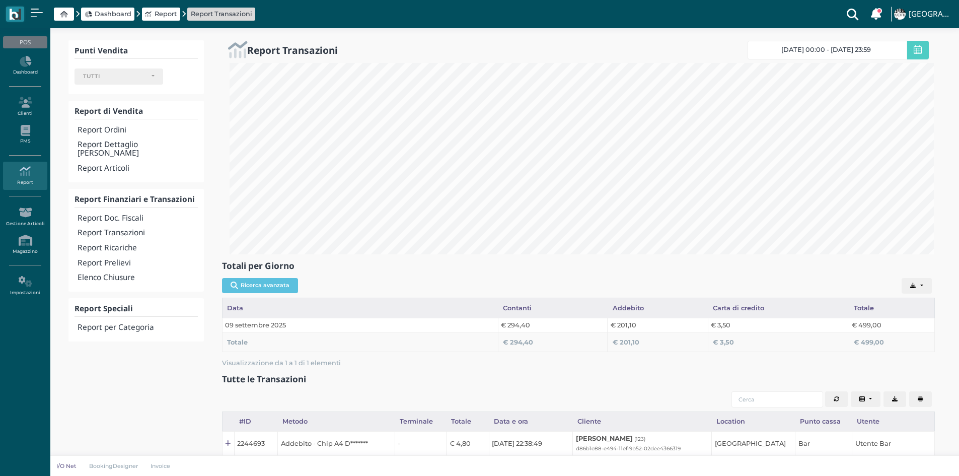
select select
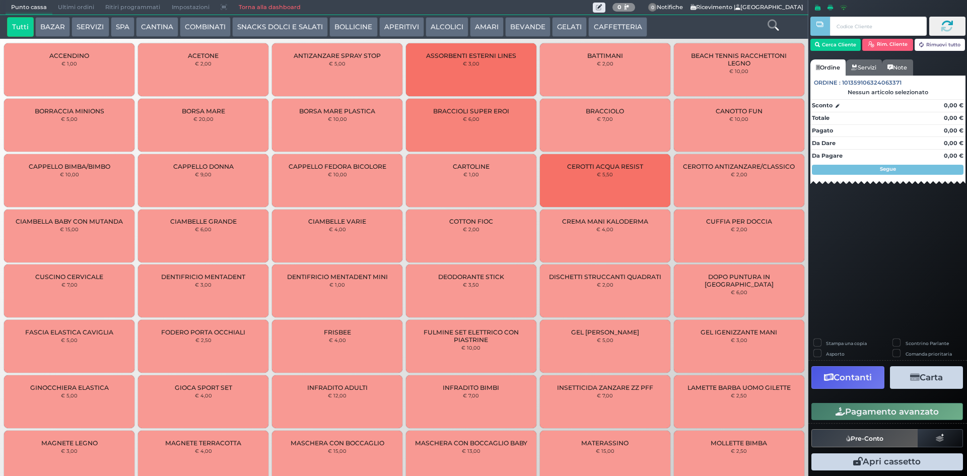
click at [83, 5] on span "Ultimi ordini" at bounding box center [75, 8] width 47 height 14
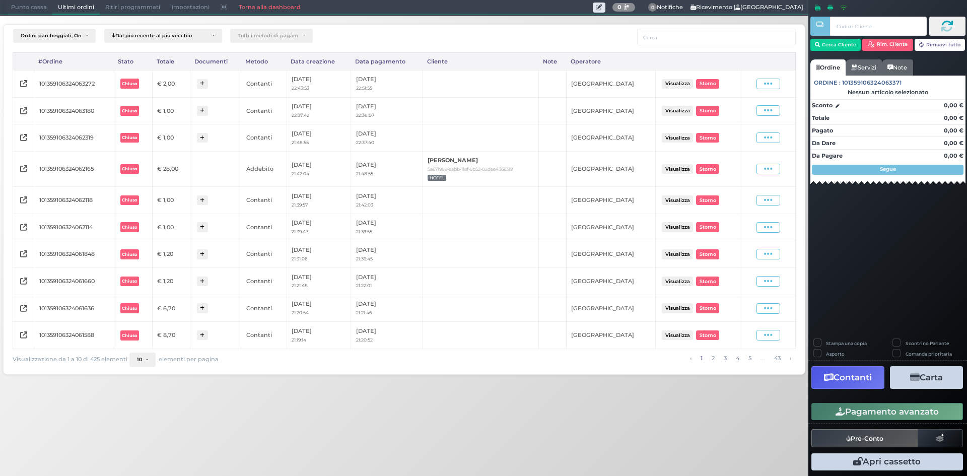
click at [26, 3] on span "Punto cassa" at bounding box center [29, 8] width 47 height 14
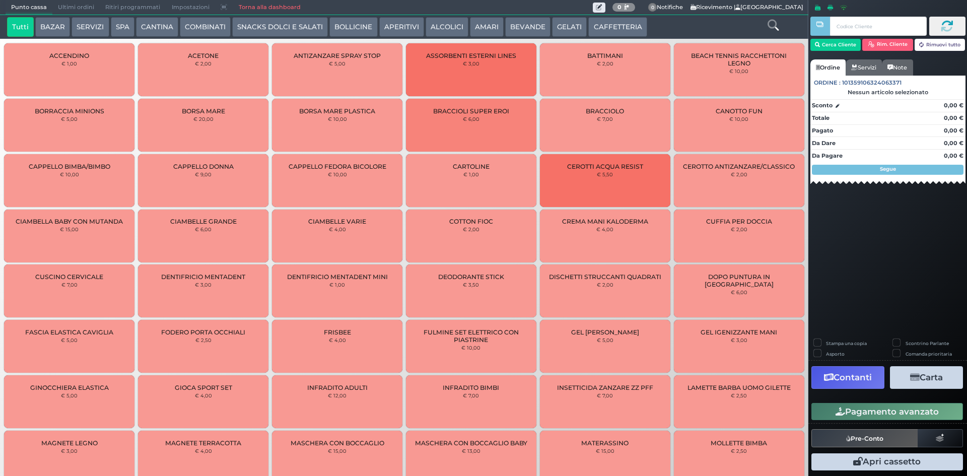
click at [608, 28] on button "CAFFETTERIA" at bounding box center [617, 27] width 58 height 20
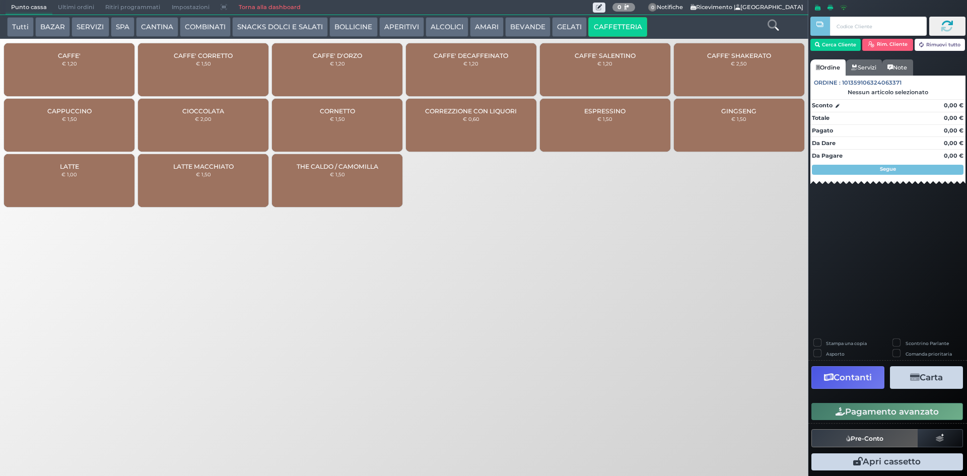
click at [79, 179] on div "LATTE € 1,00" at bounding box center [69, 180] width 130 height 53
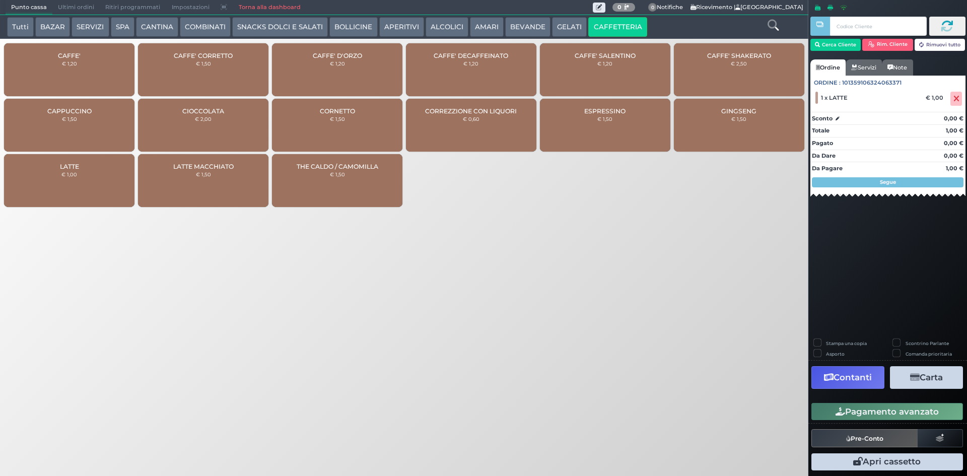
click at [531, 27] on button "BEVANDE" at bounding box center [527, 27] width 45 height 20
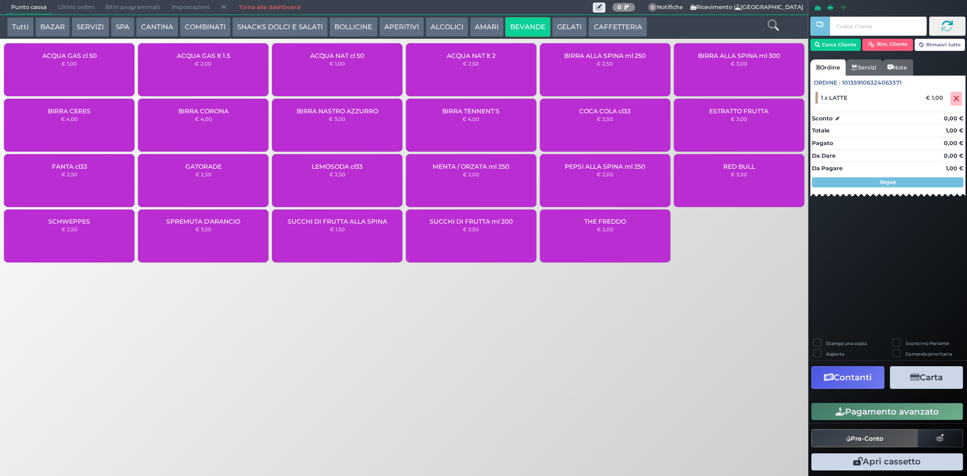
click at [326, 67] on div "ACQUA NAT cl 50 € 1,00" at bounding box center [337, 69] width 130 height 53
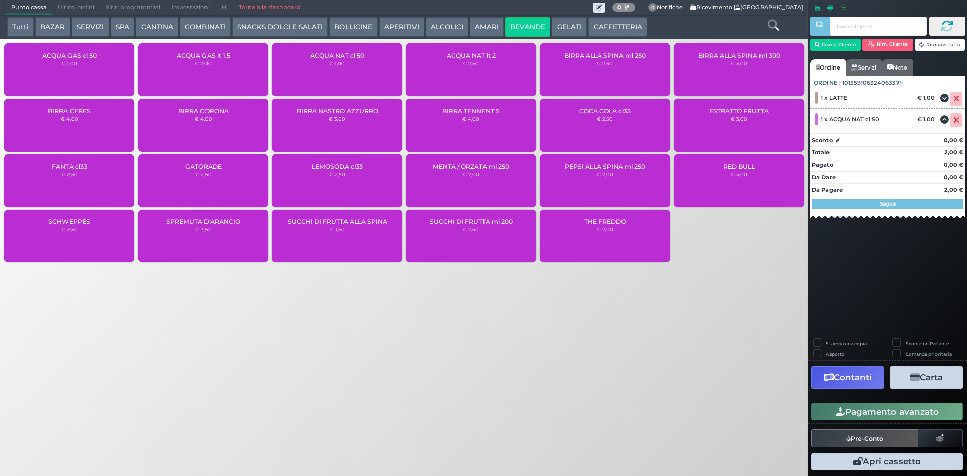
click at [911, 412] on button "Pagamento avanzato" at bounding box center [887, 411] width 152 height 17
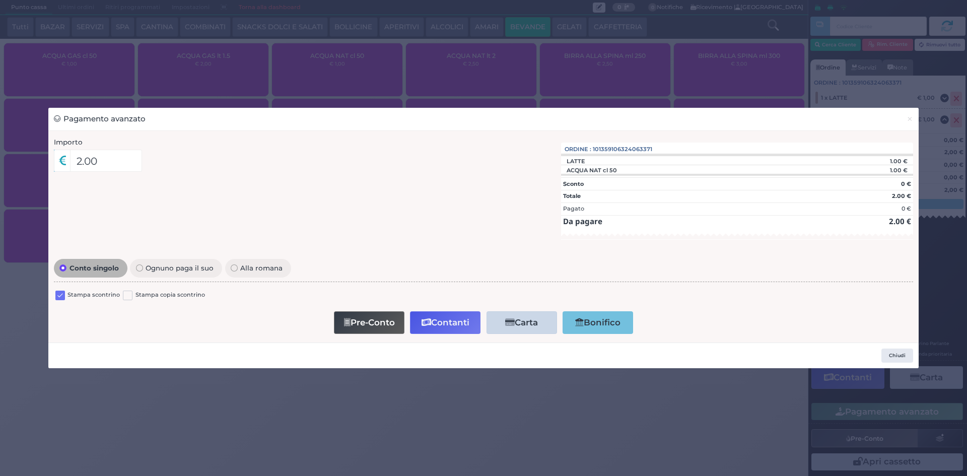
drag, startPoint x: 369, startPoint y: 327, endPoint x: 158, endPoint y: 305, distance: 212.2
click at [245, 357] on form "Importo 2.00 Importo Totale 2.00 Quote 1 Quote da pagare 1 2.00" at bounding box center [483, 249] width 870 height 237
click at [65, 293] on div "Stampa scontrino" at bounding box center [87, 297] width 64 height 12
drag, startPoint x: 63, startPoint y: 294, endPoint x: 84, endPoint y: 294, distance: 20.1
click at [63, 294] on label at bounding box center [60, 296] width 10 height 10
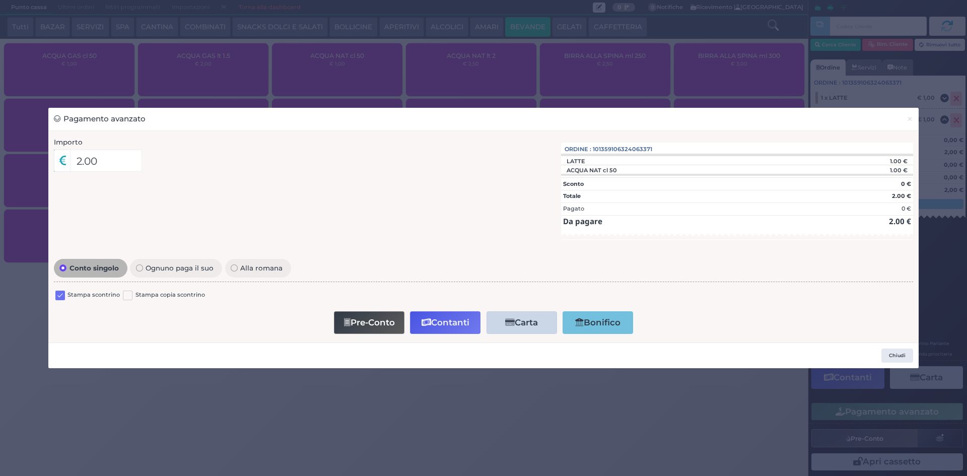
click at [0, 0] on input "checkbox" at bounding box center [0, 0] width 0 height 0
click at [442, 322] on button "Contanti" at bounding box center [445, 322] width 71 height 23
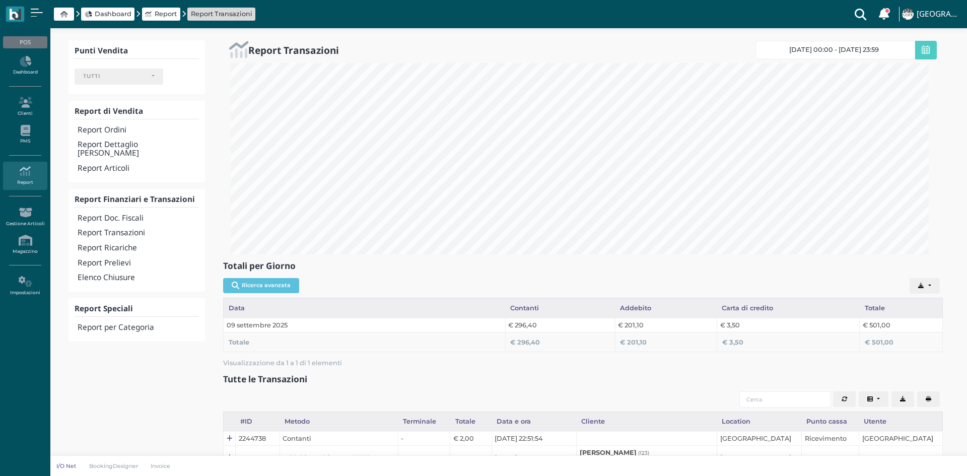
select select
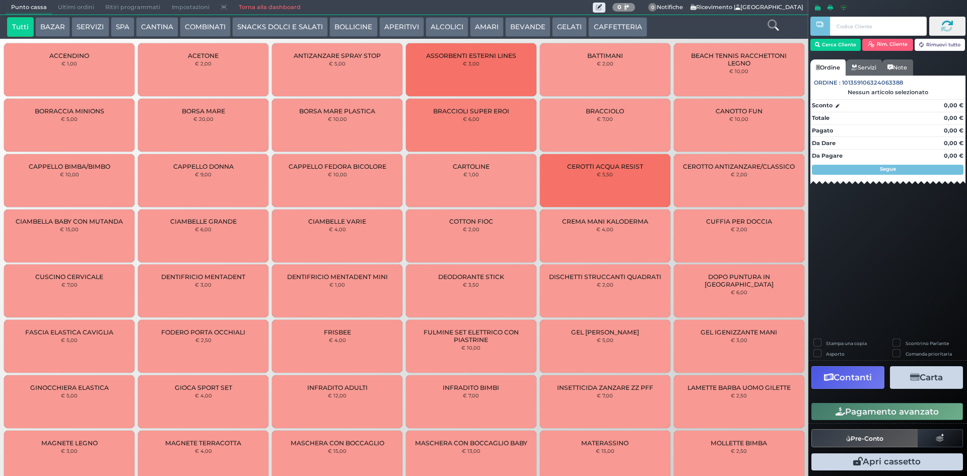
click at [91, 9] on span "Ultimi ordini" at bounding box center [75, 8] width 47 height 14
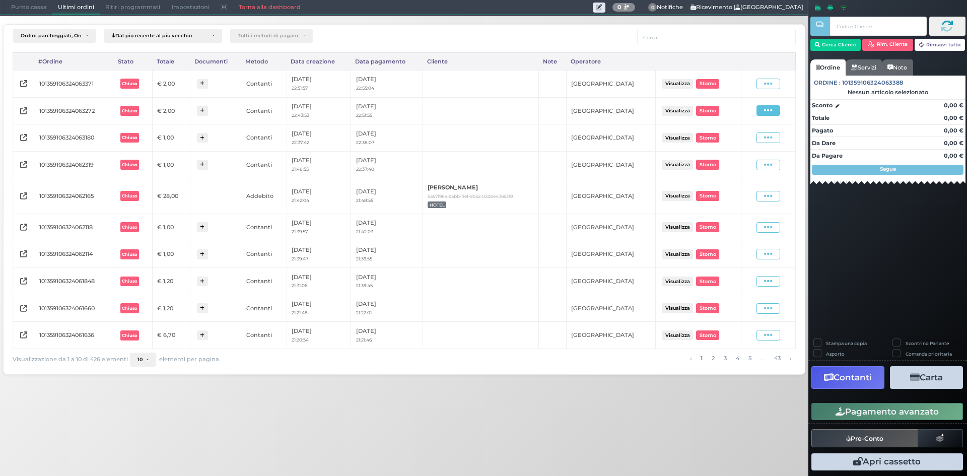
click at [763, 111] on span at bounding box center [768, 110] width 24 height 11
click at [743, 139] on span "Ristampa Pre-Conto" at bounding box center [744, 139] width 41 height 17
click at [770, 83] on icon at bounding box center [768, 84] width 9 height 10
click at [745, 116] on span "Ristampa Pre-Conto" at bounding box center [744, 112] width 41 height 17
click at [26, 9] on span "Punto cassa" at bounding box center [29, 8] width 47 height 14
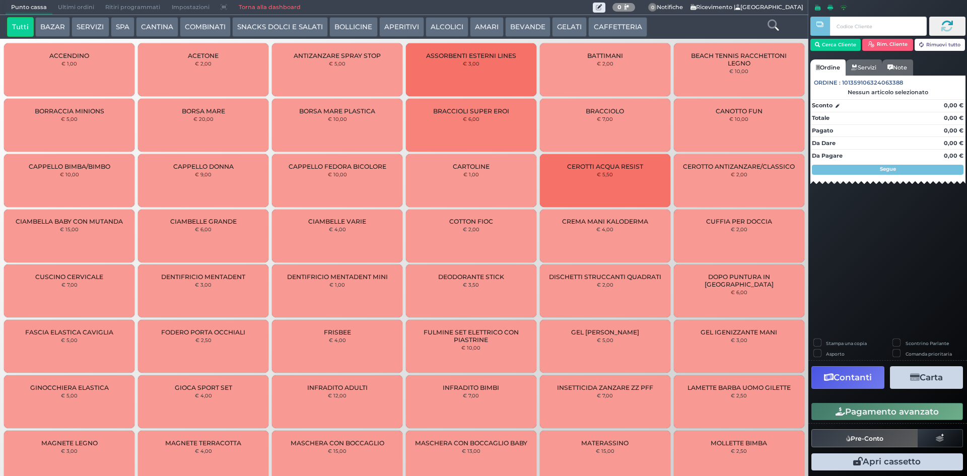
click at [538, 30] on button "BEVANDE" at bounding box center [527, 27] width 45 height 20
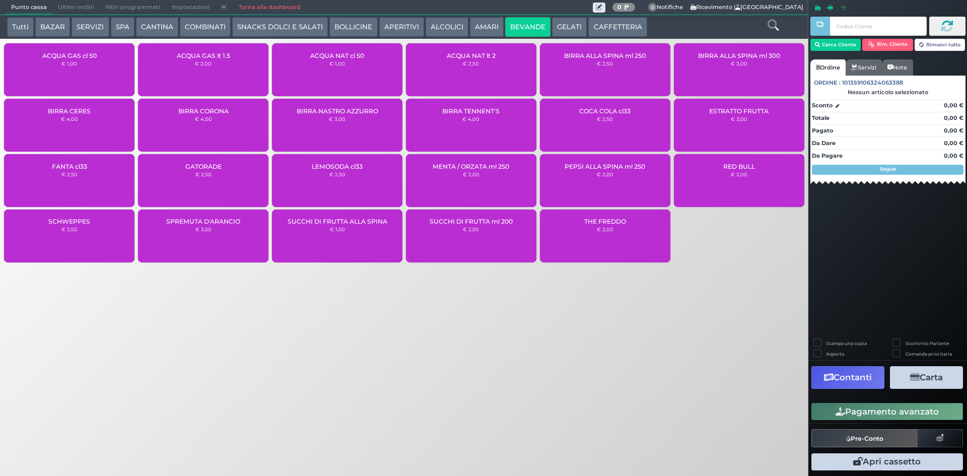
click at [69, 59] on div "ACQUA GAS cl 50 € 1,00" at bounding box center [69, 69] width 130 height 53
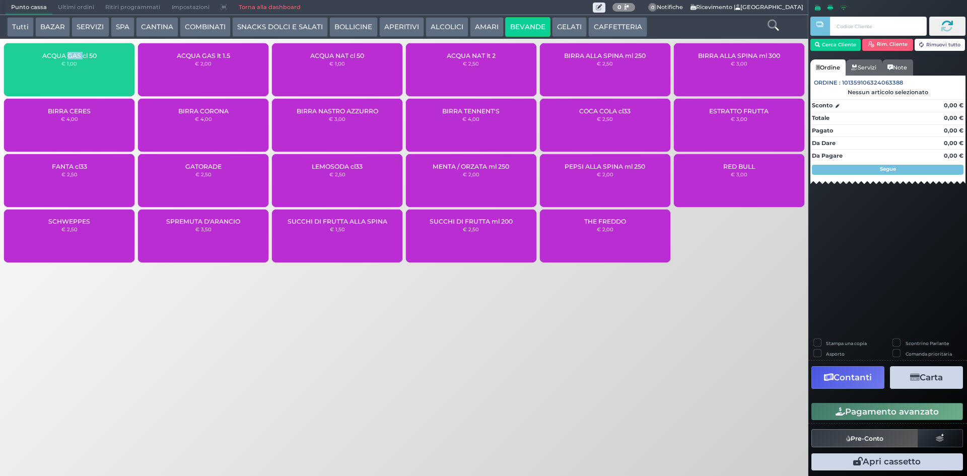
click at [69, 59] on div "ACQUA GAS cl 50 € 1,00" at bounding box center [69, 69] width 130 height 53
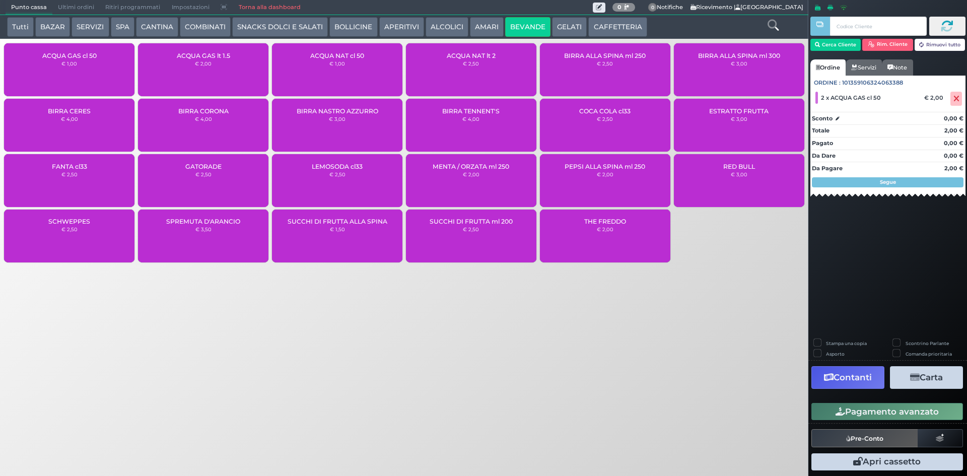
click at [364, 76] on div "ACQUA NAT cl 50 € 1,00" at bounding box center [337, 69] width 130 height 53
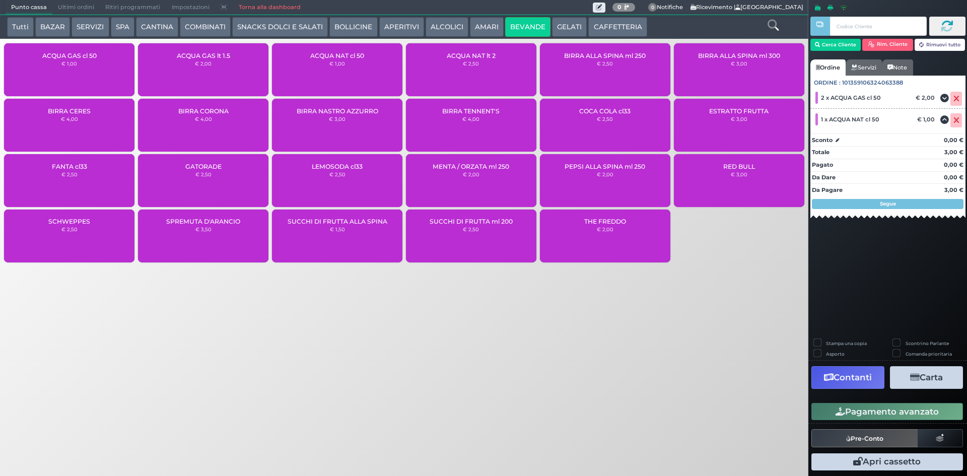
drag, startPoint x: 910, startPoint y: 409, endPoint x: 821, endPoint y: 385, distance: 91.9
click at [909, 409] on button "Pagamento avanzato" at bounding box center [887, 411] width 152 height 17
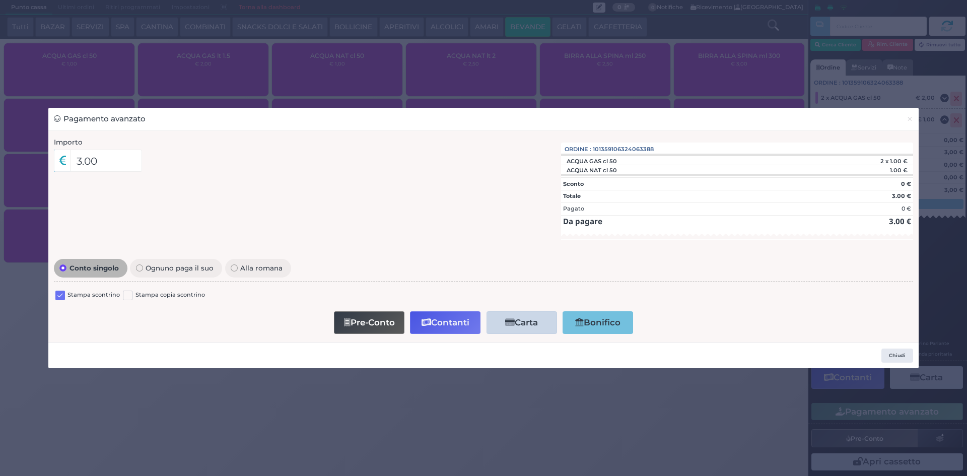
click at [59, 299] on label at bounding box center [60, 296] width 10 height 10
click at [0, 0] on input "checkbox" at bounding box center [0, 0] width 0 height 0
click at [458, 326] on button "Contanti" at bounding box center [445, 322] width 71 height 23
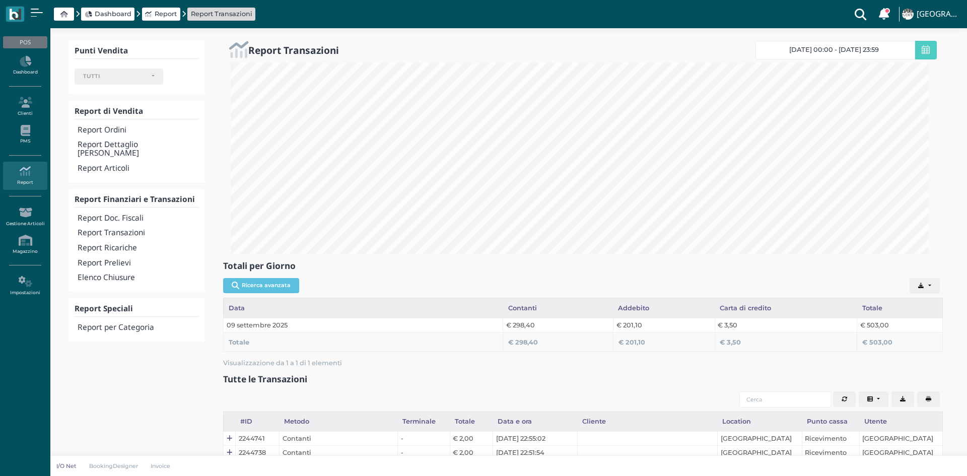
select select
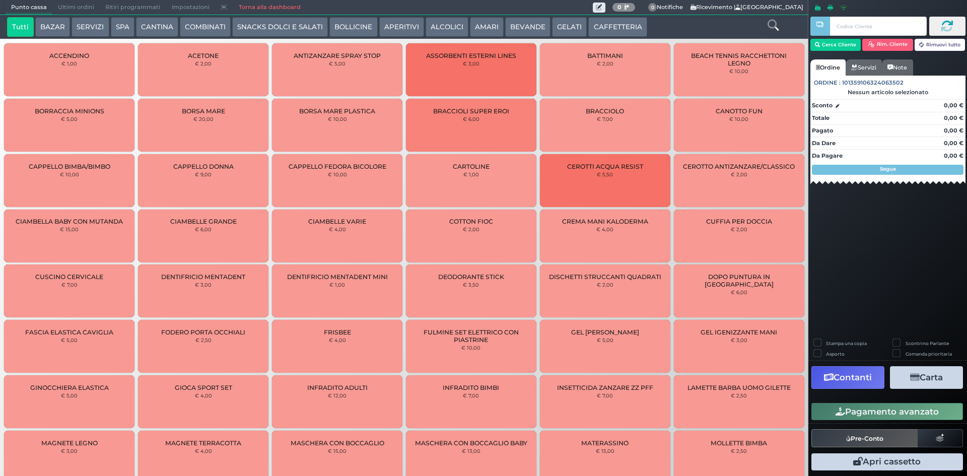
click at [61, 6] on span "Ultimi ordini" at bounding box center [75, 8] width 47 height 14
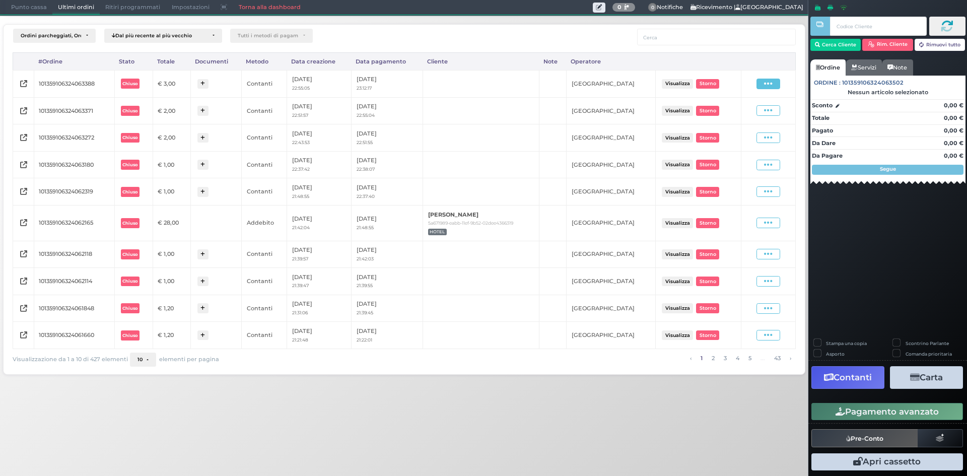
click at [773, 80] on icon at bounding box center [768, 84] width 9 height 10
click at [755, 116] on span "Ristampa Pre-Conto" at bounding box center [744, 112] width 41 height 17
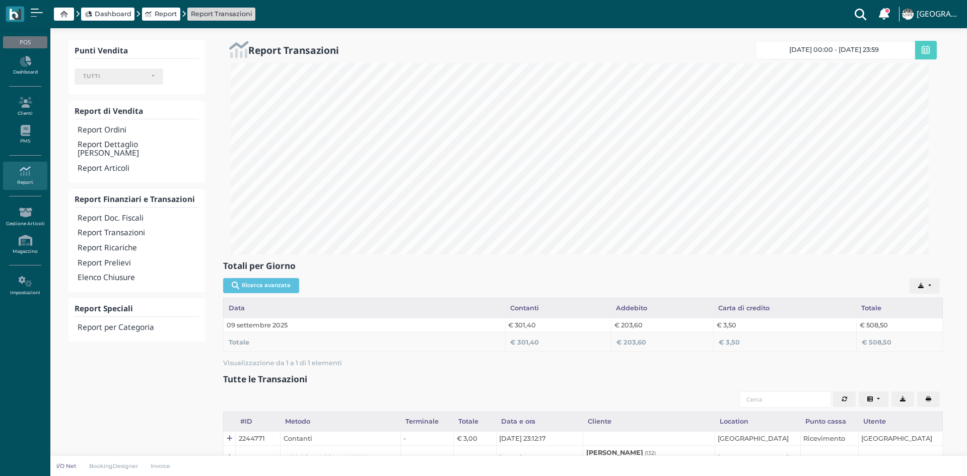
select select
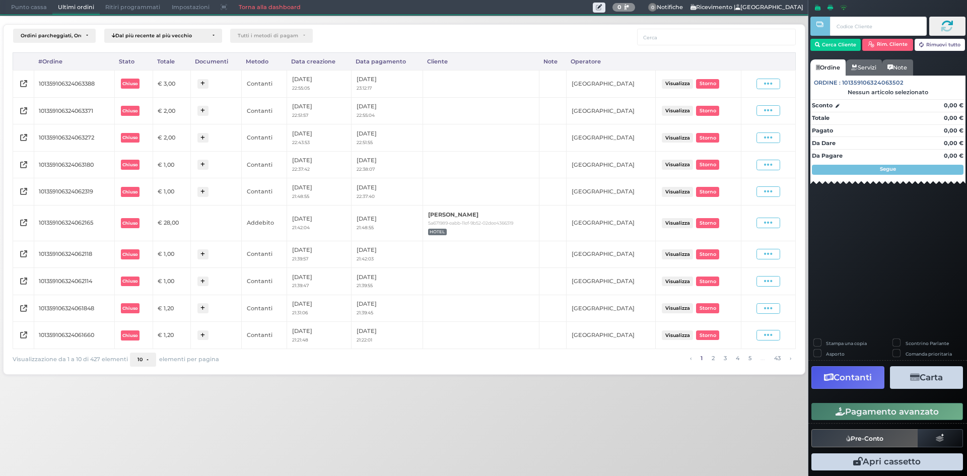
click at [259, 7] on link "Torna alla dashboard" at bounding box center [269, 8] width 73 height 14
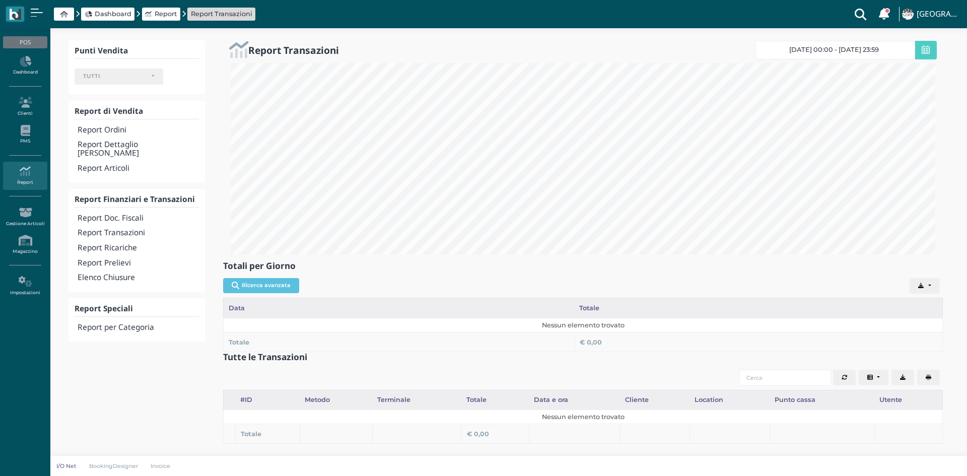
select select
click at [129, 229] on h4 "Report Transazioni" at bounding box center [138, 233] width 121 height 9
select select
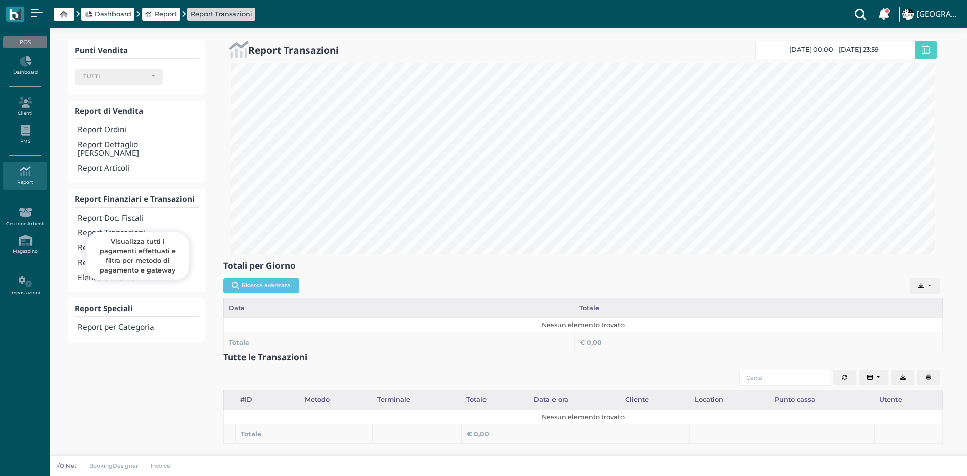
select select
click at [118, 273] on h4 "Elenco Chiusure" at bounding box center [138, 277] width 121 height 9
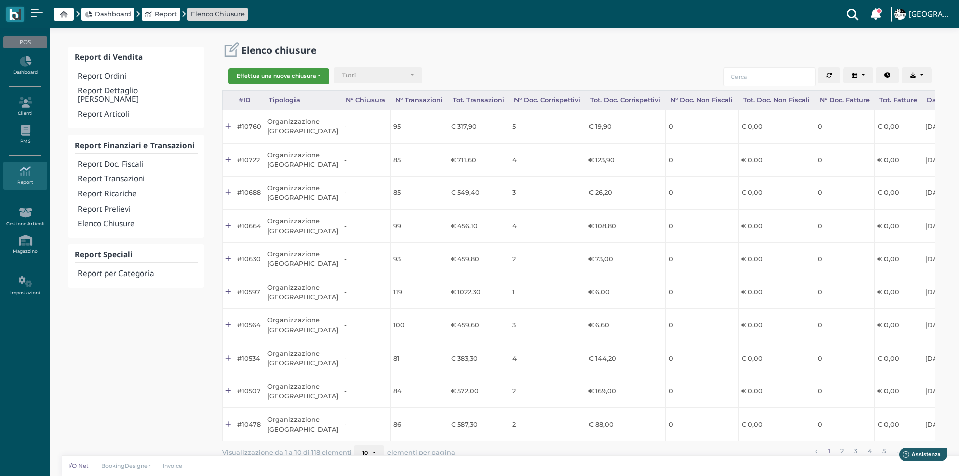
click at [314, 76] on button "Effettua una nuova chiusura" at bounding box center [278, 76] width 101 height 16
click at [275, 96] on span "Organizzazione" at bounding box center [268, 92] width 78 height 13
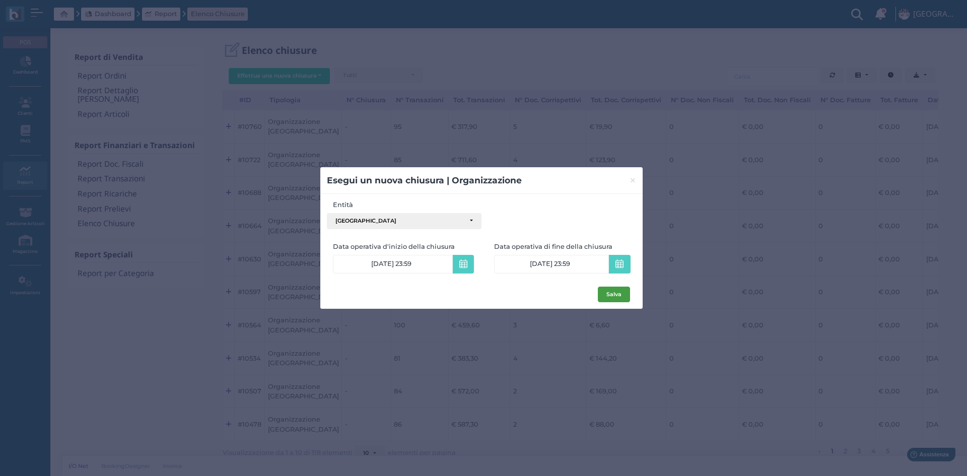
click at [608, 298] on button "Salva" at bounding box center [614, 295] width 32 height 16
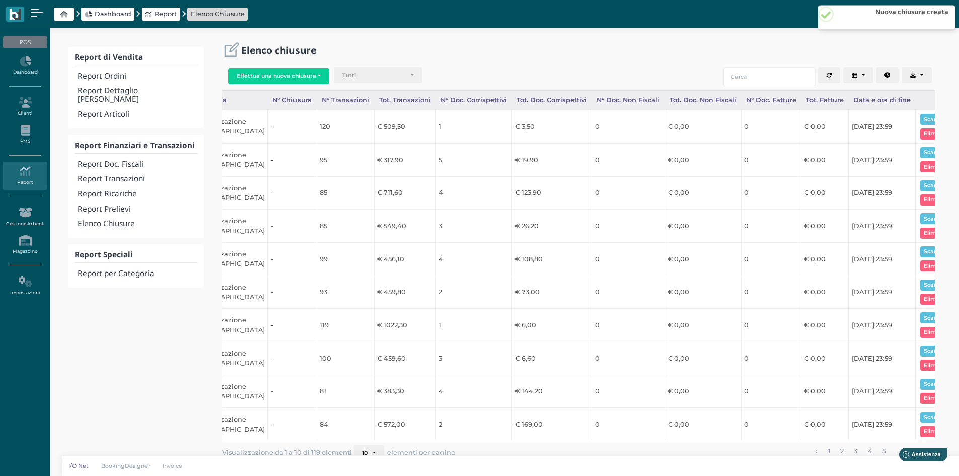
scroll to position [0, 101]
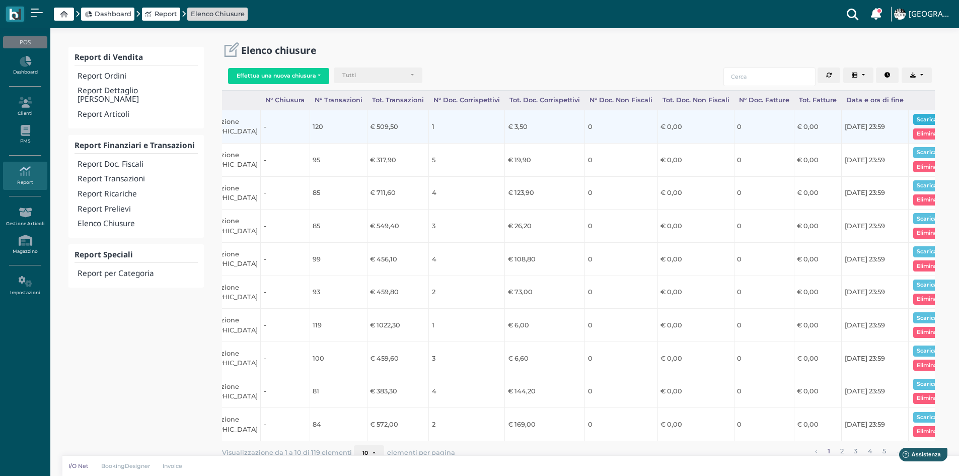
click at [928, 120] on button "Scarica pdf" at bounding box center [933, 119] width 39 height 11
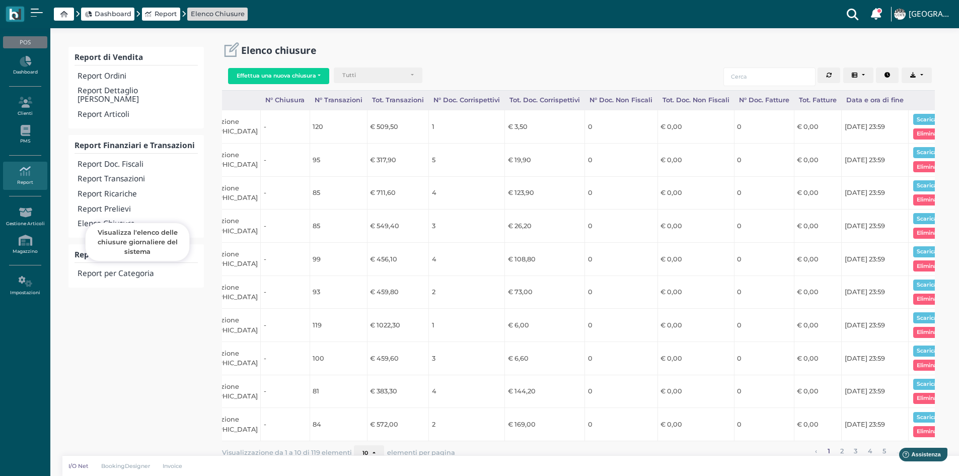
click at [133, 220] on h4 "Elenco Chiusure" at bounding box center [138, 224] width 120 height 9
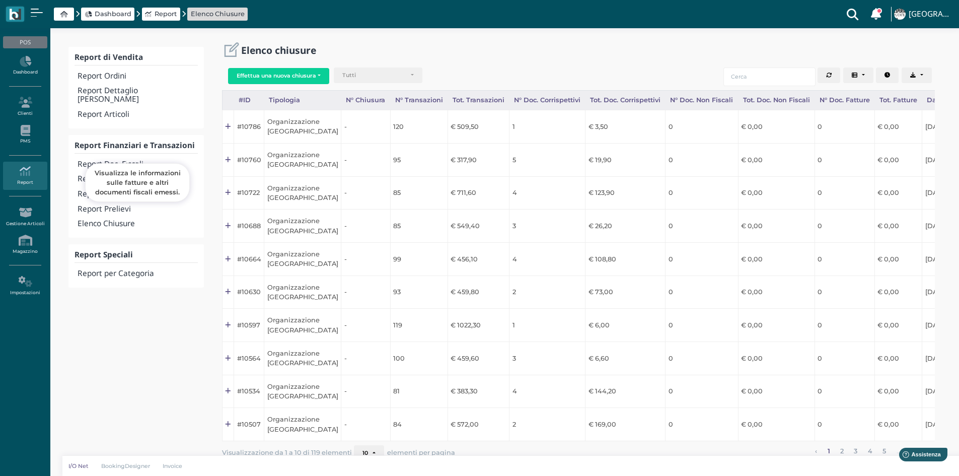
click at [127, 160] on h4 "Report Doc. Fiscali" at bounding box center [138, 164] width 120 height 9
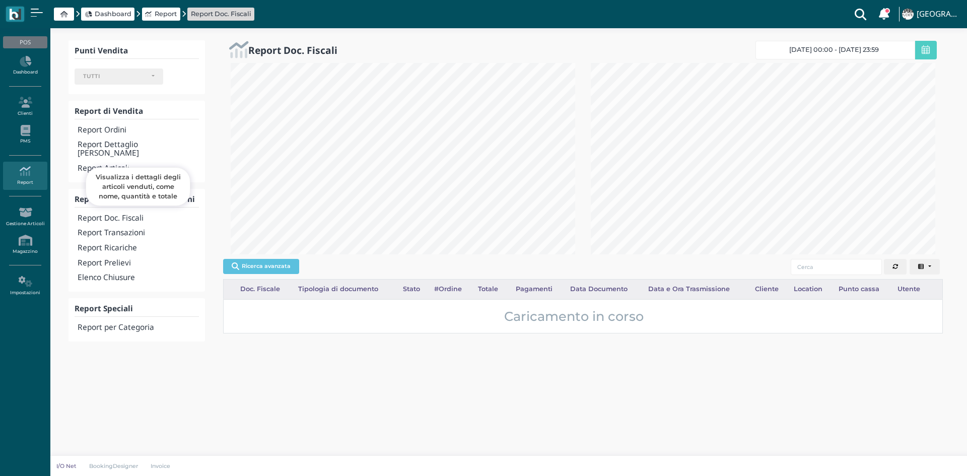
select select
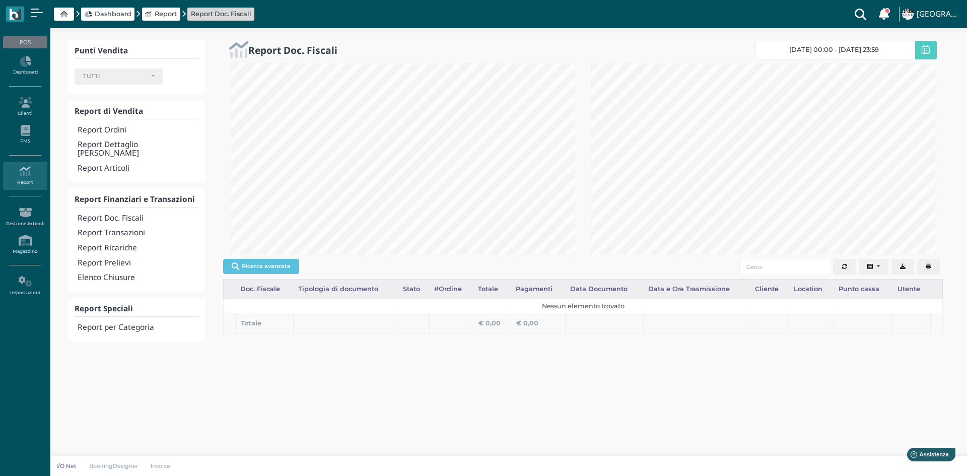
click at [936, 55] on span at bounding box center [926, 50] width 22 height 19
click at [813, 51] on span "10/09/25 00:00 - 10/09/25 23:59" at bounding box center [834, 50] width 90 height 8
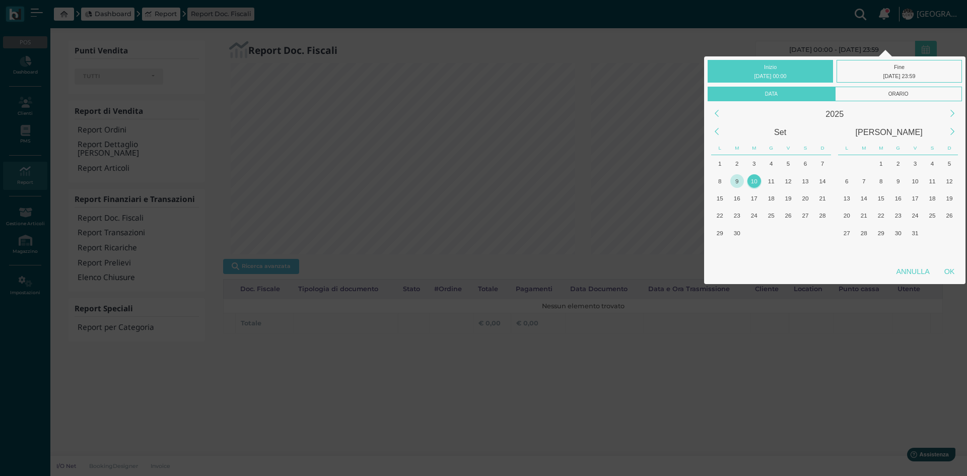
click at [740, 182] on div "9" at bounding box center [737, 181] width 14 height 14
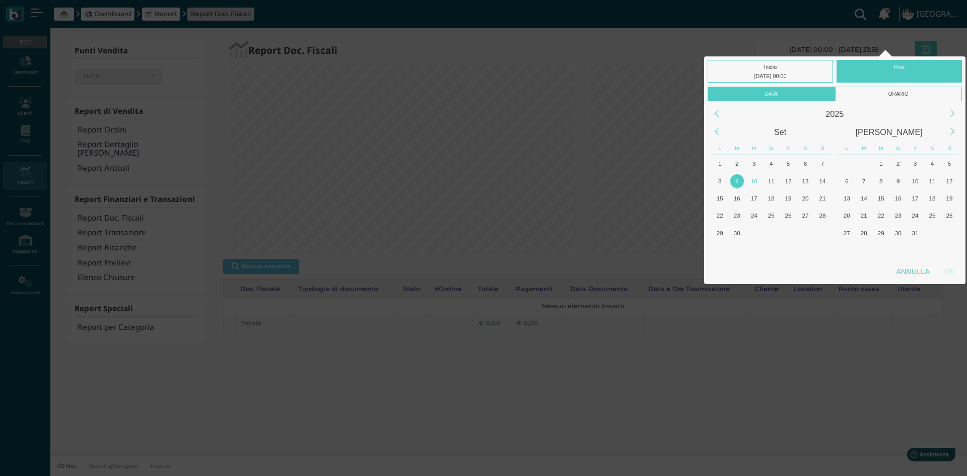
click at [740, 182] on div "9" at bounding box center [737, 181] width 14 height 14
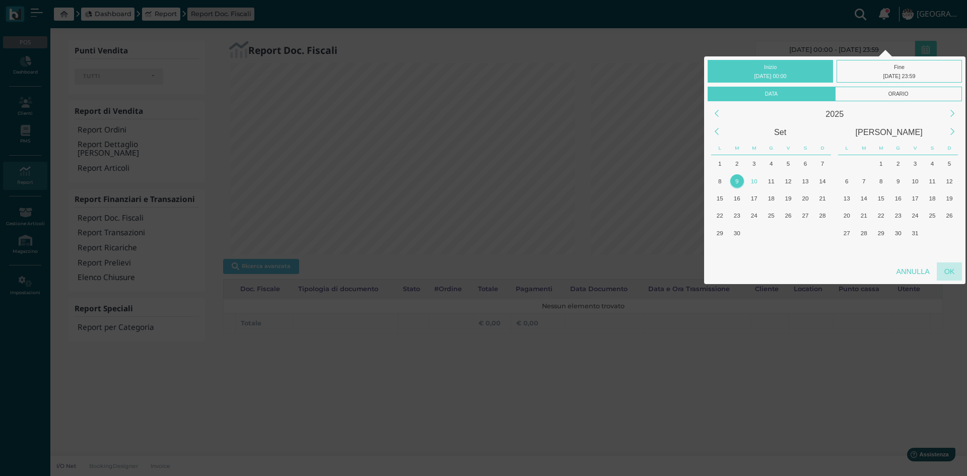
click at [949, 274] on div "OK" at bounding box center [949, 271] width 25 height 18
type input "09/09/2025 00:00 - 09/09/2025 23:59"
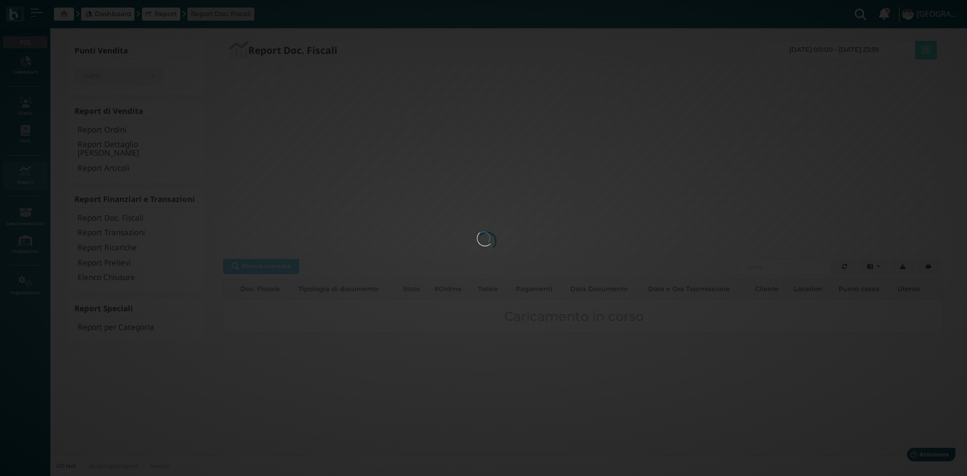
scroll to position [0, 143]
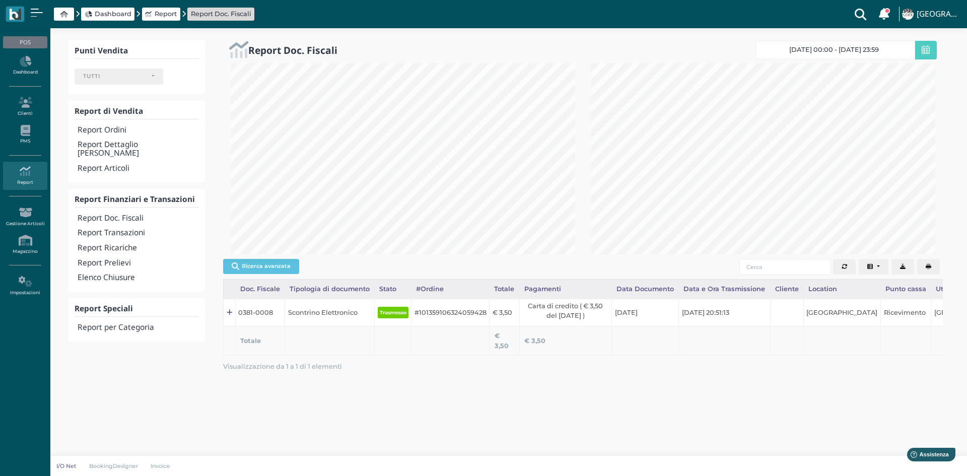
click at [926, 267] on icon "button" at bounding box center [929, 267] width 6 height 6
click at [131, 214] on h4 "Report Doc. Fiscali" at bounding box center [138, 218] width 121 height 9
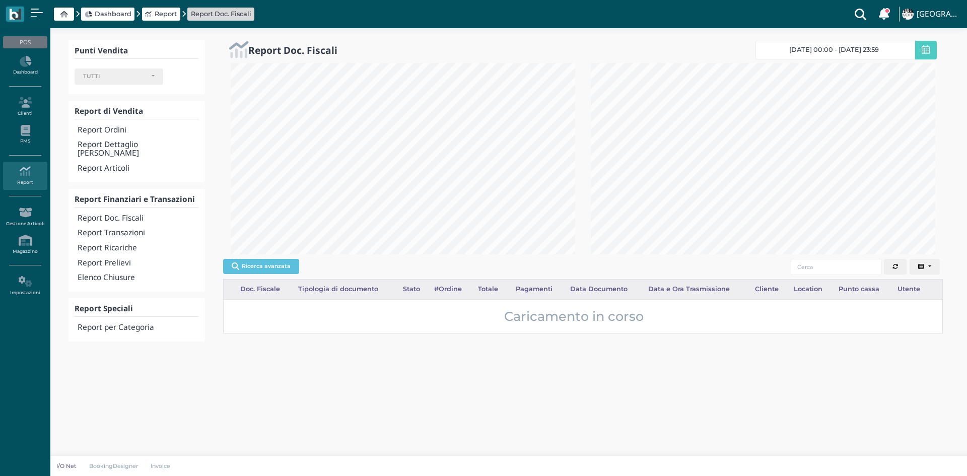
select select
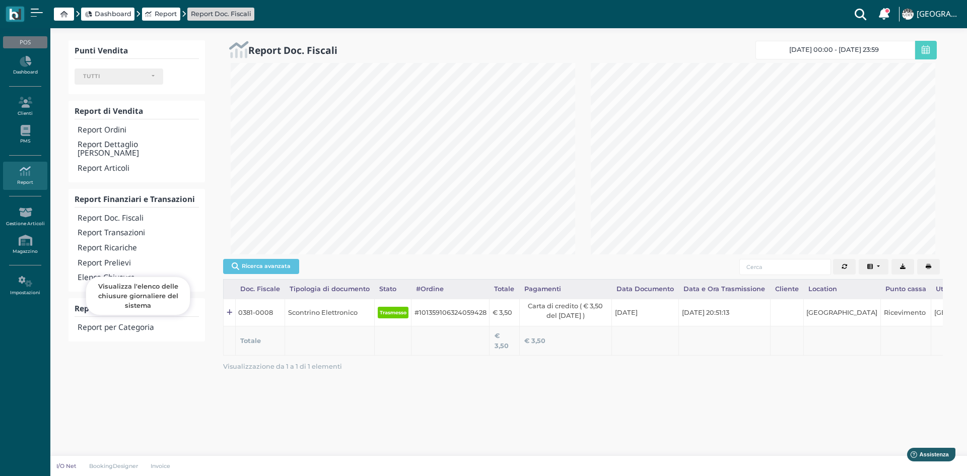
click at [105, 273] on h4 "Elenco Chiusure" at bounding box center [138, 277] width 121 height 9
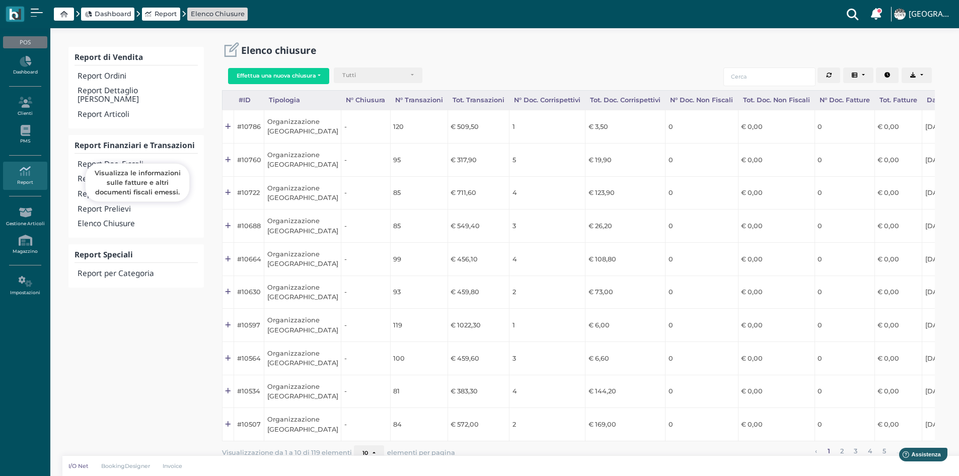
click at [126, 160] on h4 "Report Doc. Fiscali" at bounding box center [138, 164] width 120 height 9
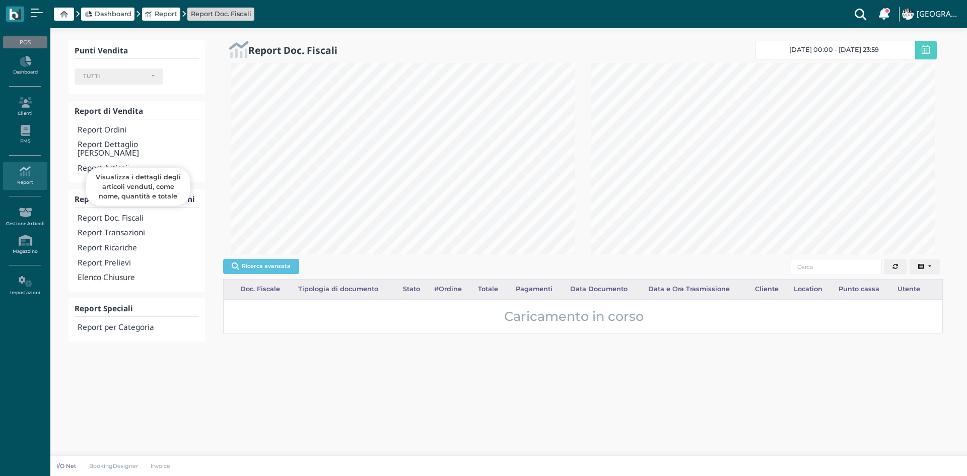
select select
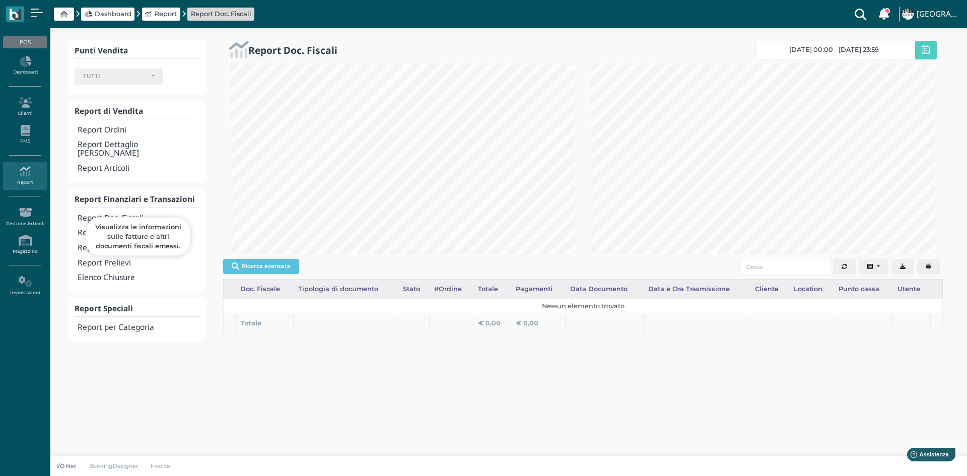
click at [108, 214] on h4 "Report Doc. Fiscali" at bounding box center [138, 218] width 121 height 9
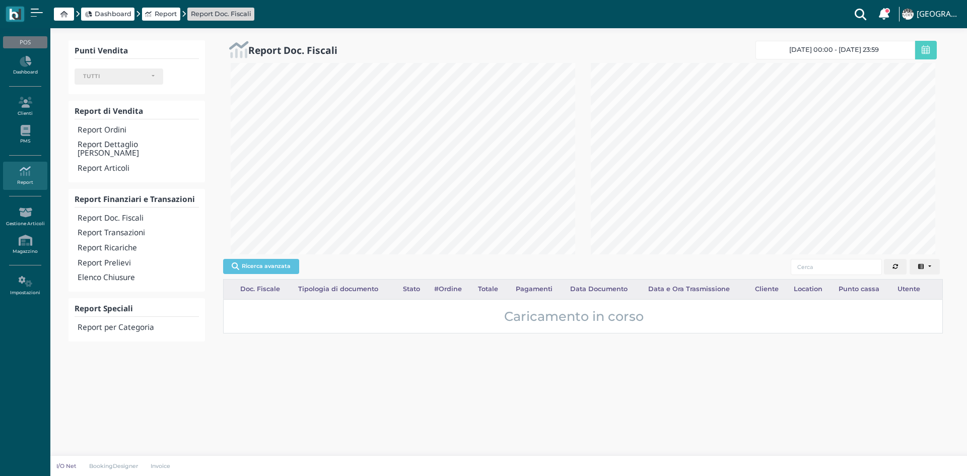
select select
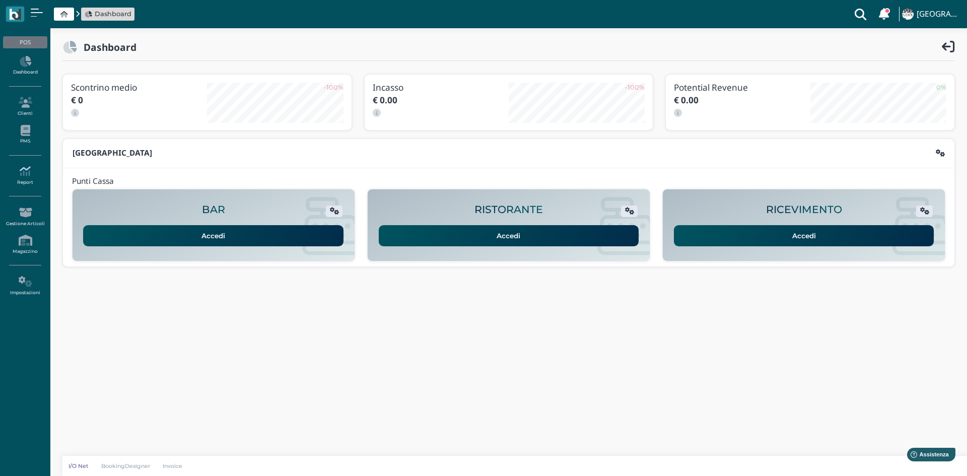
click at [16, 178] on link "Report" at bounding box center [25, 176] width 44 height 28
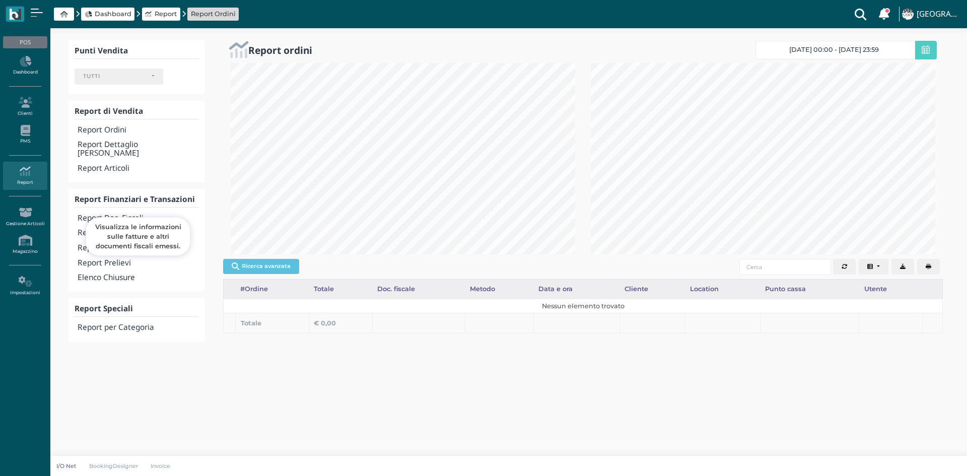
select select
click at [64, 15] on icon at bounding box center [63, 14] width 7 height 7
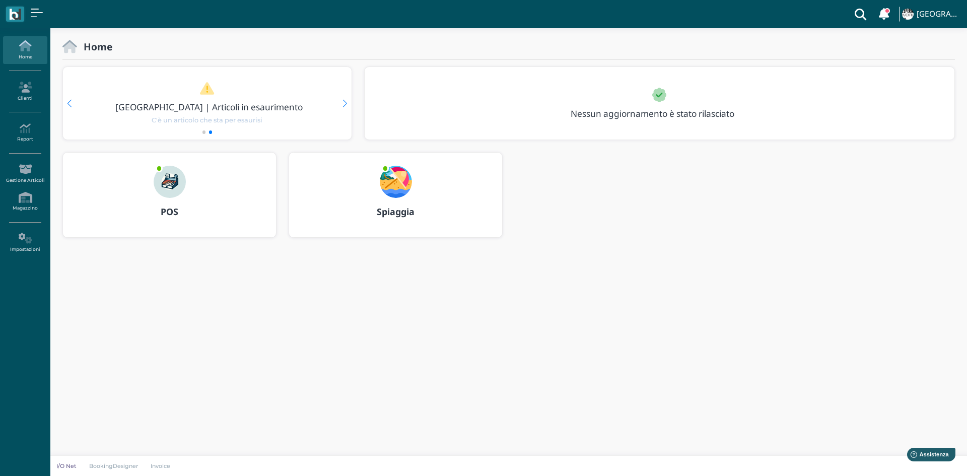
click at [174, 181] on img at bounding box center [170, 182] width 32 height 32
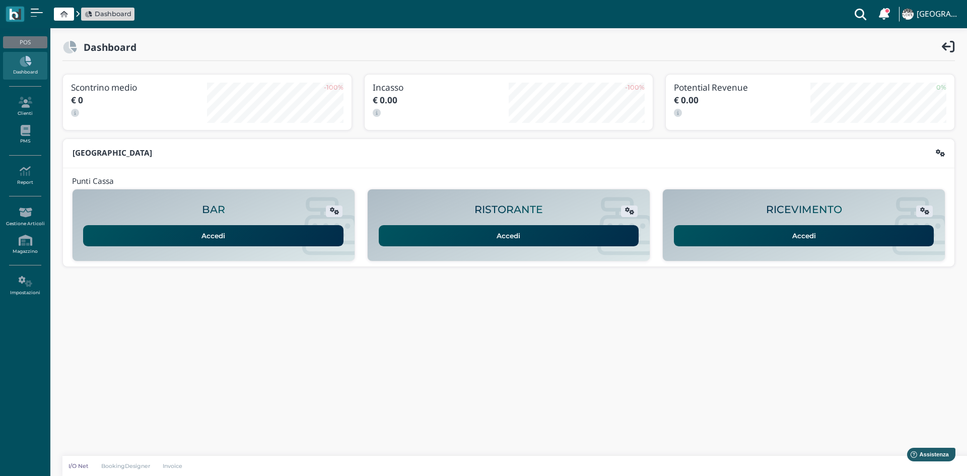
click at [840, 228] on link "Accedi" at bounding box center [804, 235] width 260 height 21
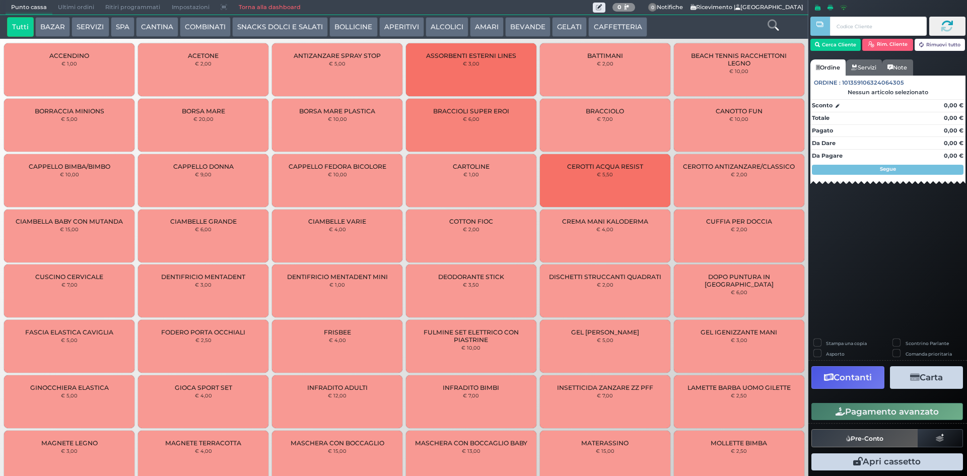
scroll to position [72, 0]
